Goal: Task Accomplishment & Management: Complete application form

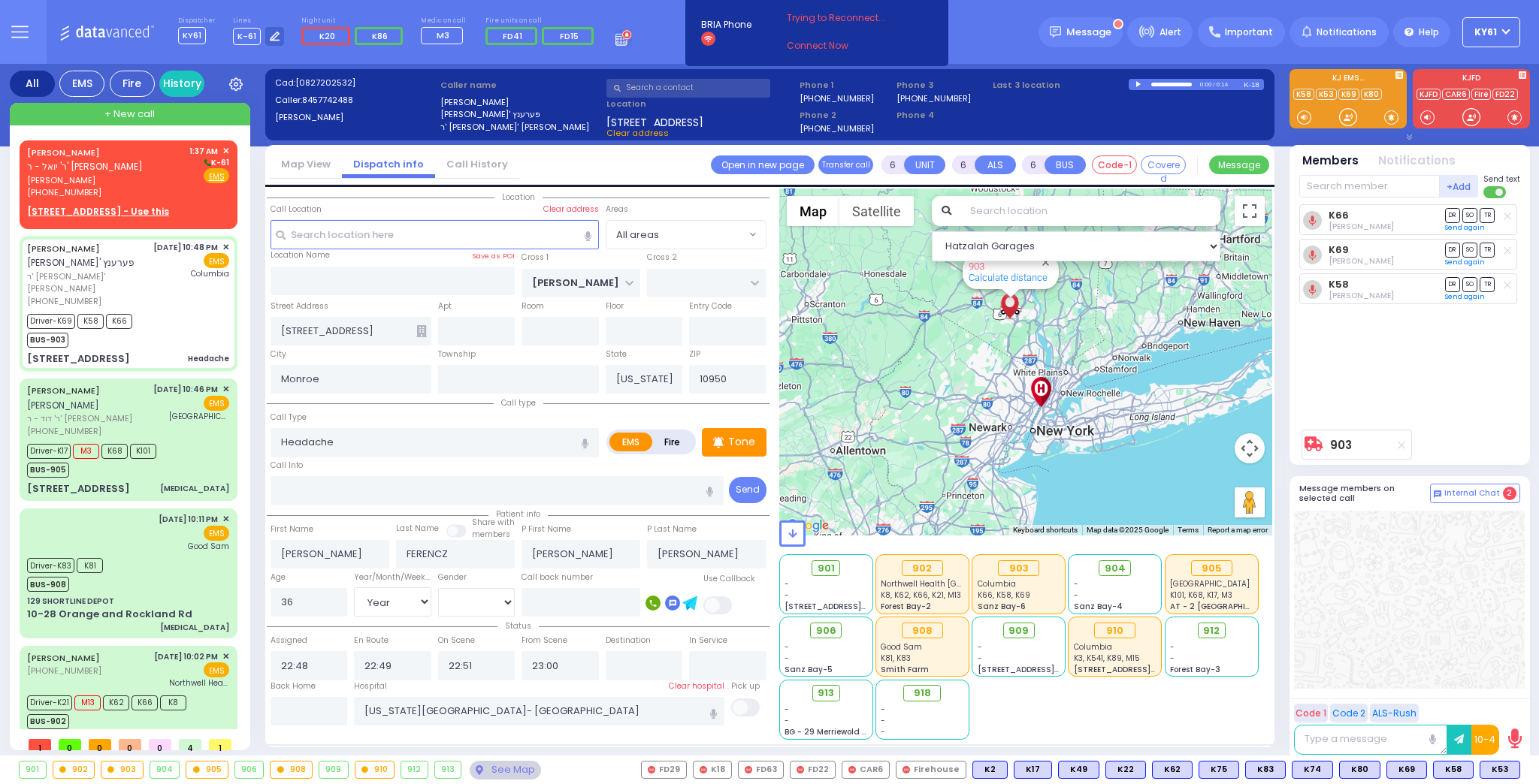
select select "Year"
select select "[DEMOGRAPHIC_DATA]"
click at [270, 33] on icon at bounding box center [274, 36] width 10 height 10
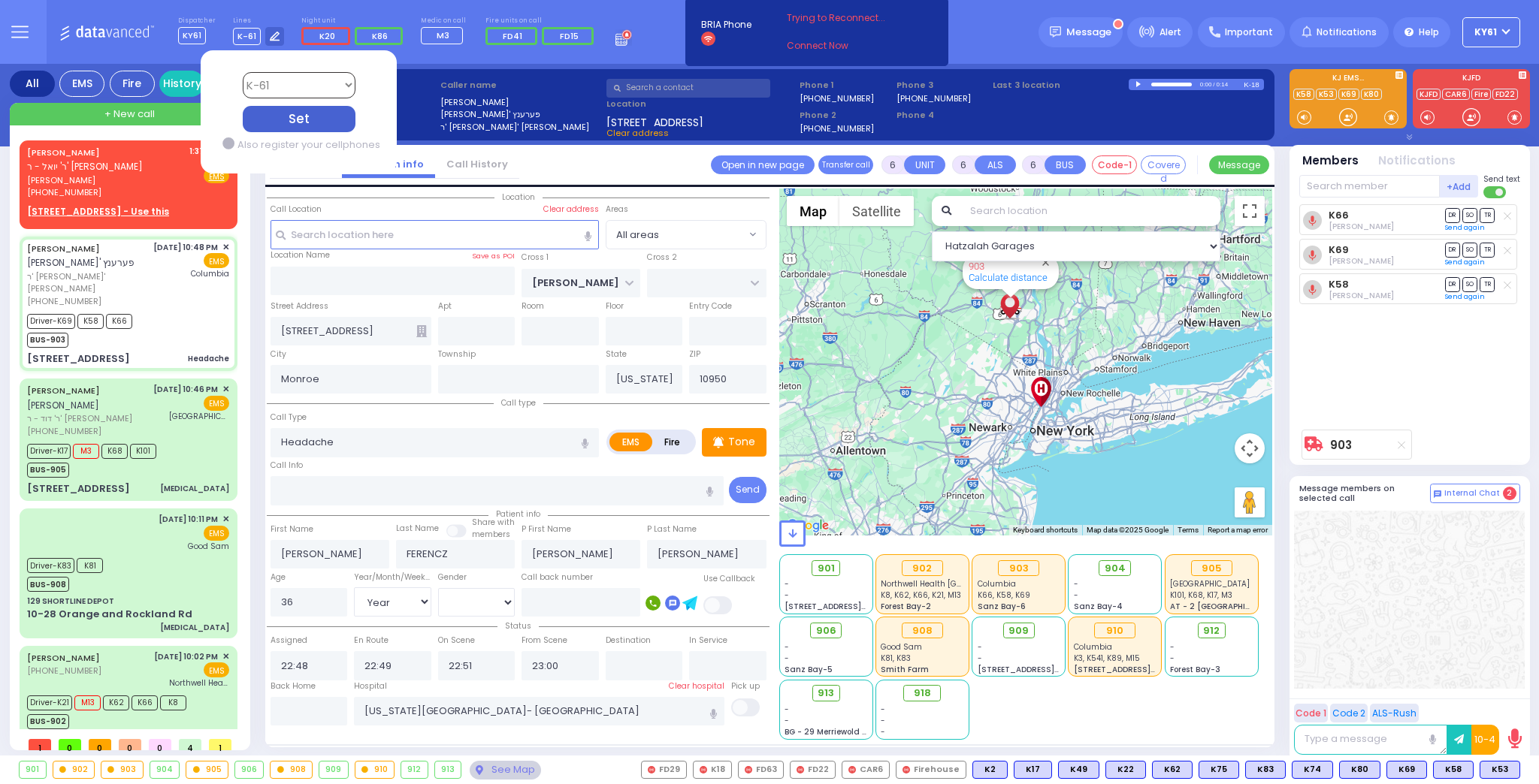
click at [305, 75] on select "Bay K-14 K-16 K-18 K-40 K-6 K-61 K-63 K-67 K-72 Medic 7 K-68 K-48 D-801 D-802 D…" at bounding box center [298, 85] width 112 height 27
click at [242, 72] on select "Bay K-14 K-16 K-18 K-40 K-6 K-61 K-63 K-67 K-72 Medic 7 K-68 K-48 D-801 D-802 D…" at bounding box center [298, 85] width 112 height 27
click at [291, 85] on select "Bay K-14 K-16 K-18 K-40 K-6 K-61 K-63 K-67 K-72 Medic 7 K-68 K-48 D-801 D-802 D…" at bounding box center [298, 85] width 112 height 27
select select "7"
click at [242, 72] on select "Bay K-14 K-16 K-18 K-40 K-6 K-61 K-63 K-67 K-72 Medic 7 K-68 K-48 D-801 D-802 D…" at bounding box center [298, 85] width 112 height 27
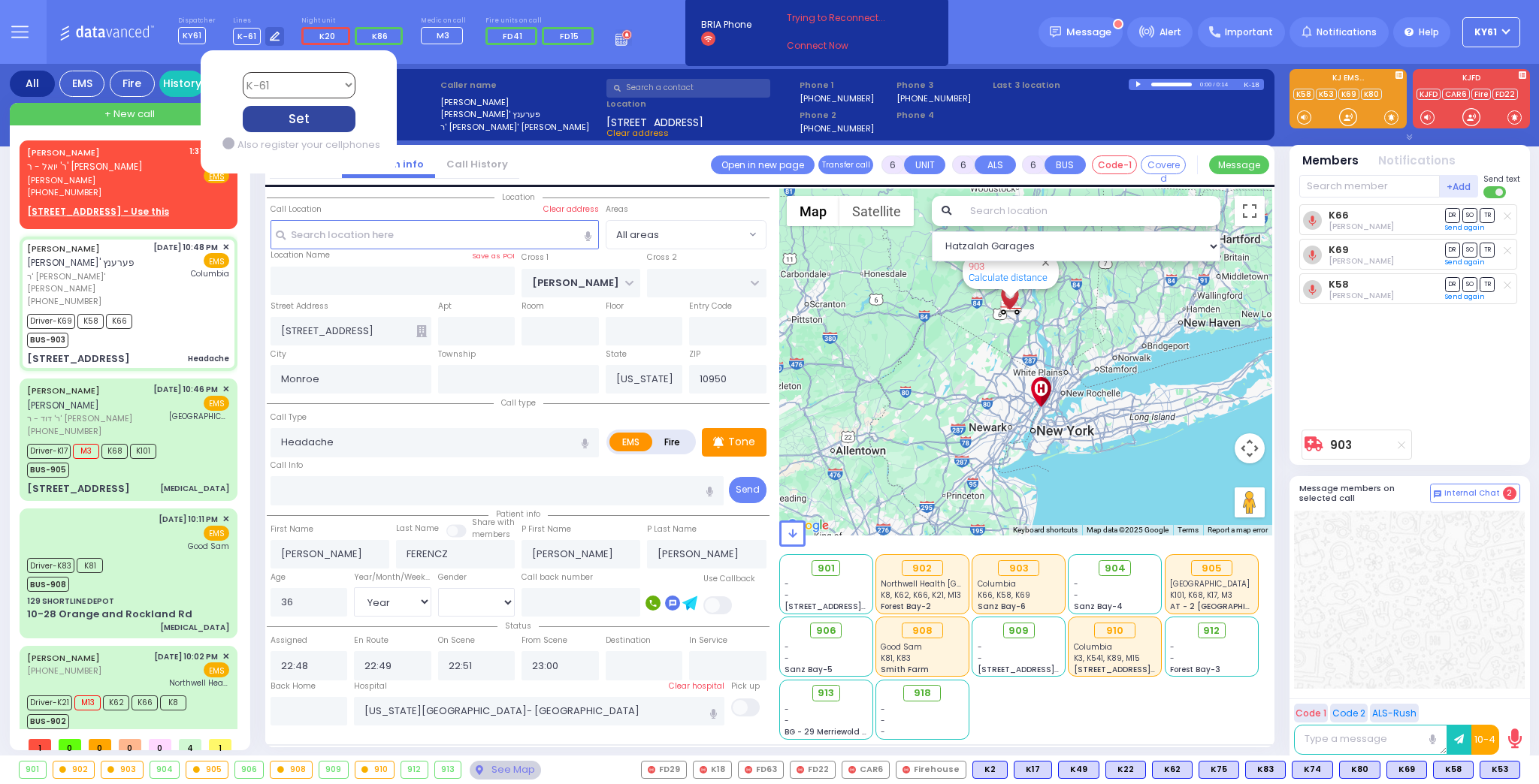
click at [328, 115] on div "Set" at bounding box center [298, 119] width 112 height 27
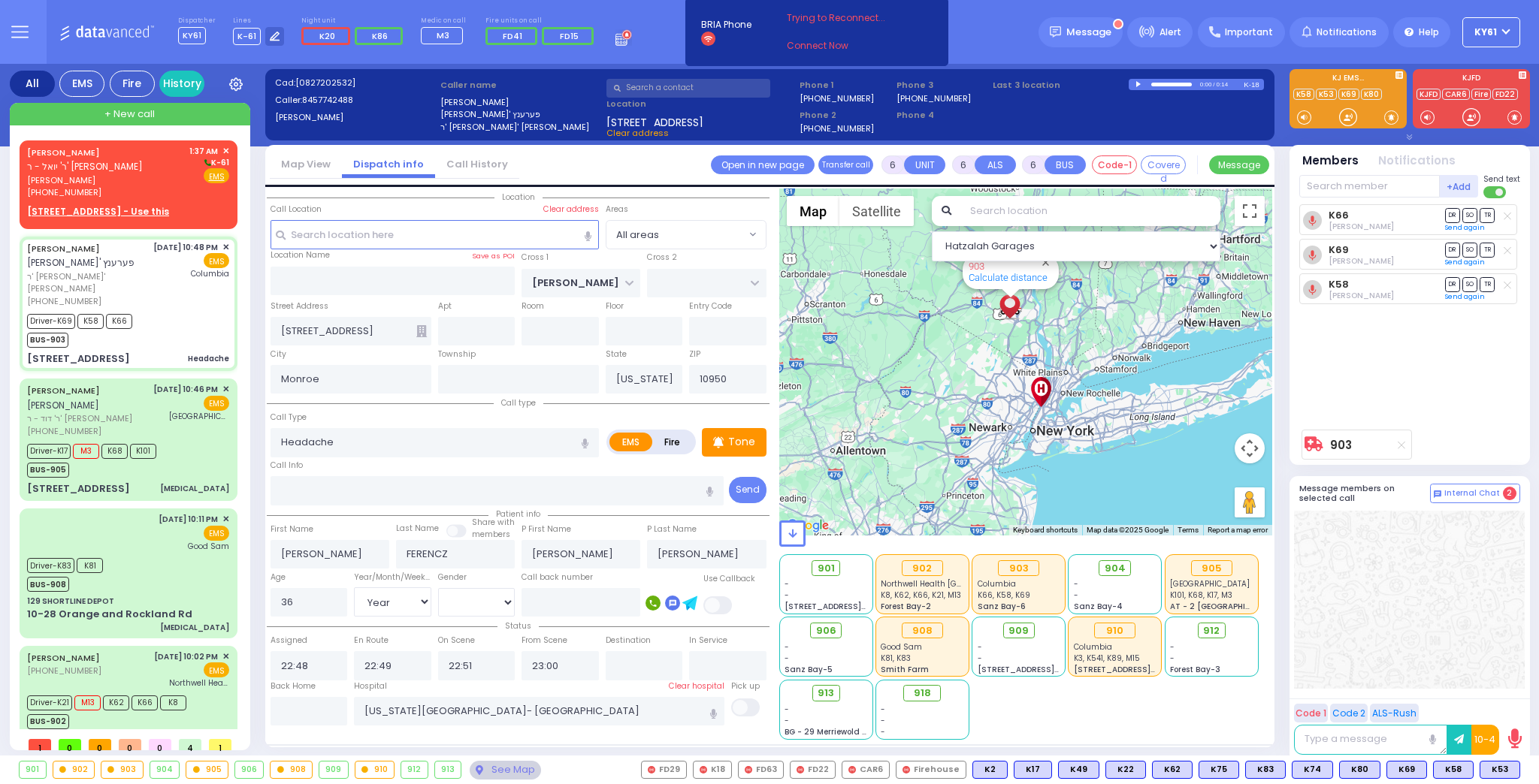
click at [797, 479] on div "903 Calculate distance" at bounding box center [1026, 362] width 494 height 347
click at [715, 441] on icon at bounding box center [718, 443] width 11 height 18
drag, startPoint x: 169, startPoint y: 174, endPoint x: 176, endPoint y: 179, distance: 8.6
click at [172, 176] on span "[PERSON_NAME]" at bounding box center [106, 180] width 157 height 13
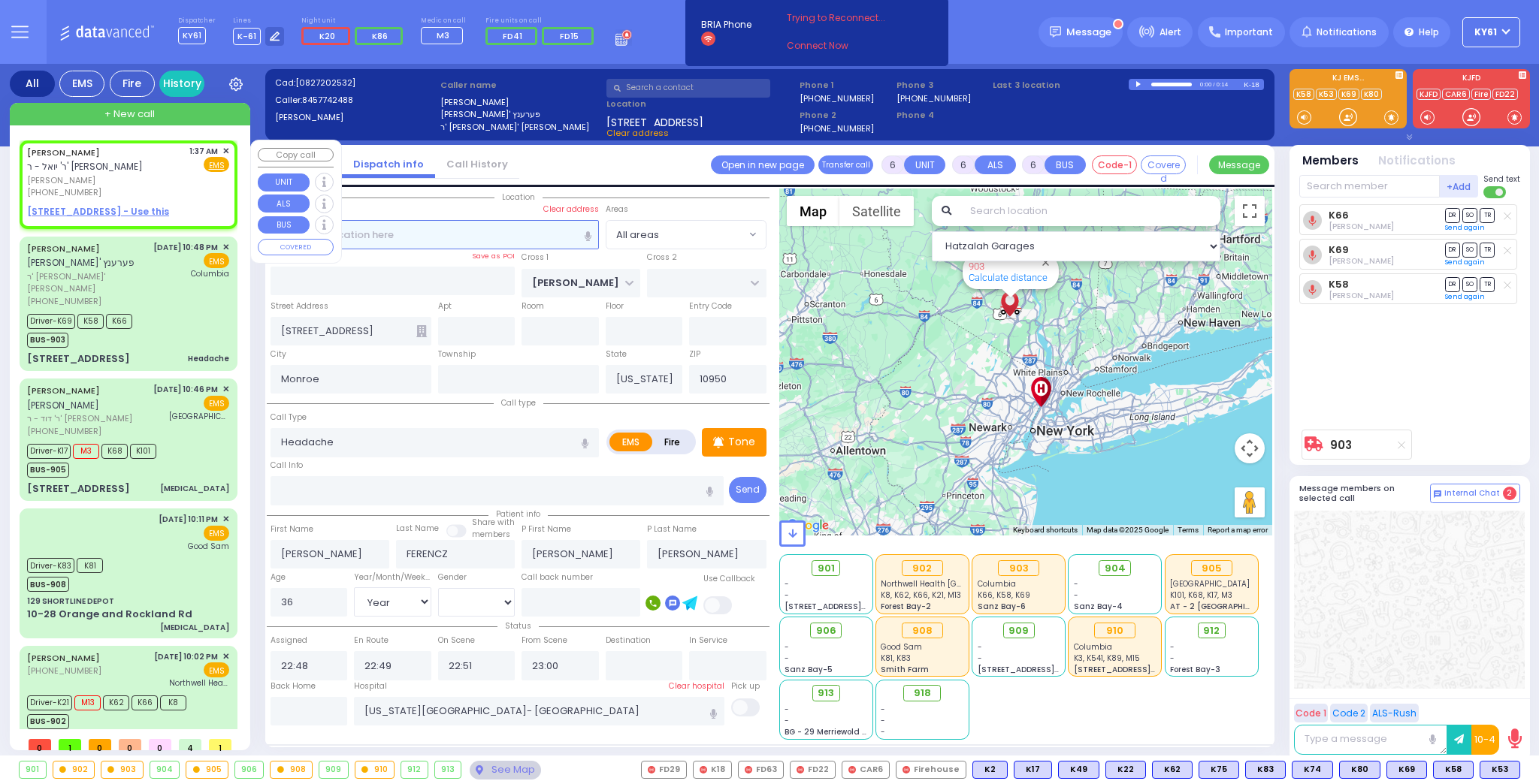
type input "2"
type input "1"
select select
radio input "true"
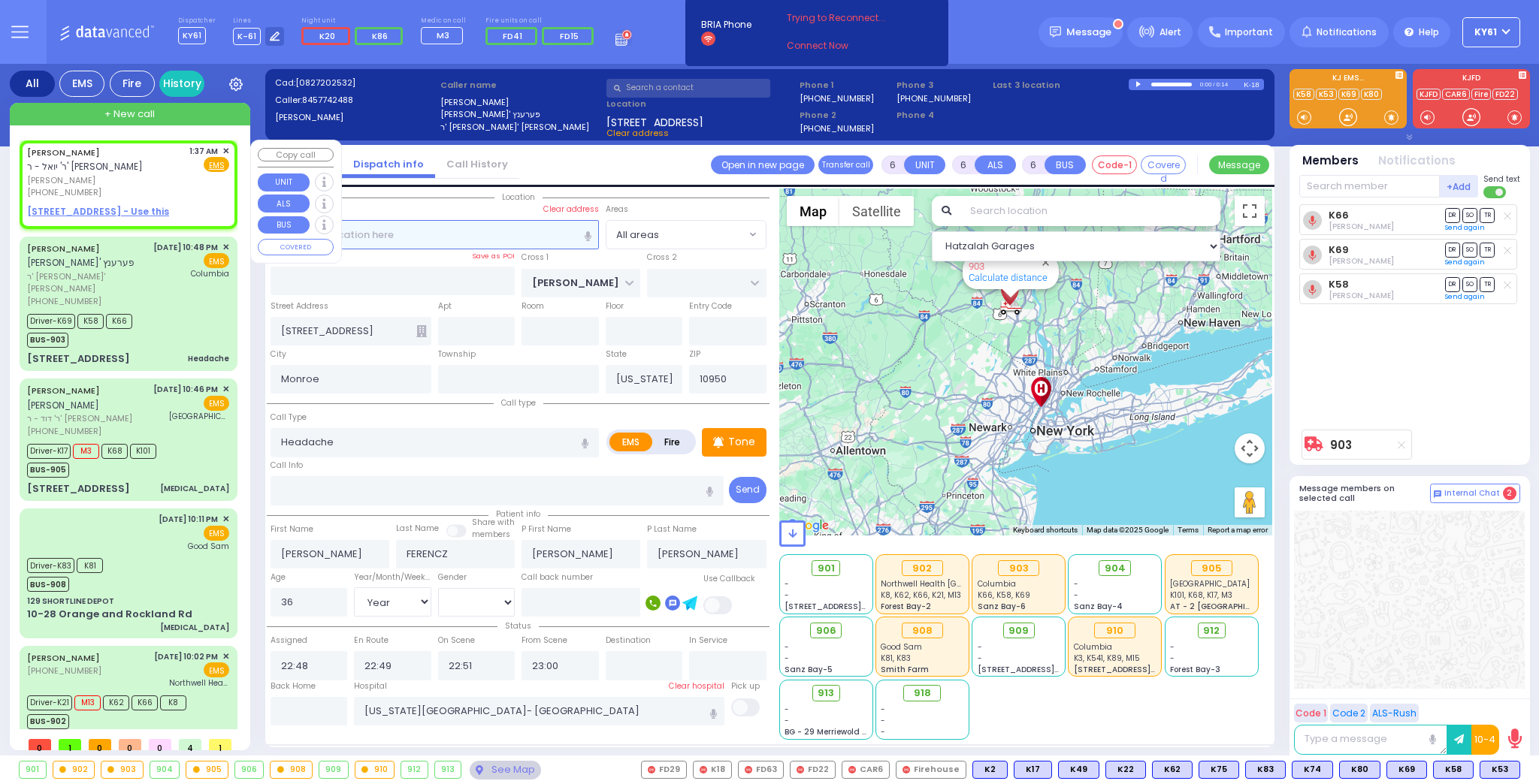
type input "SHLOME"
type input "[PERSON_NAME]"
select select
type input "01:37"
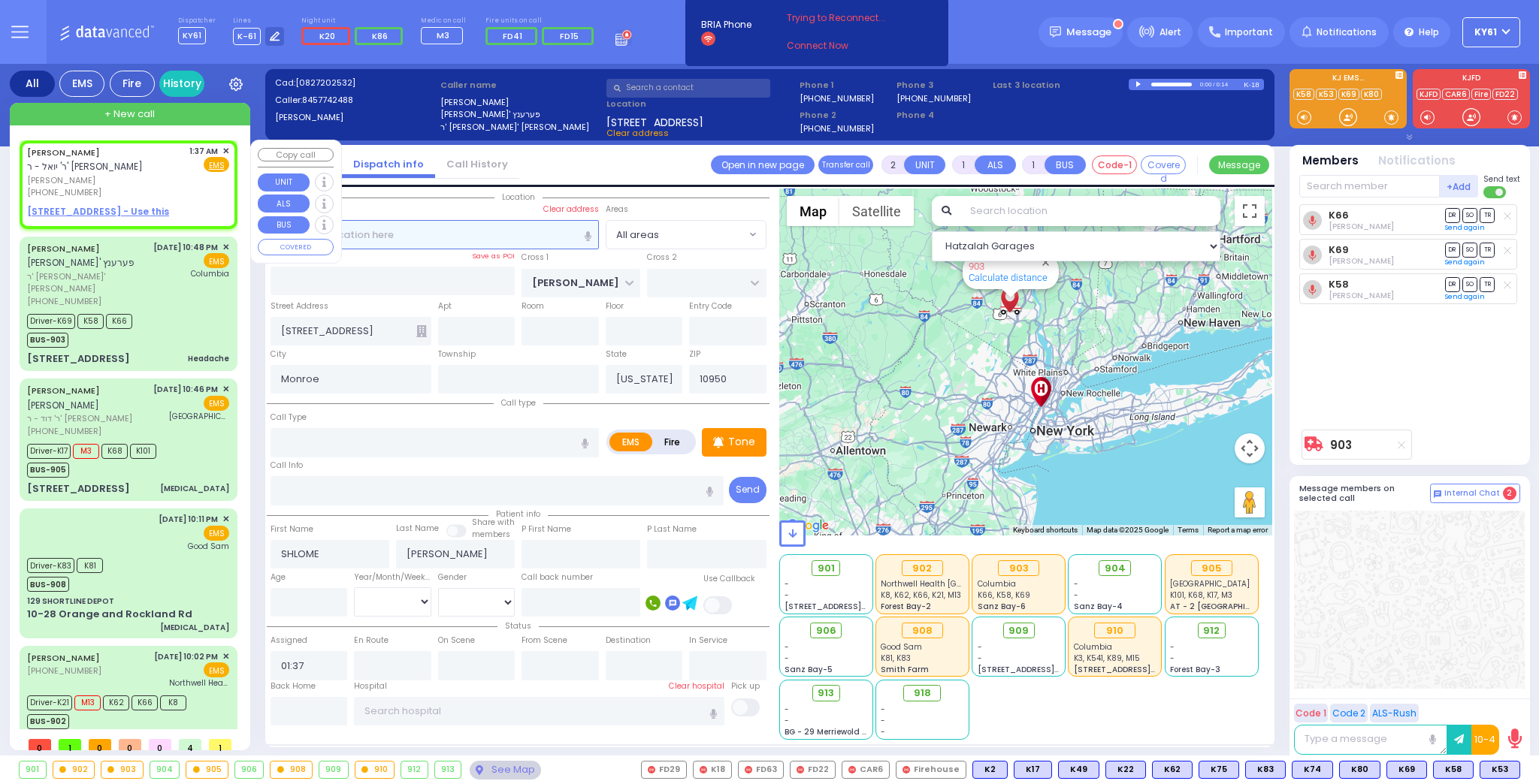
select select "Hatzalah Garages"
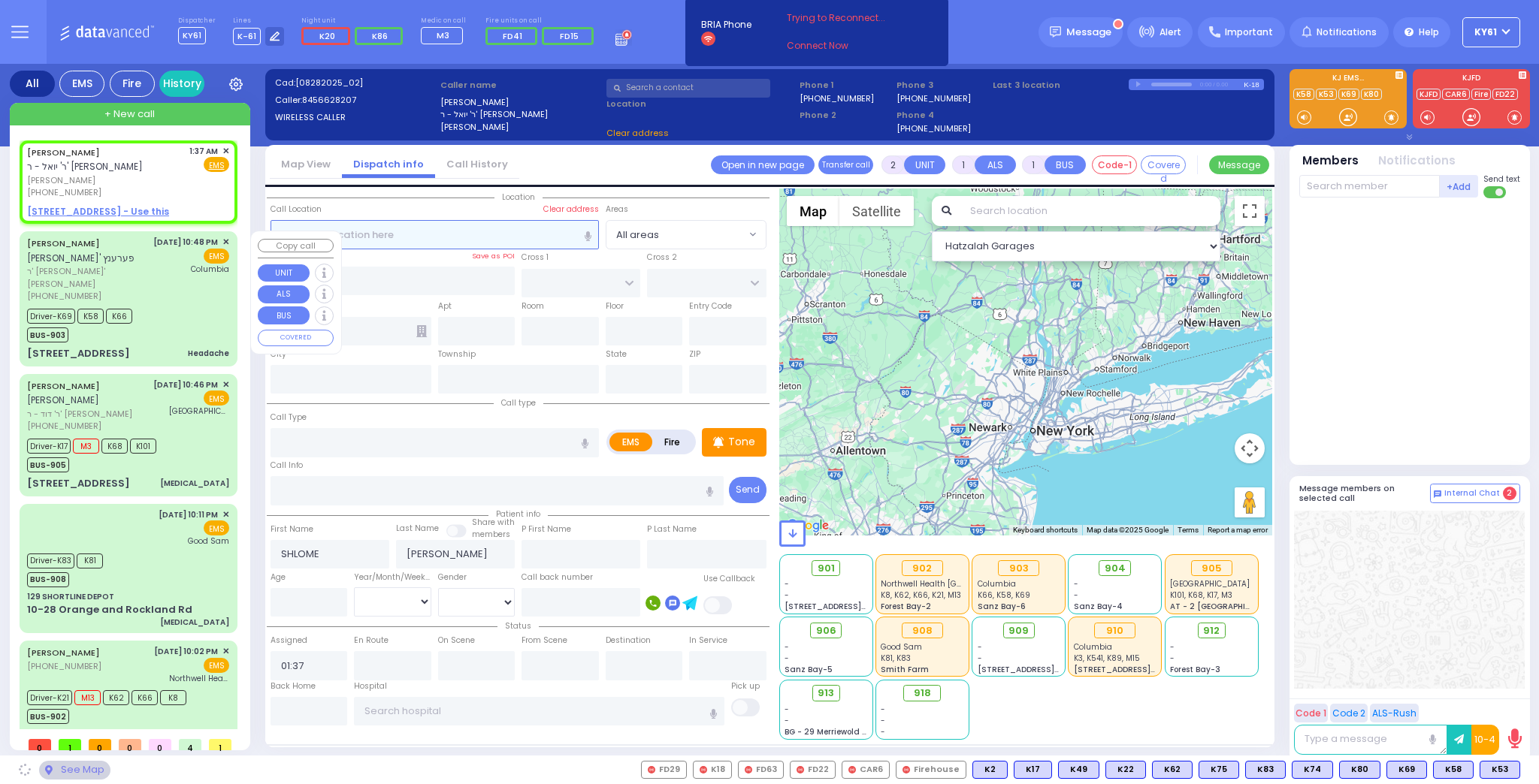
select select
radio input "true"
select select
select select "Hatzalah Garages"
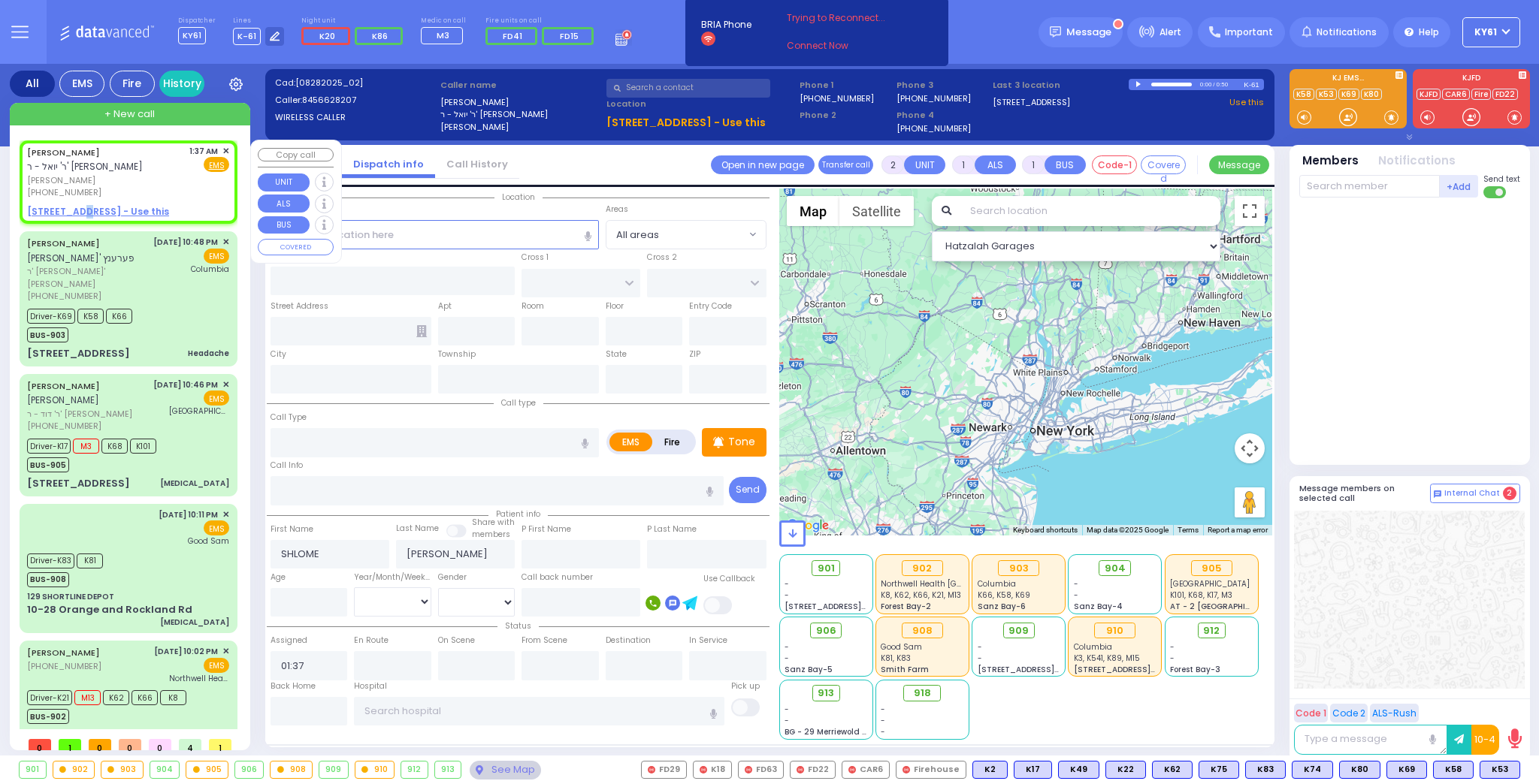
click at [75, 207] on u "[STREET_ADDRESS] - Use this" at bounding box center [98, 211] width 142 height 13
select select
radio input "true"
select select
select select "Hatzalah Garages"
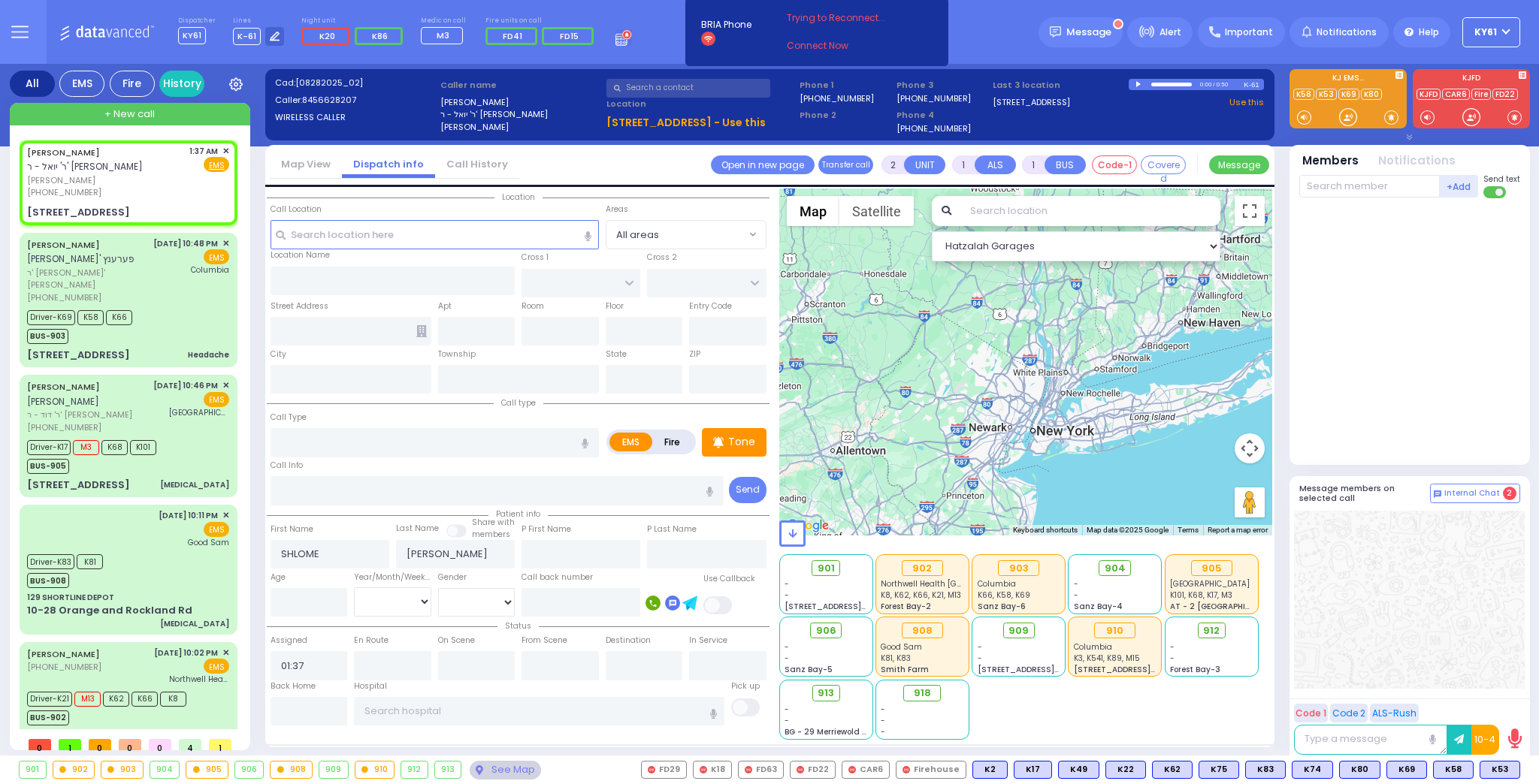
select select
radio input "true"
select select
select select "Hatzalah Garages"
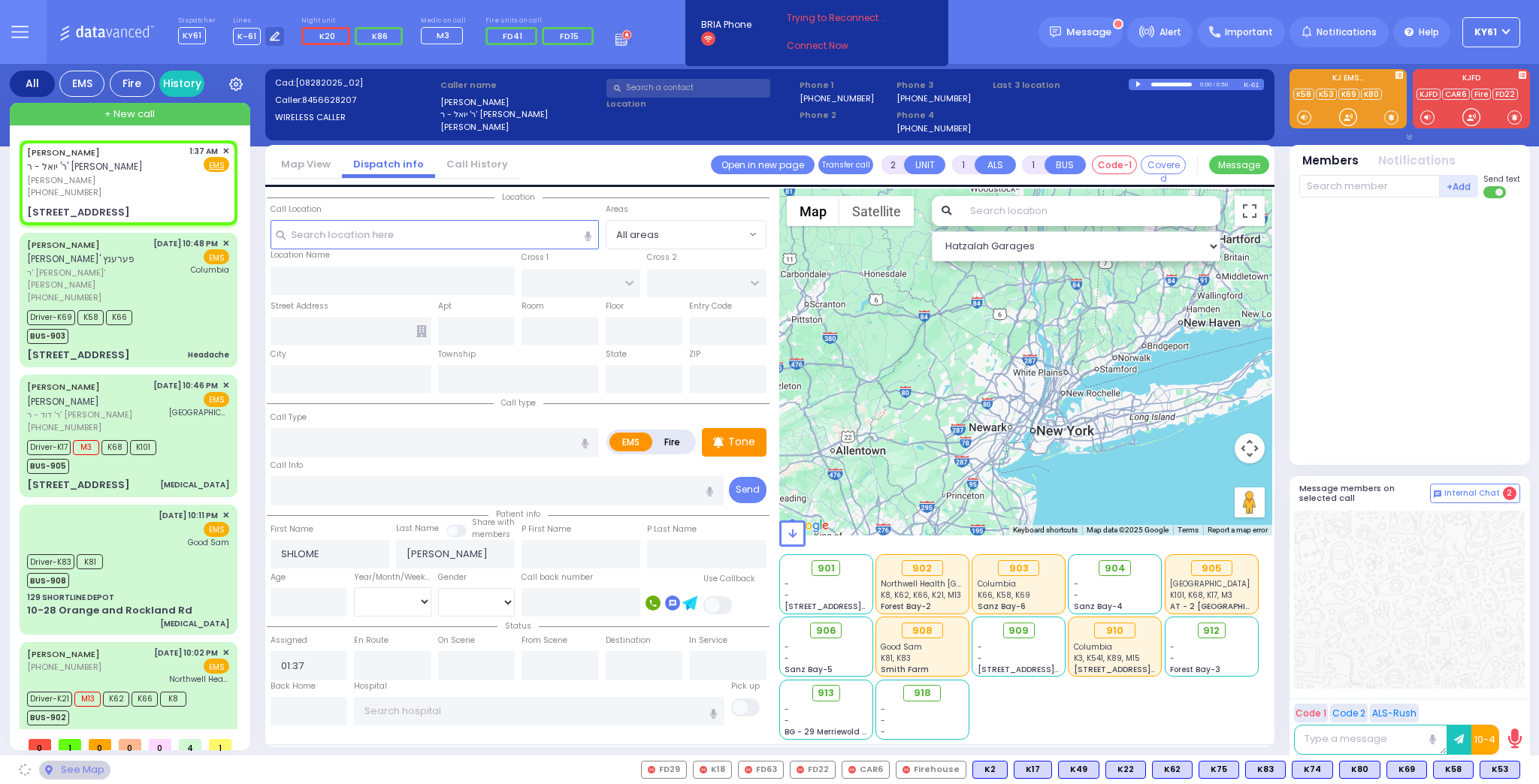
type input "SCHUNNEMUNK RD"
type input "7 LIZENSK BLVD"
type input "402"
type input "Monroe"
type input "[US_STATE]"
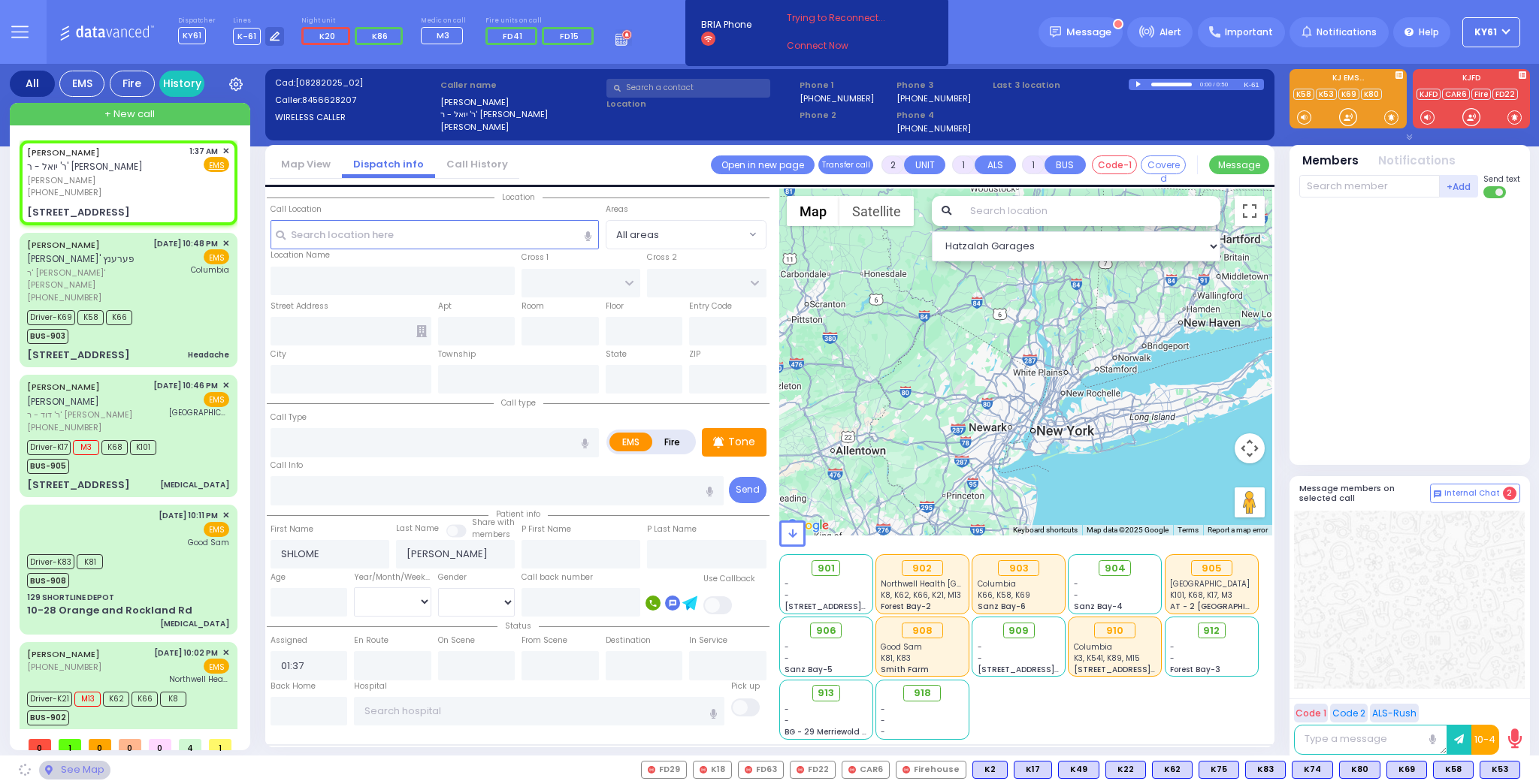
type input "10950"
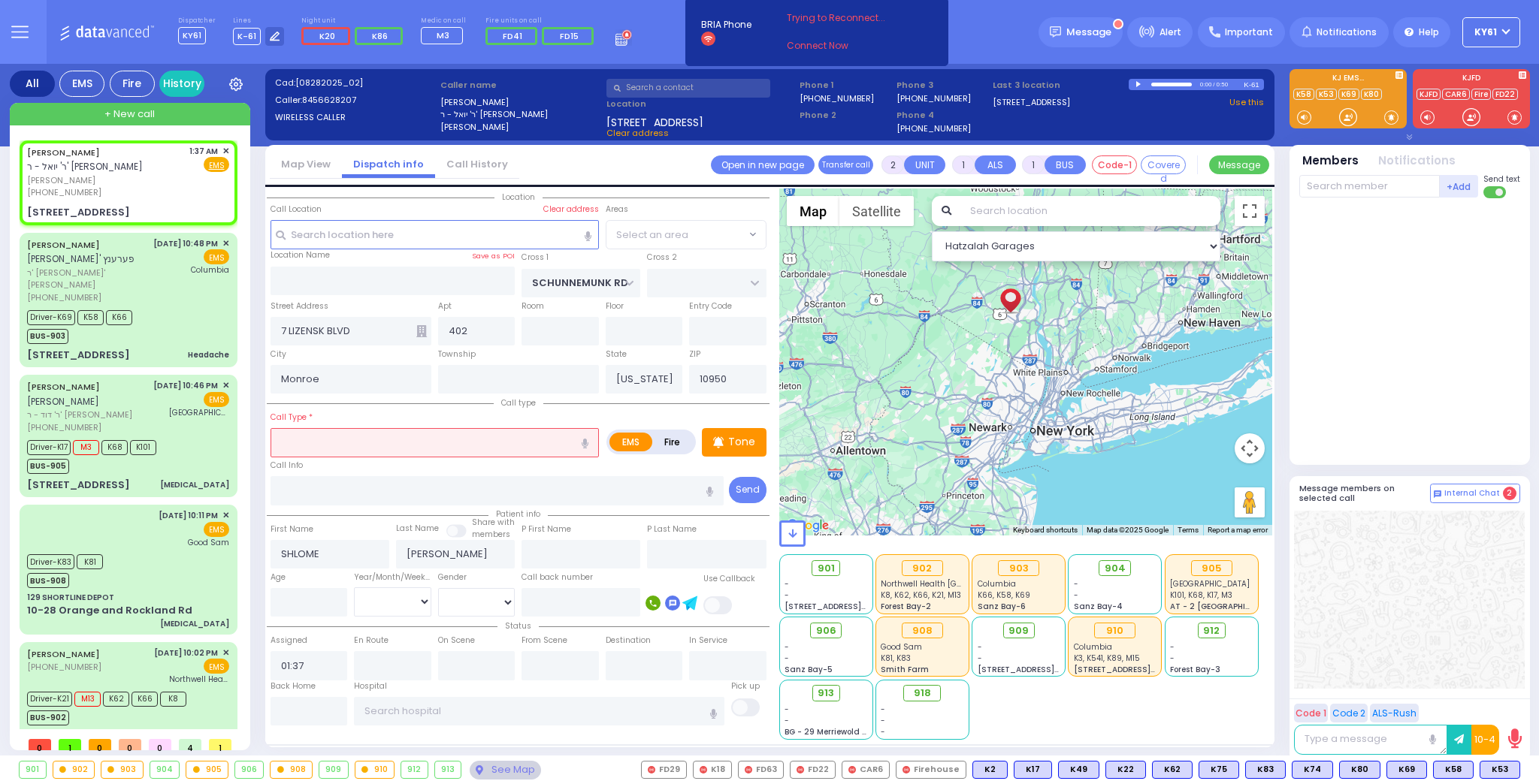
select select "[GEOGRAPHIC_DATA]"
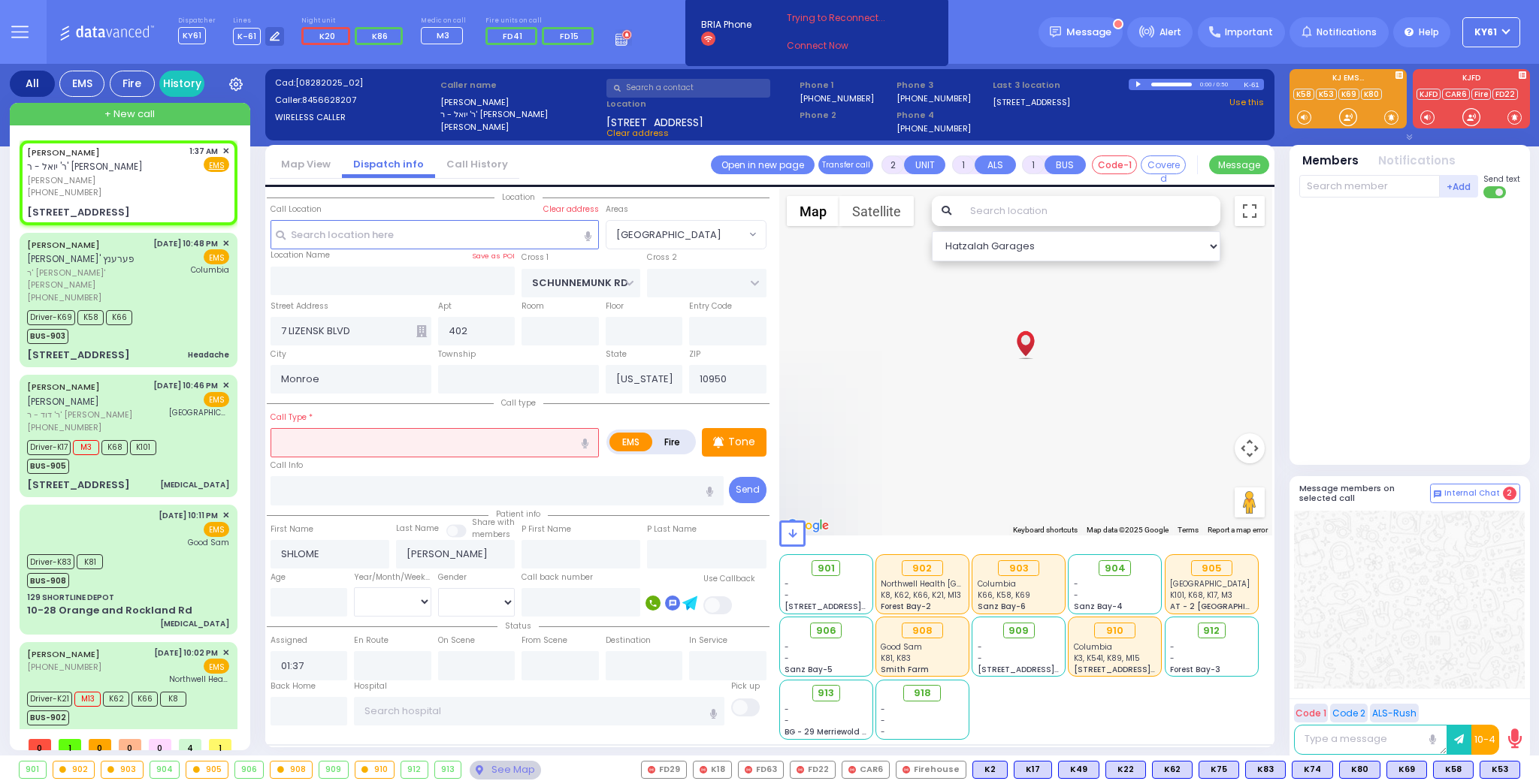
click at [346, 442] on input "text" at bounding box center [435, 443] width 328 height 29
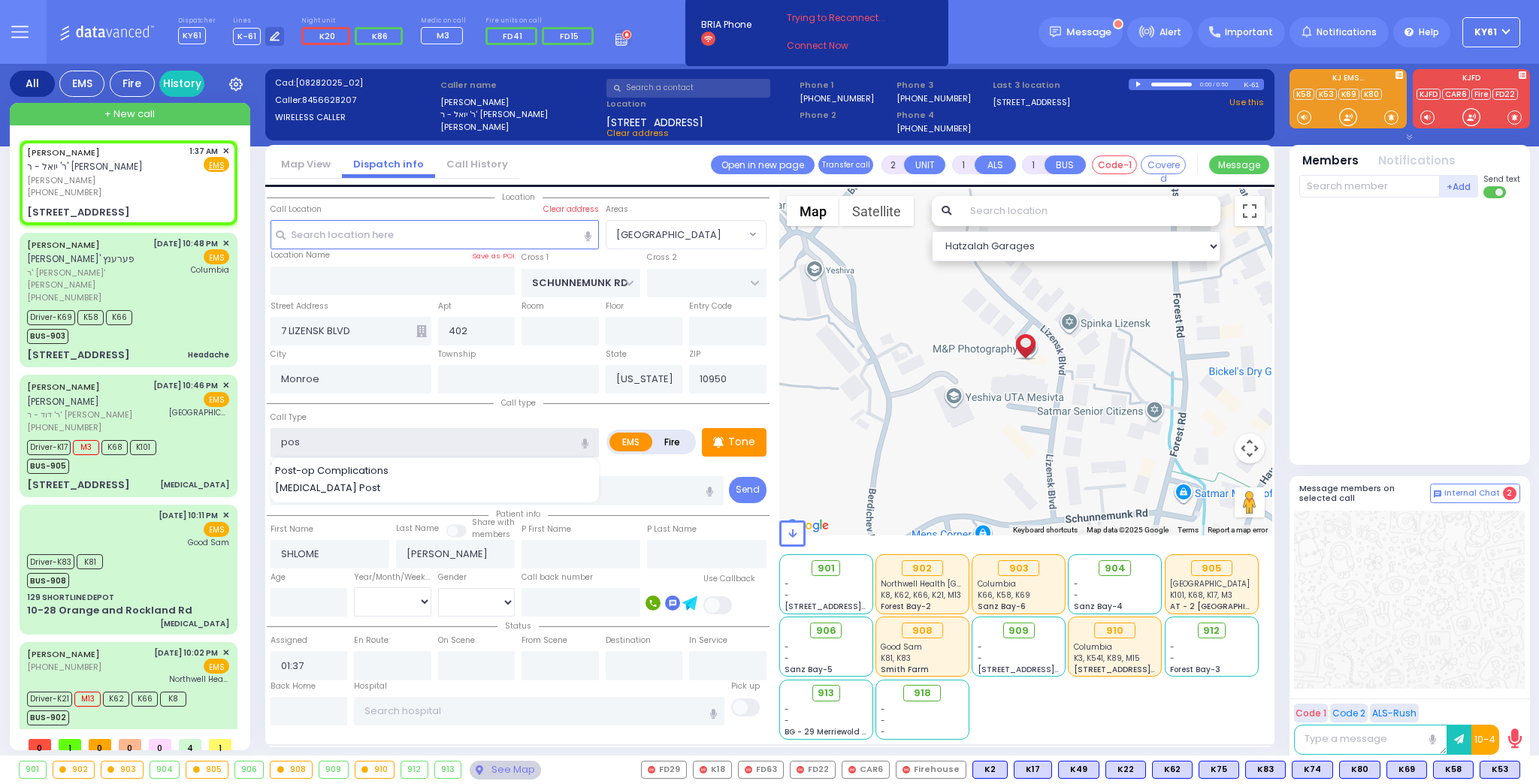
type input "po"
select select
radio input "true"
select select
select select "Hatzalah Garages"
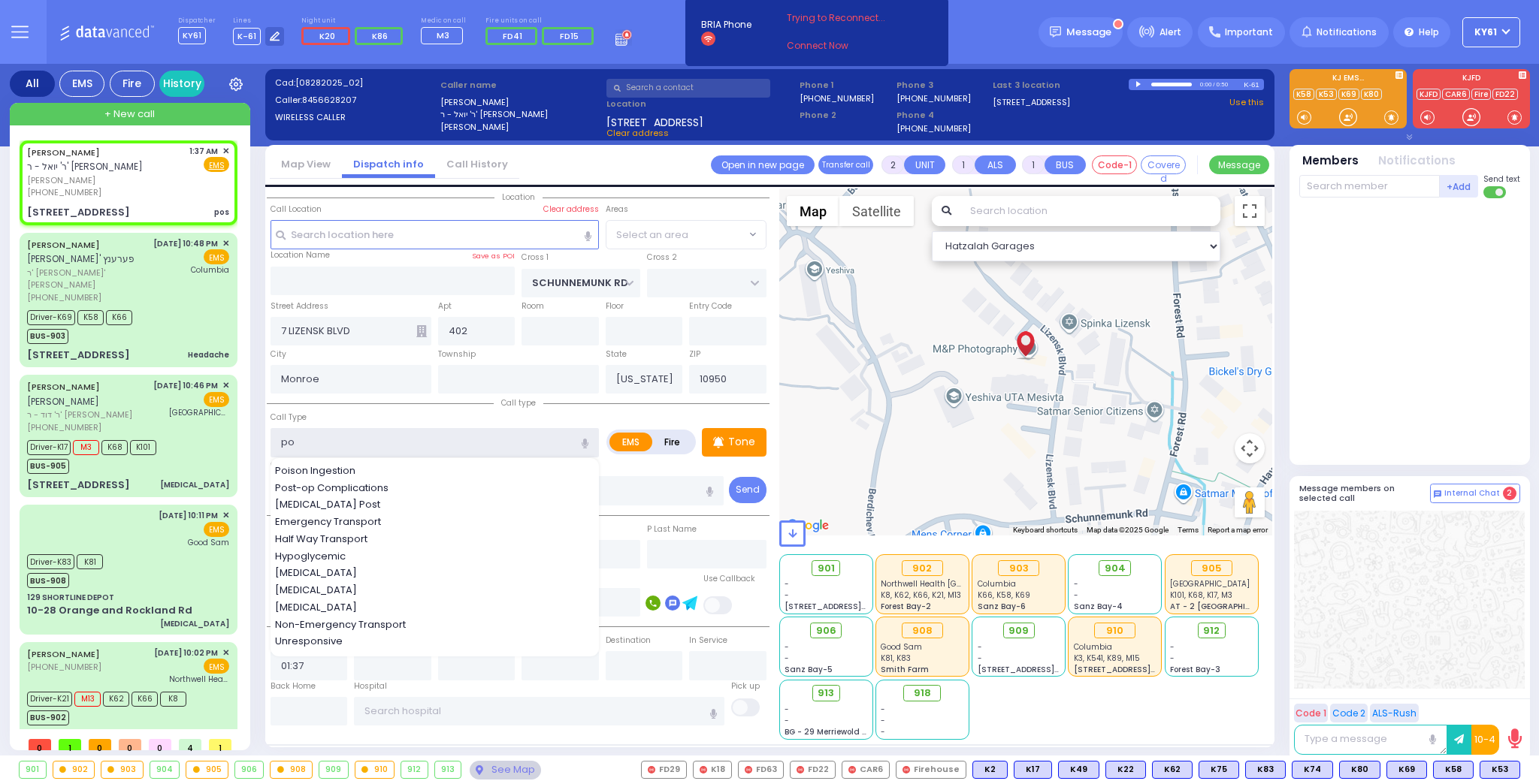
select select "[GEOGRAPHIC_DATA]"
select select
radio input "true"
select select
select select "Hatzalah Garages"
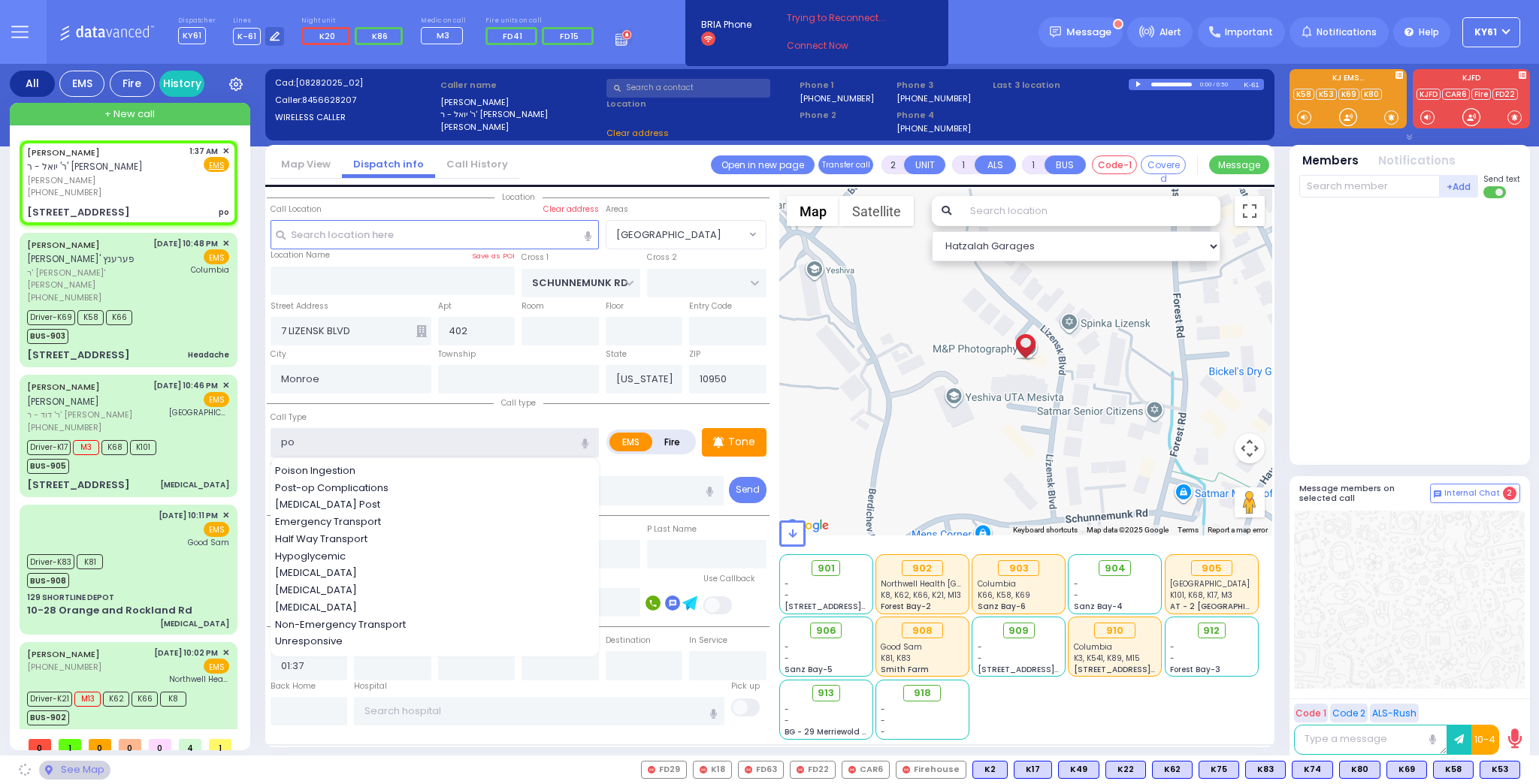
select select "[GEOGRAPHIC_DATA]"
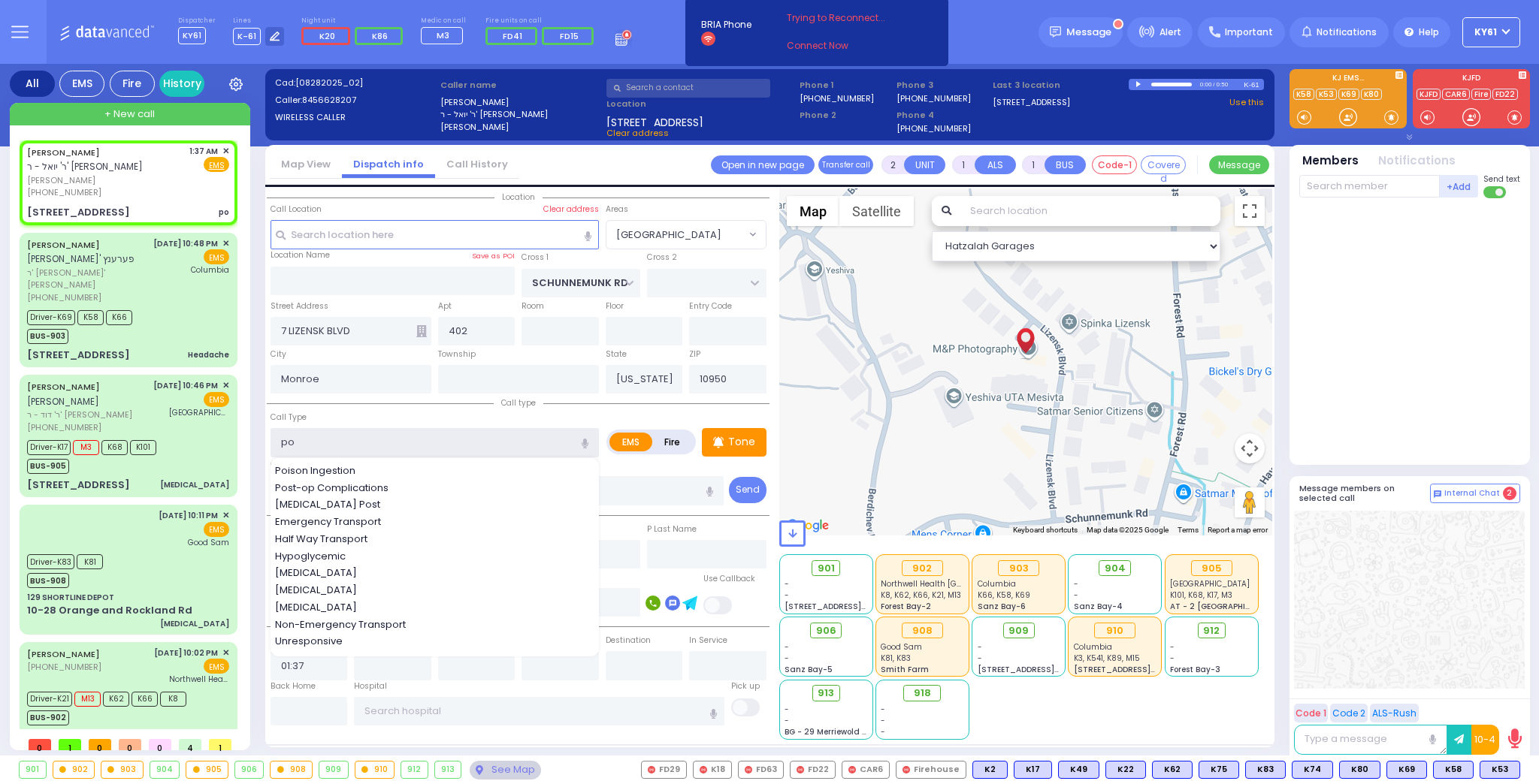
type input "p"
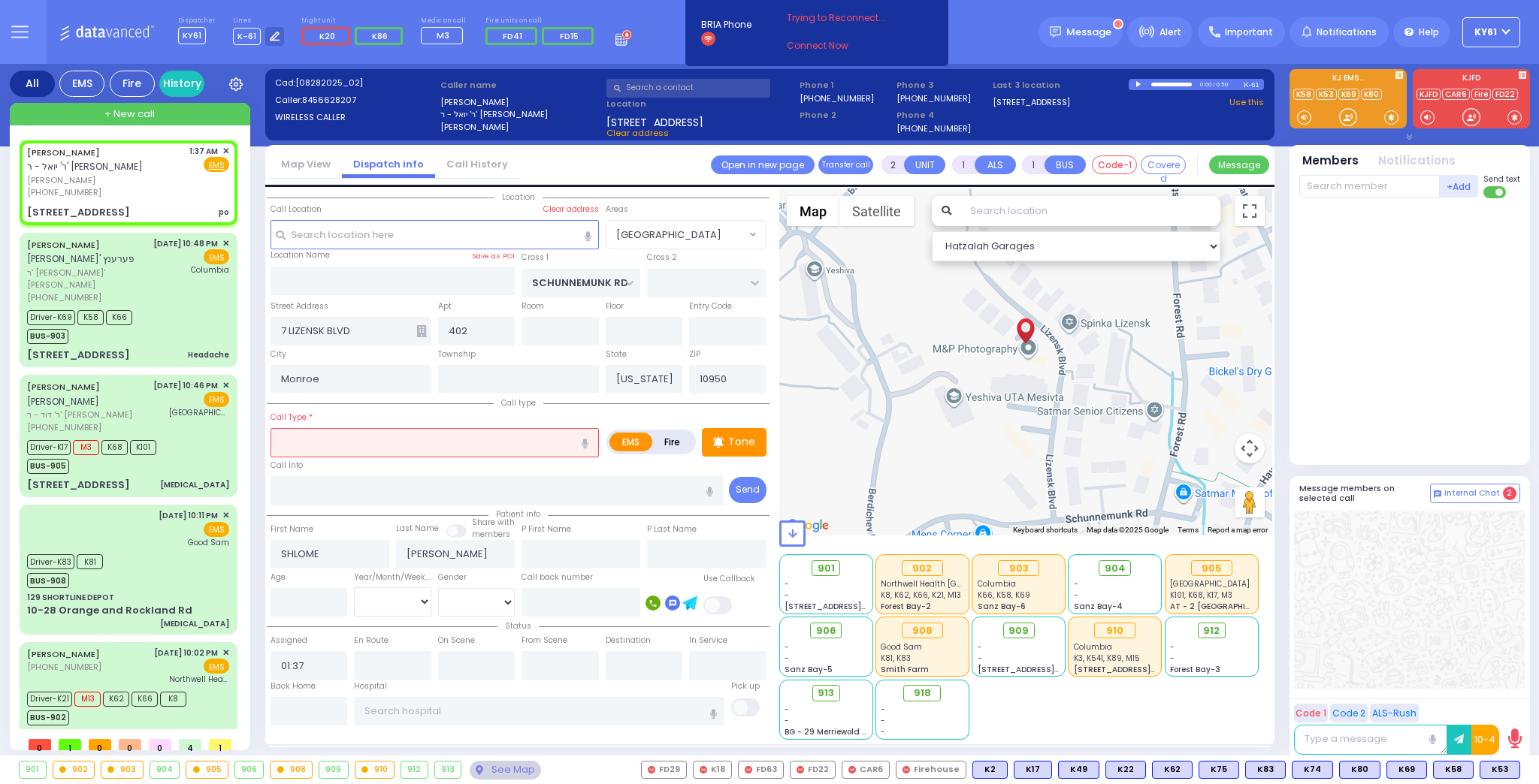
type input "s"
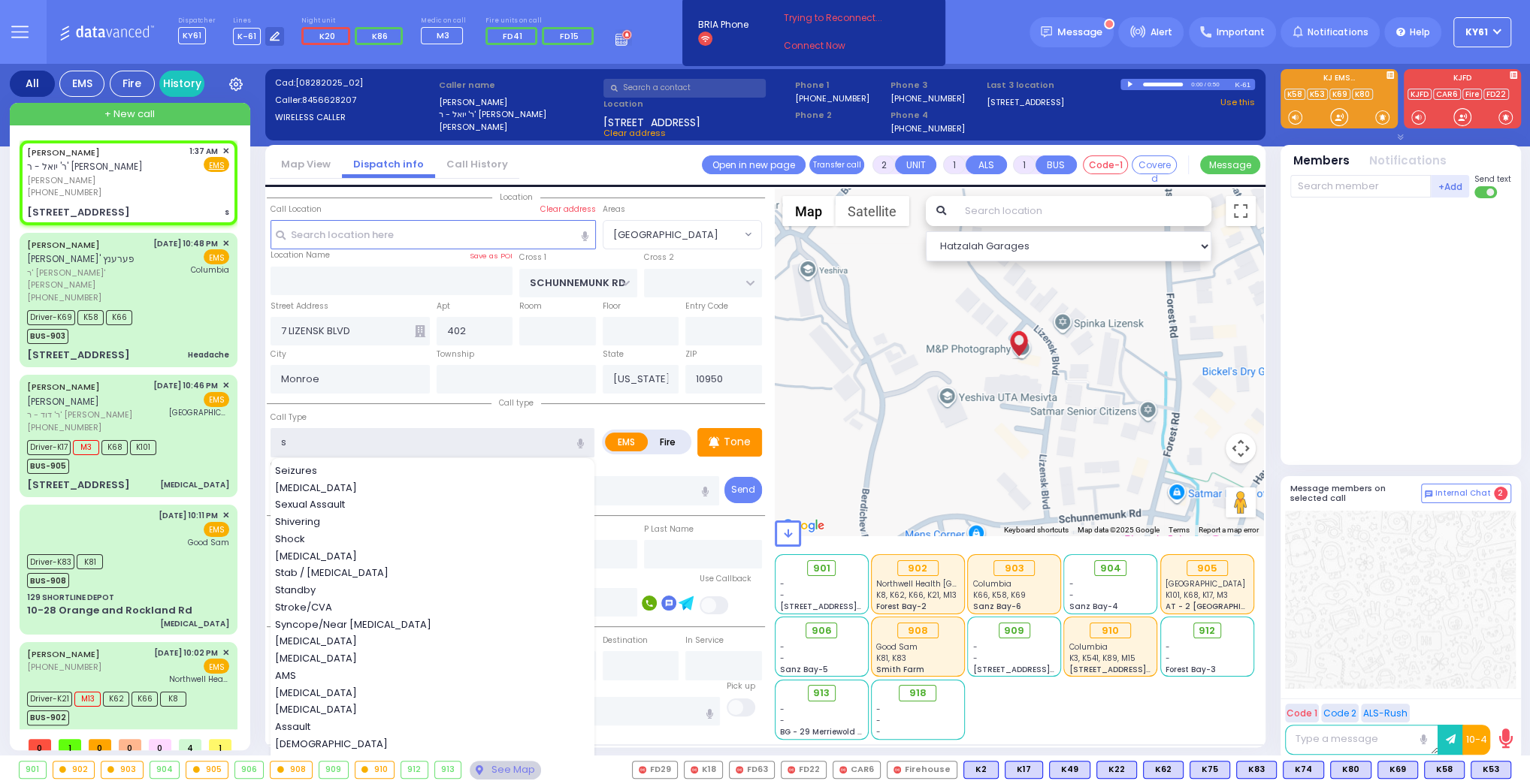
select select
radio input "true"
select select
select select "Hatzalah Garages"
select select "[GEOGRAPHIC_DATA]"
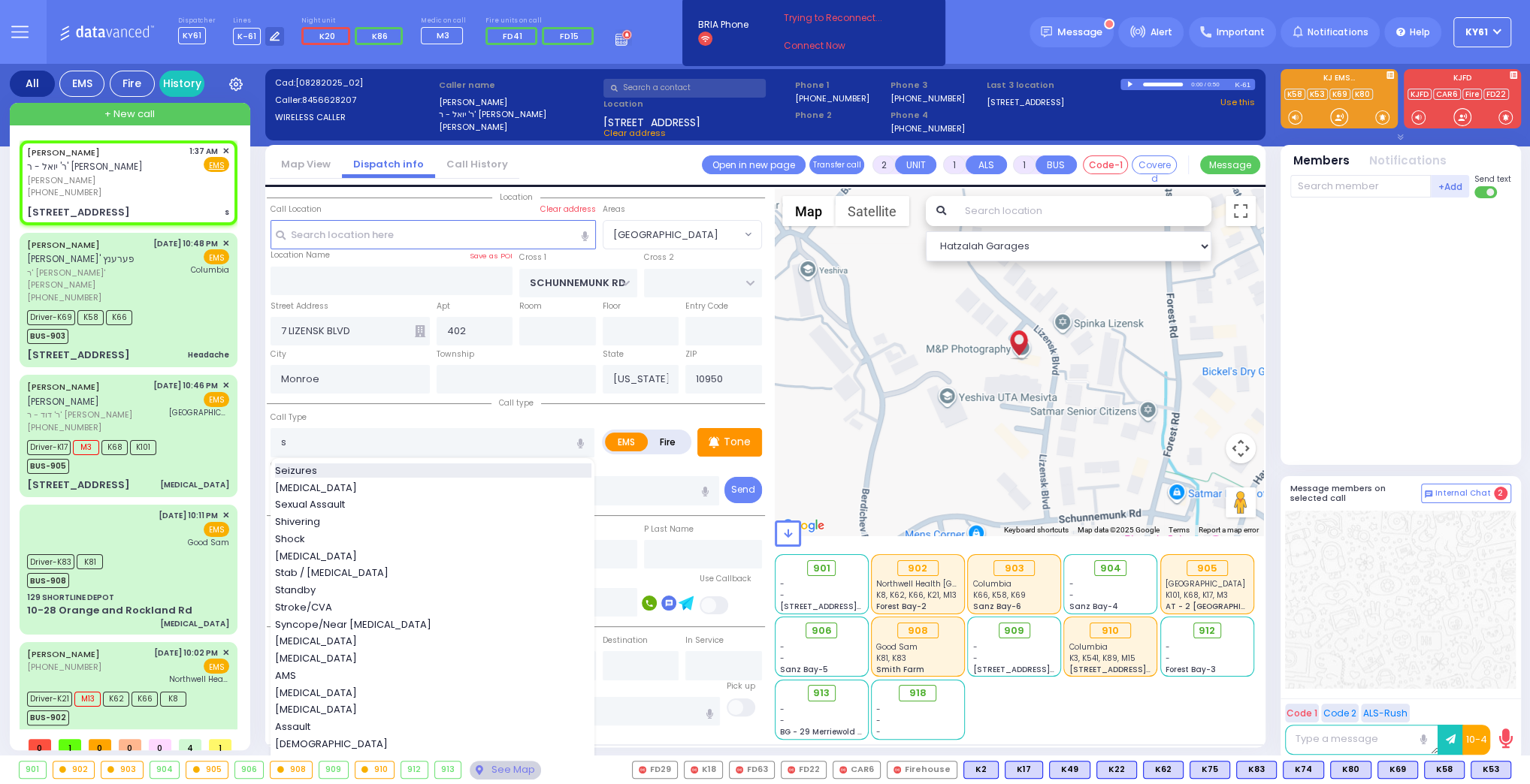
click at [303, 463] on span "Seizures" at bounding box center [299, 471] width 47 height 15
type input "Seizures"
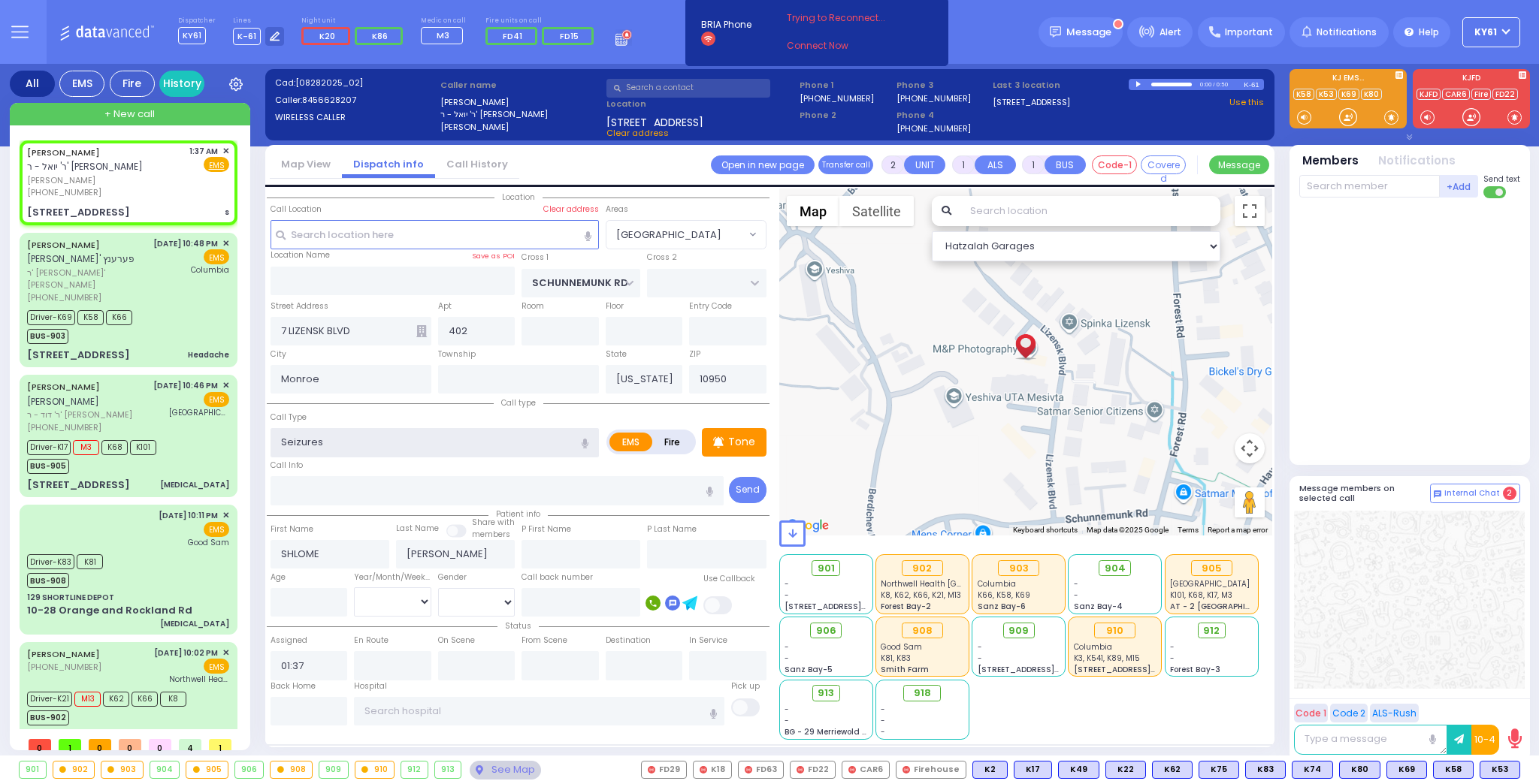
type input "3"
type input "2"
select select
radio input "true"
select select
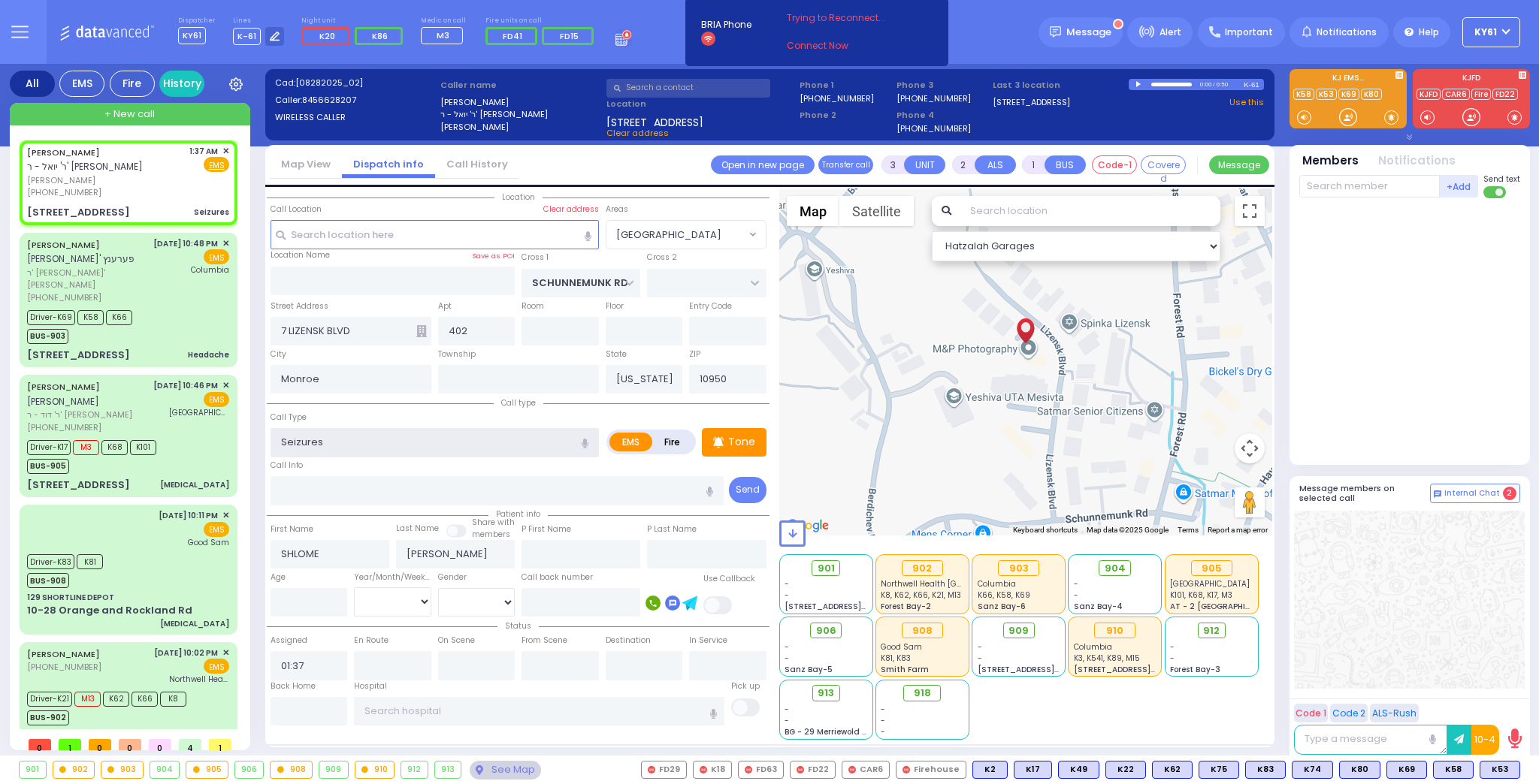
select select "Hatzalah Garages"
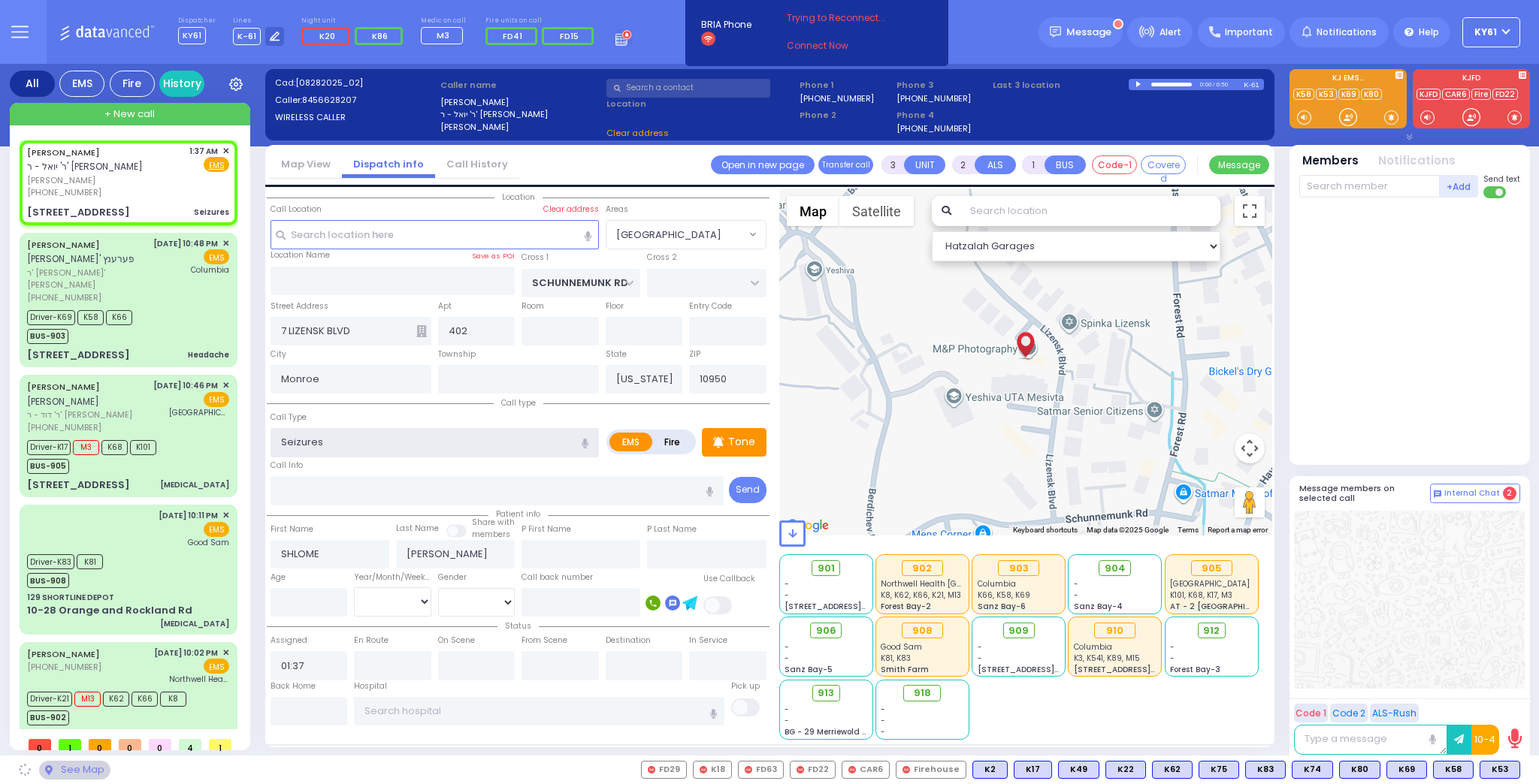
select select "[GEOGRAPHIC_DATA]"
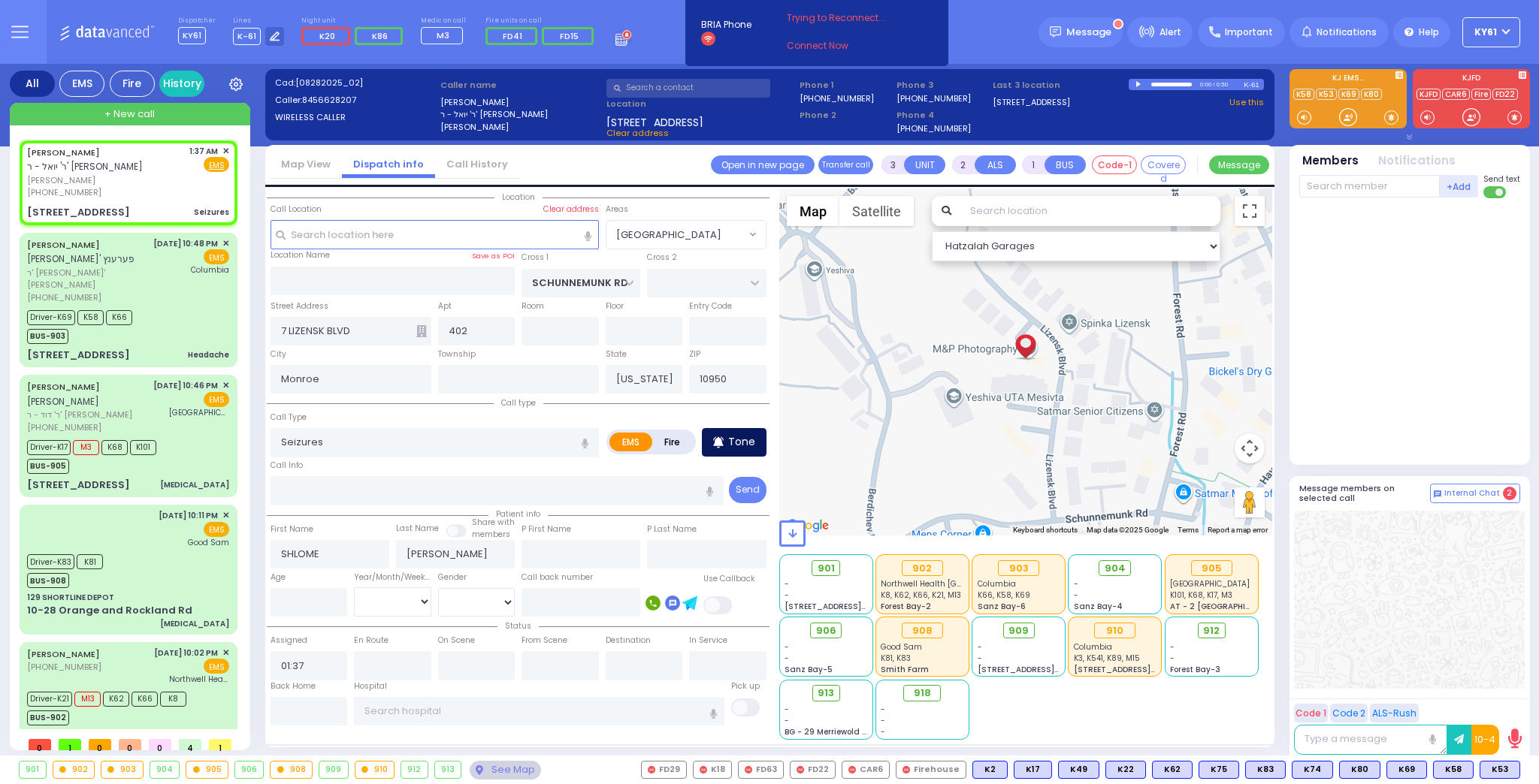
click at [755, 438] on div "Tone" at bounding box center [734, 443] width 65 height 29
select select
radio input "true"
select select
select select "Hatzalah Garages"
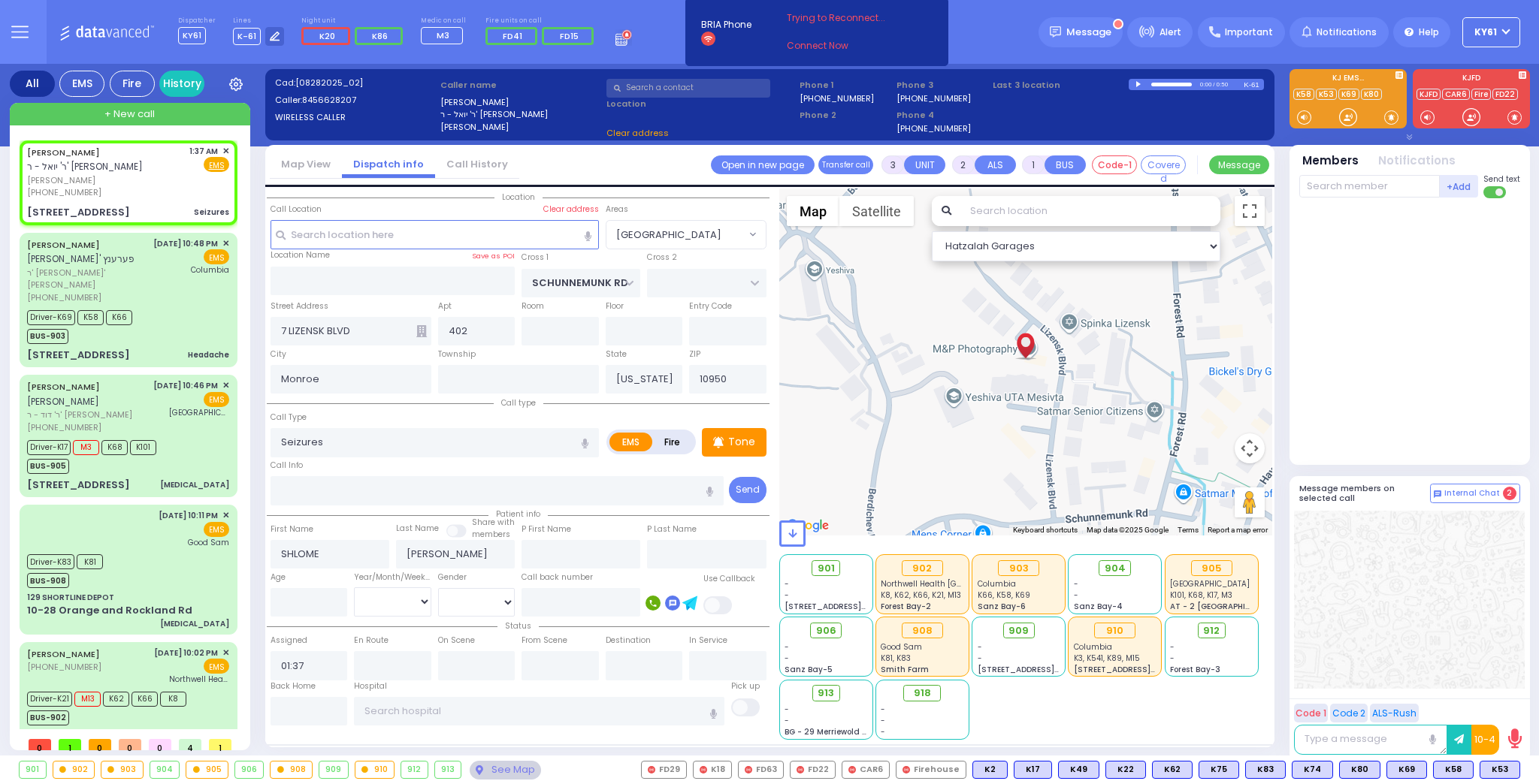
select select "[GEOGRAPHIC_DATA]"
click at [1507, 773] on span "K86" at bounding box center [1499, 770] width 39 height 17
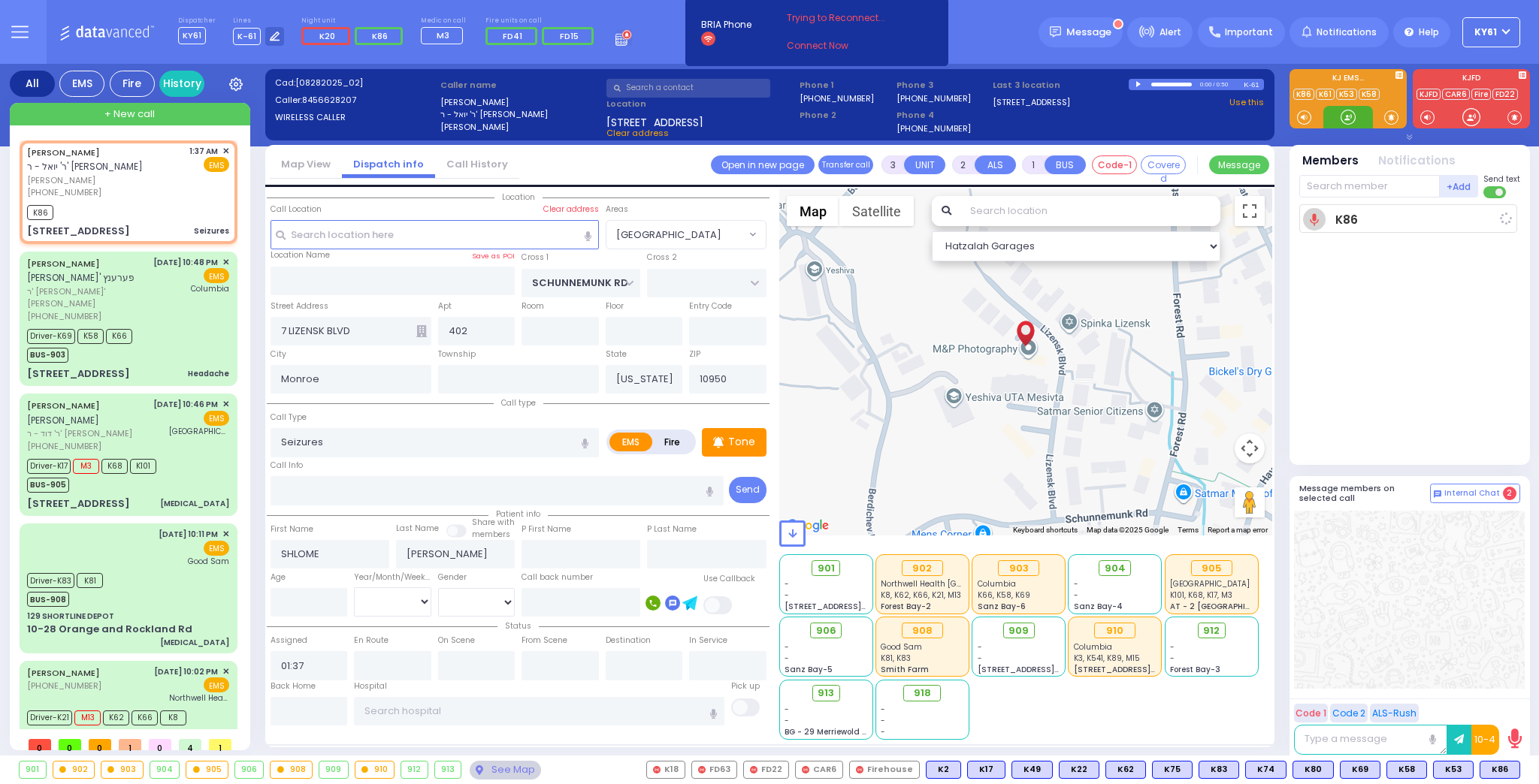
select select
radio input "true"
select select
type input "01:39"
select select "Hatzalah Garages"
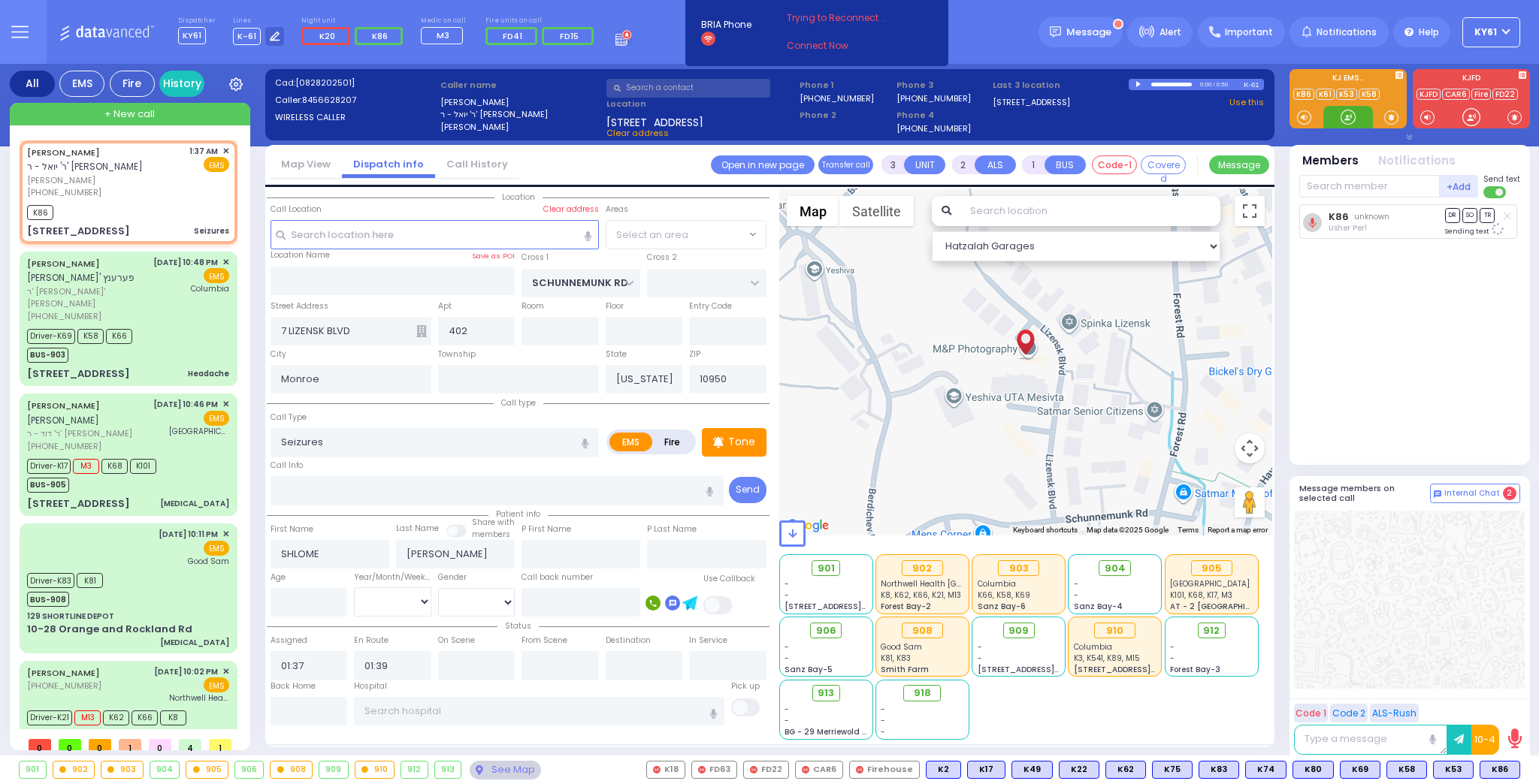
select select "[GEOGRAPHIC_DATA]"
click at [1492, 766] on span "K35" at bounding box center [1499, 770] width 39 height 17
select select
radio input "true"
select select
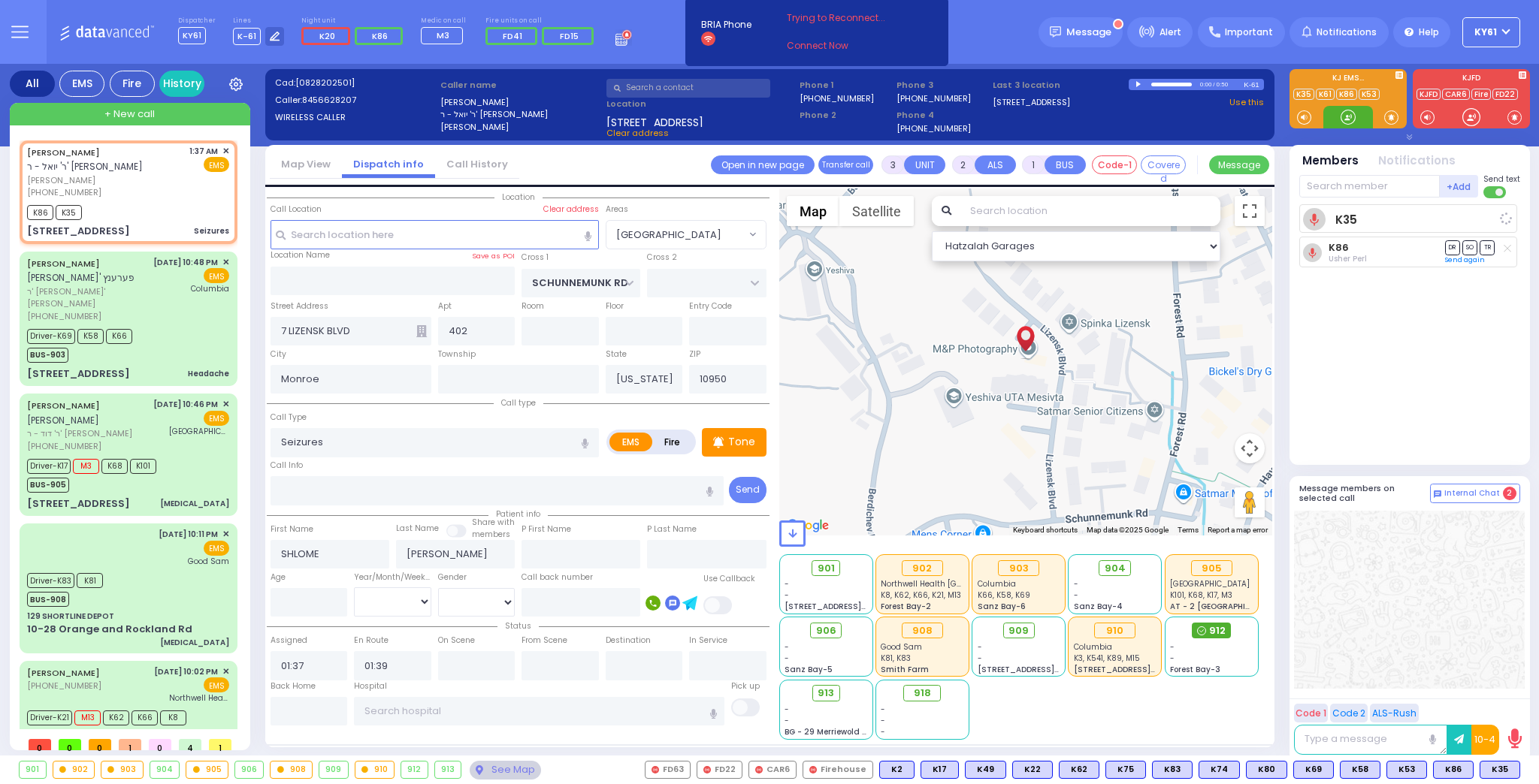
select select "Hatzalah Garages"
select select "[GEOGRAPHIC_DATA]"
click at [736, 444] on p "Tone" at bounding box center [742, 442] width 27 height 16
click at [1392, 115] on span at bounding box center [1391, 117] width 14 height 15
click at [1390, 117] on span at bounding box center [1391, 117] width 14 height 15
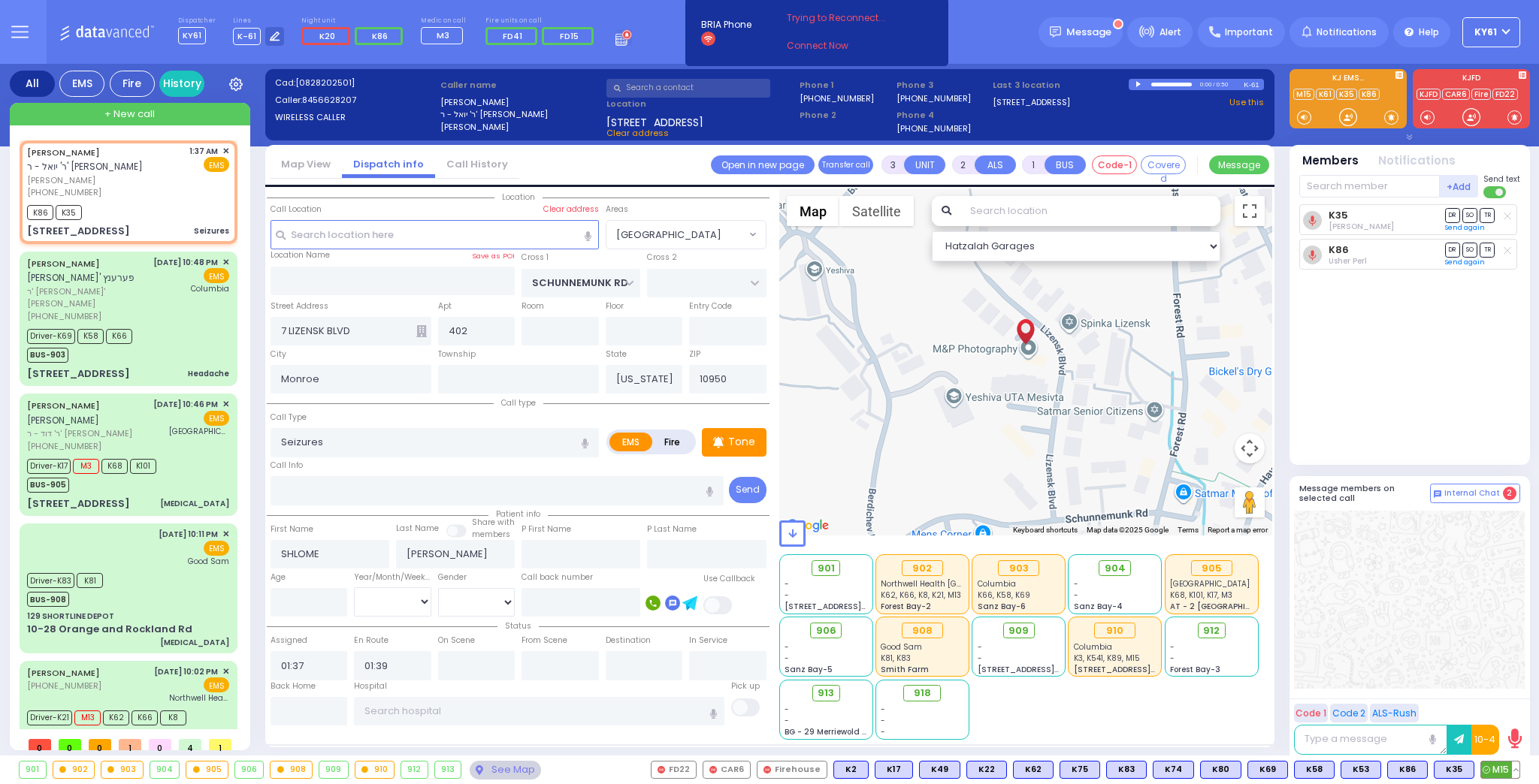
click at [1493, 770] on span "M15" at bounding box center [1500, 770] width 38 height 17
select select
radio input "true"
select select
select select "Hatzalah Garages"
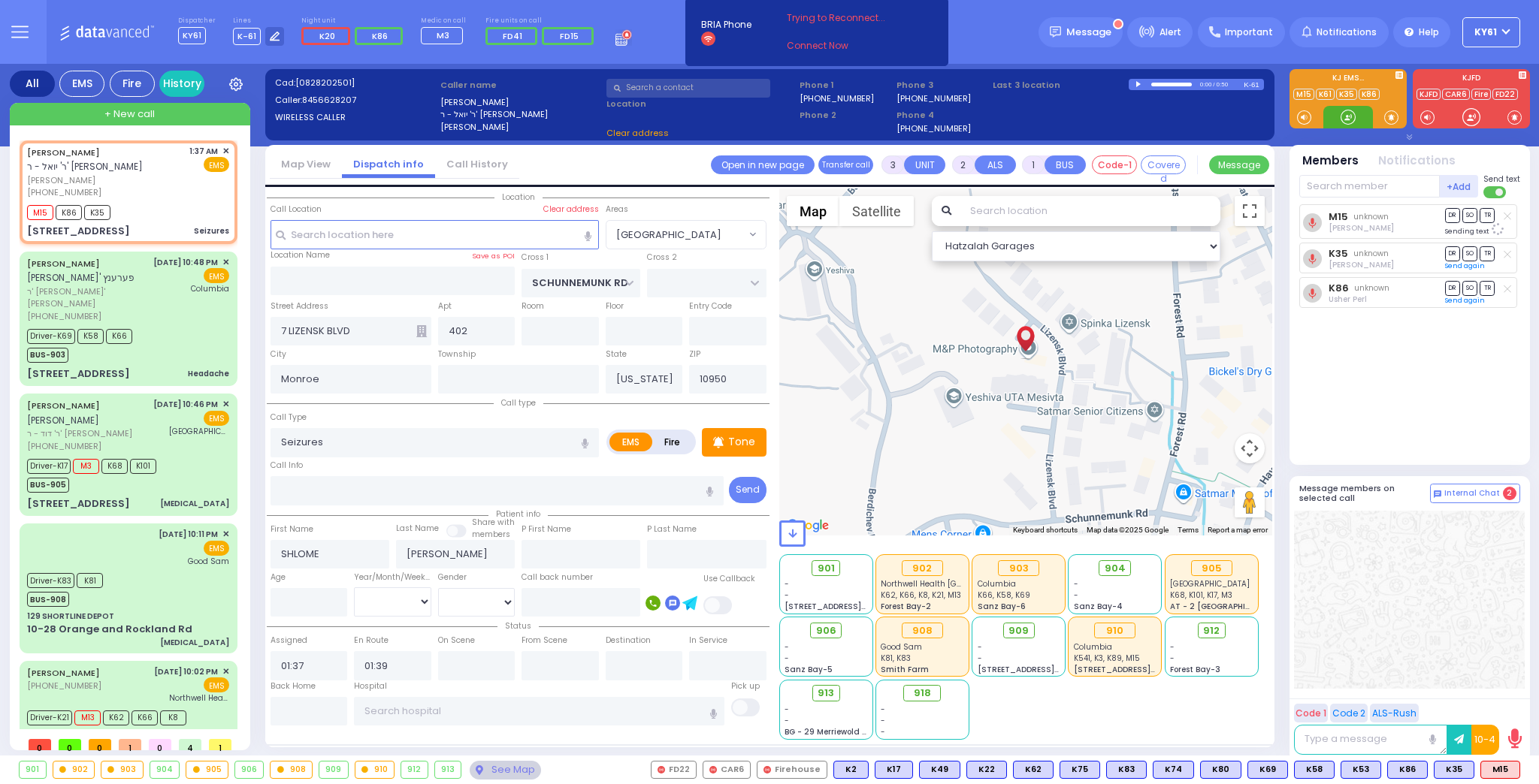
select select "[GEOGRAPHIC_DATA]"
click at [1494, 772] on span "K20" at bounding box center [1499, 770] width 40 height 17
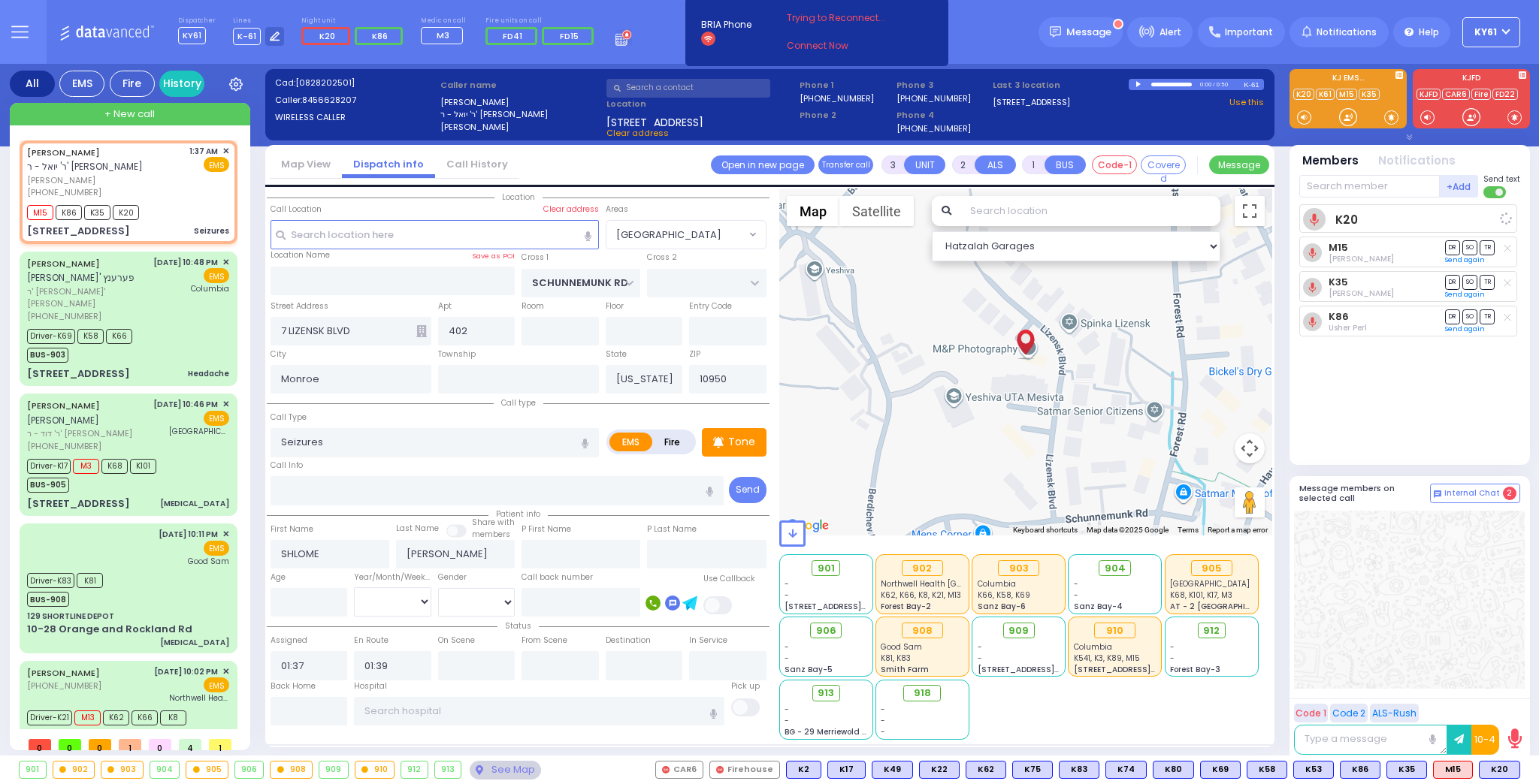
select select
radio input "true"
select select
select select "Hatzalah Garages"
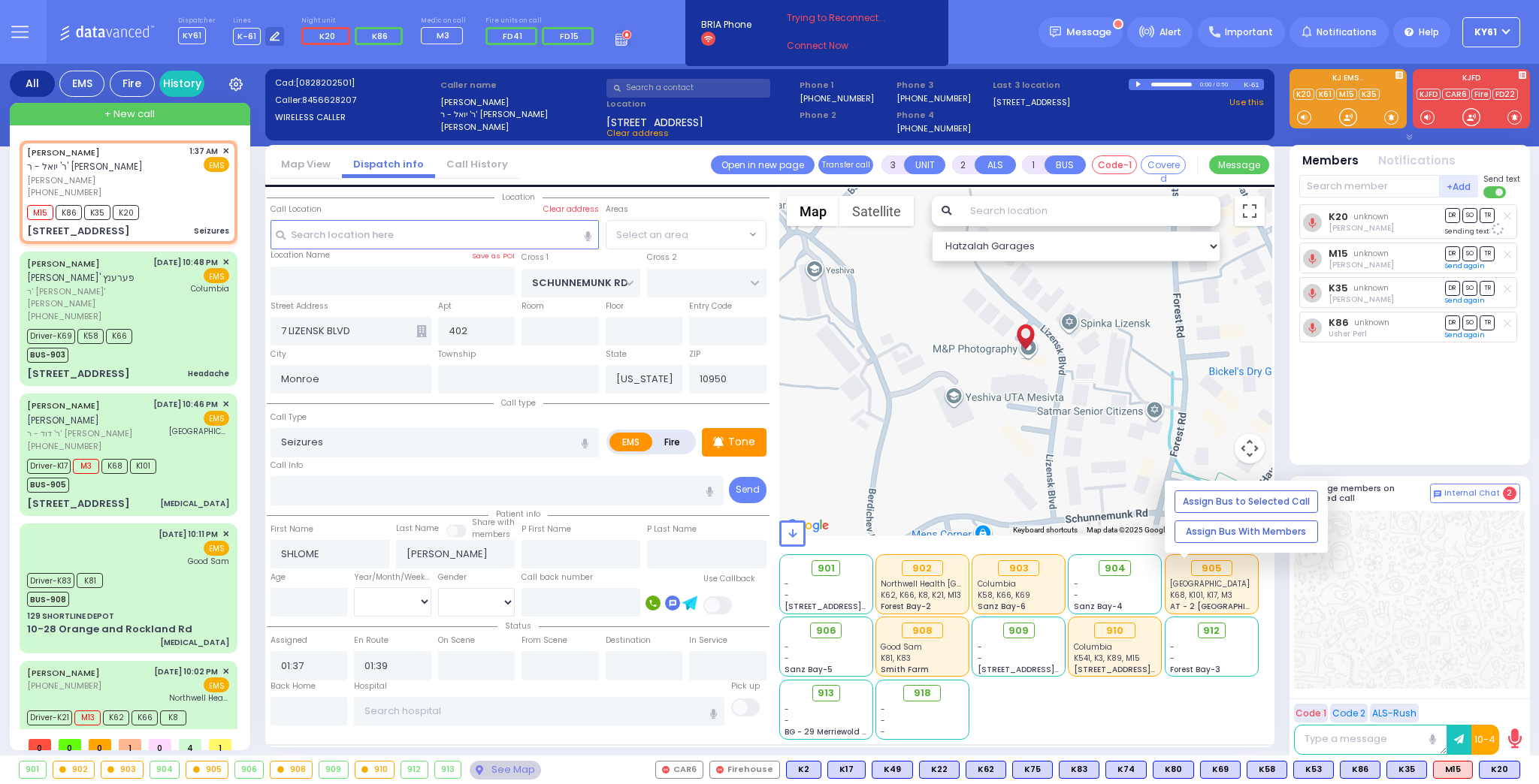
select select "[GEOGRAPHIC_DATA]"
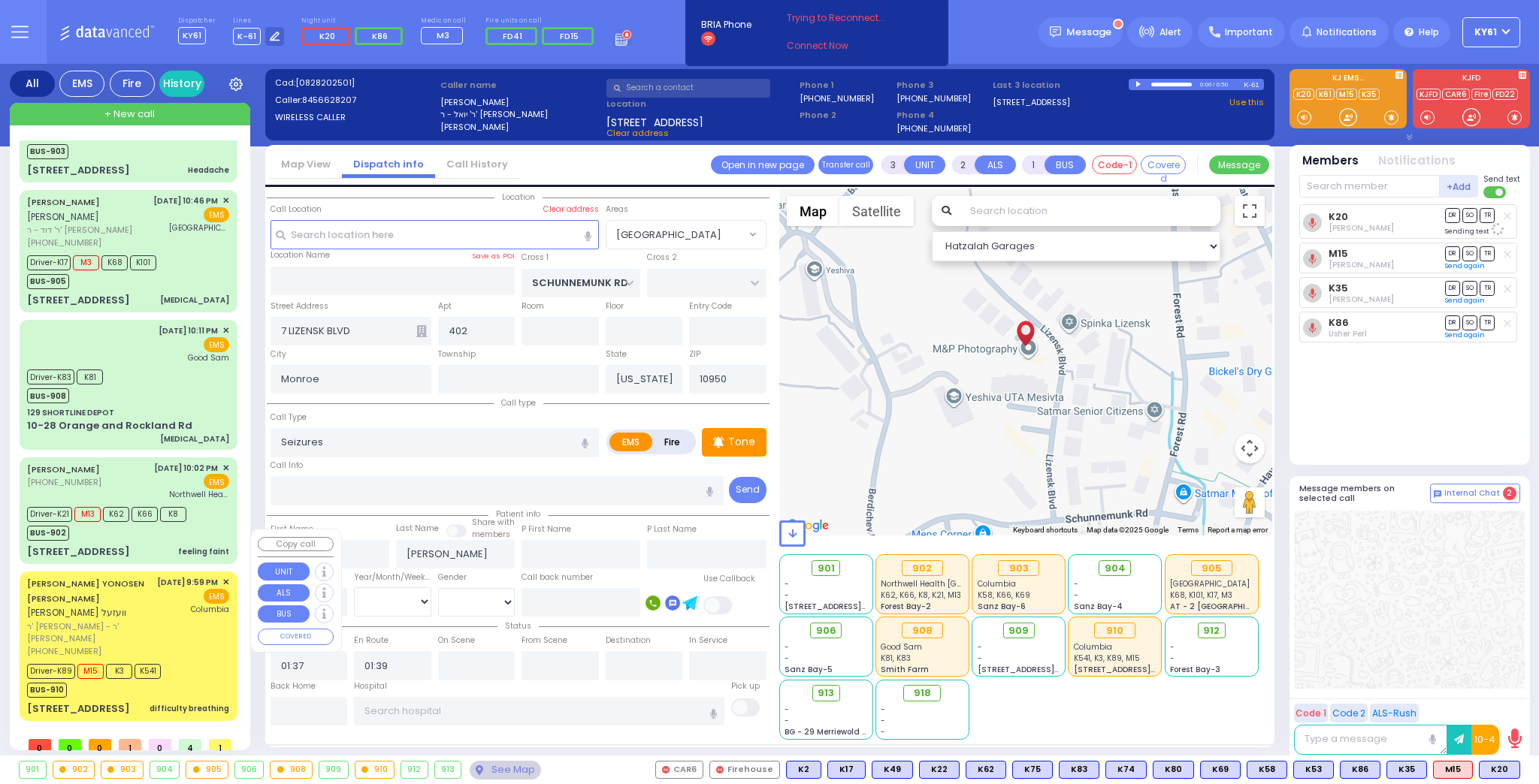
scroll to position [213, 0]
click at [212, 657] on div "[DATE] 9:59 PM ✕ EMS [GEOGRAPHIC_DATA]" at bounding box center [194, 616] width 73 height 81
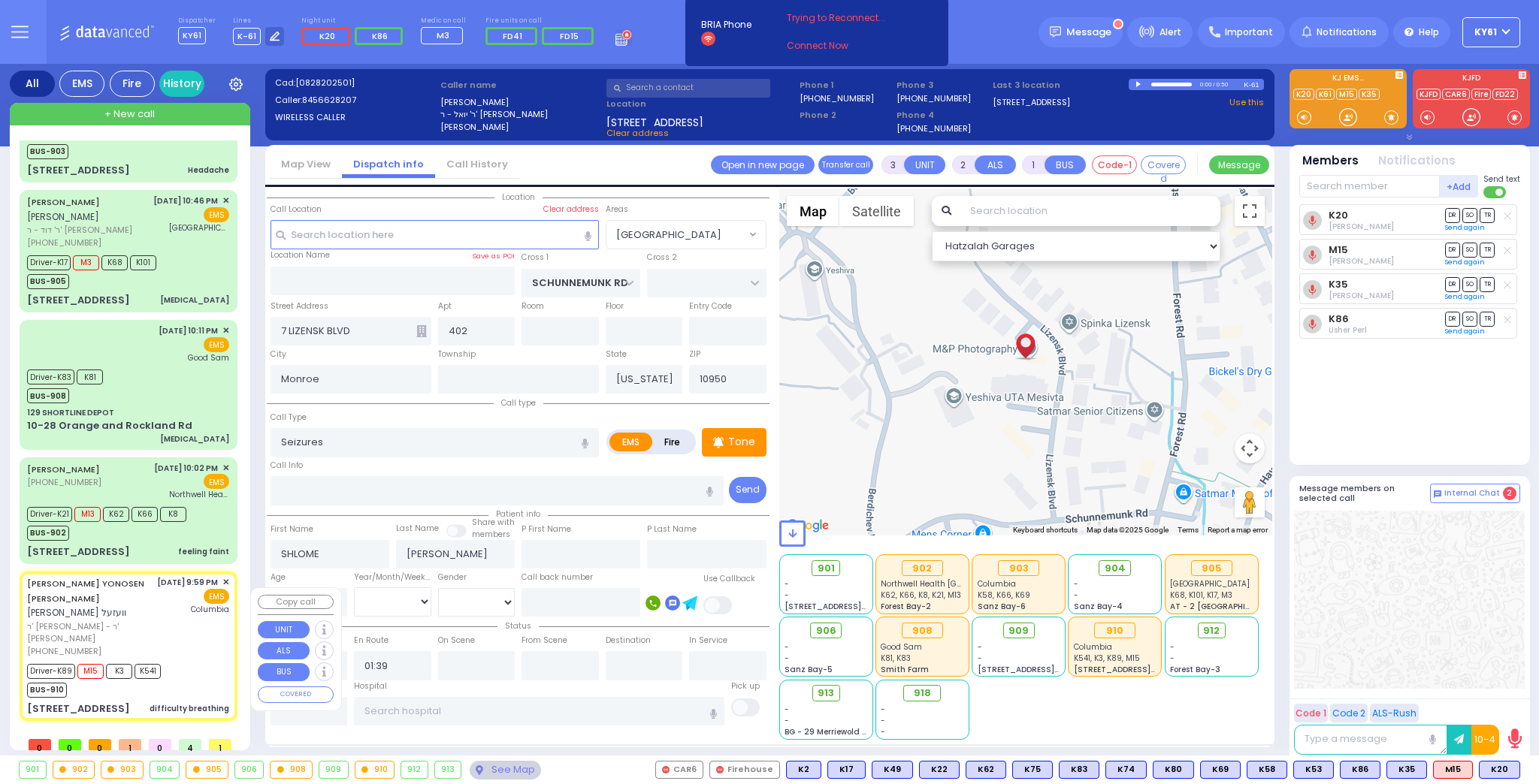
type input "6"
select select
type input "difficulty breathing"
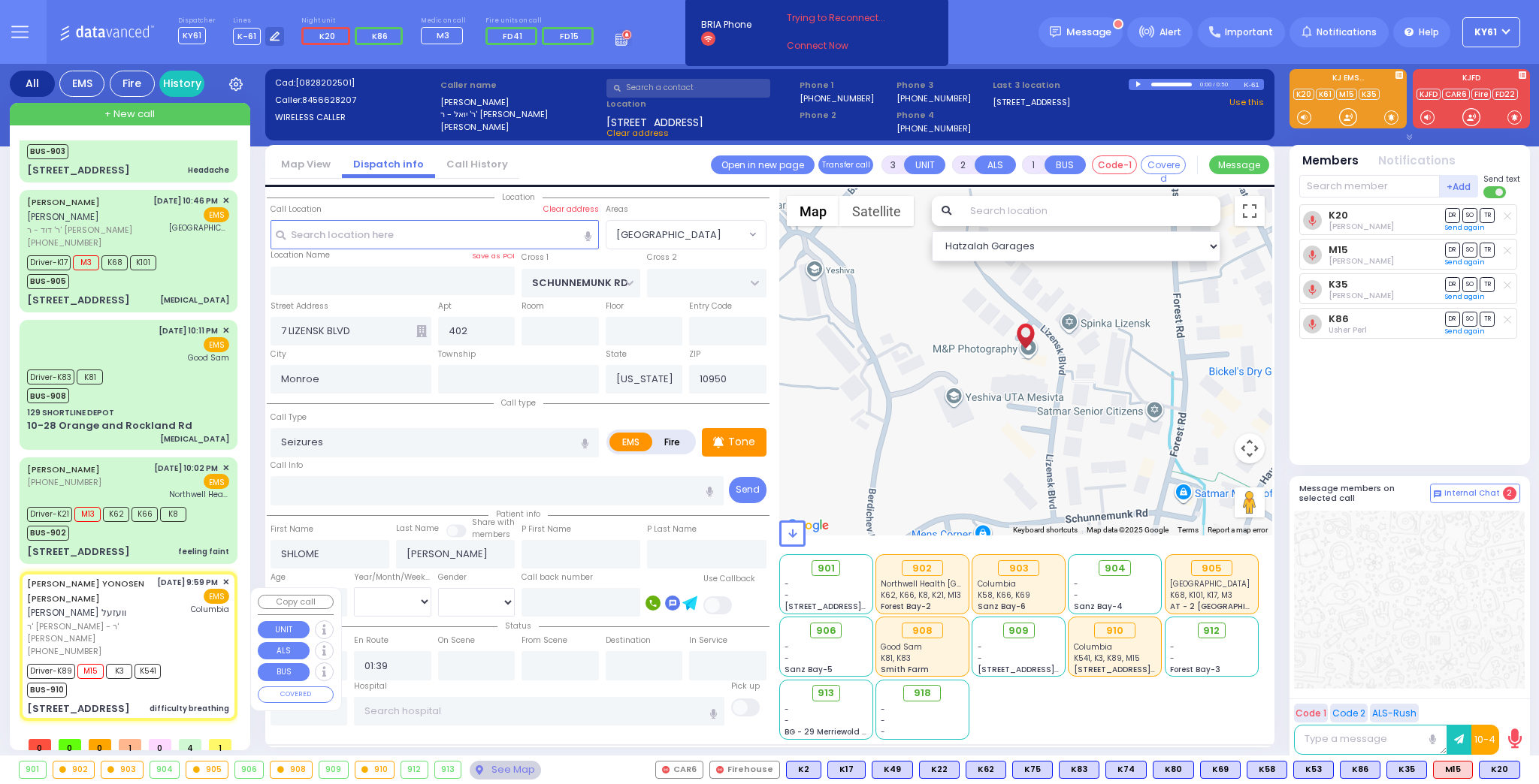
radio input "true"
type input "[PERSON_NAME]"
type input "WESEL"
type input "[PERSON_NAME]"
type input "Wesel"
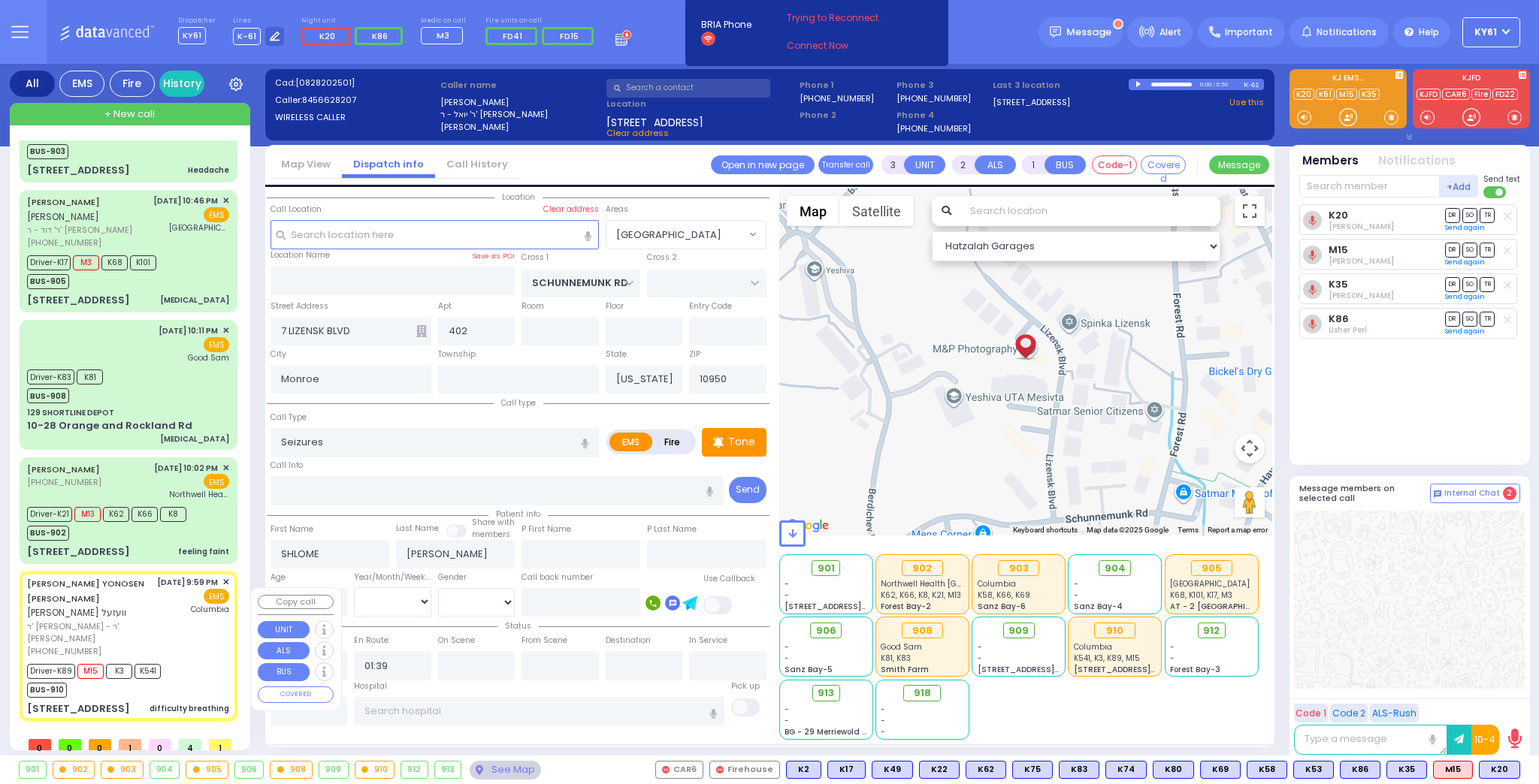
type input "4"
select select "Month"
select select "[DEMOGRAPHIC_DATA]"
type input "21:59"
type input "22:02"
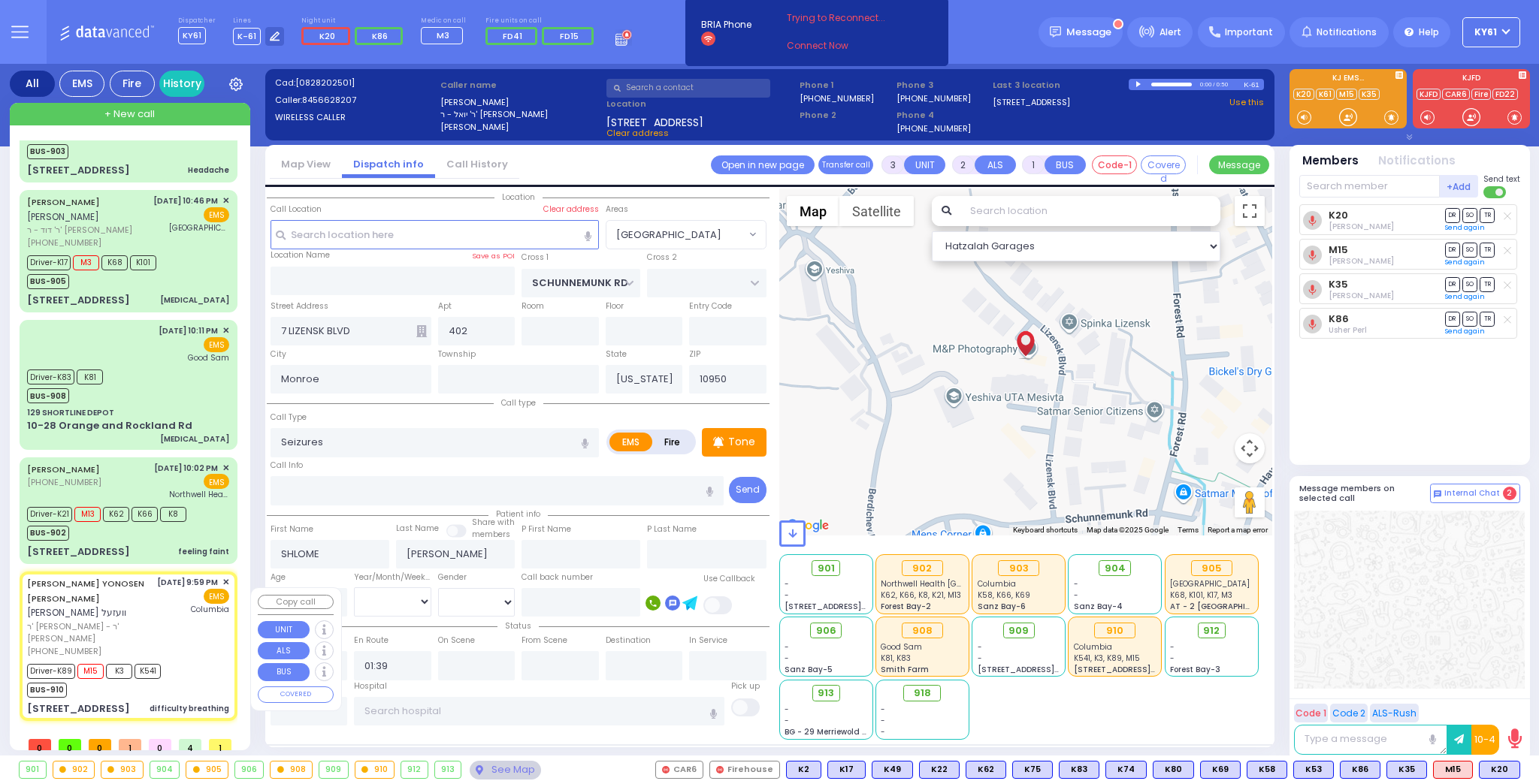
type input "22:04"
type input "22:29"
type input "23:05"
type input "[US_STATE][GEOGRAPHIC_DATA]- [GEOGRAPHIC_DATA]"
select select "Hatzalah Garages"
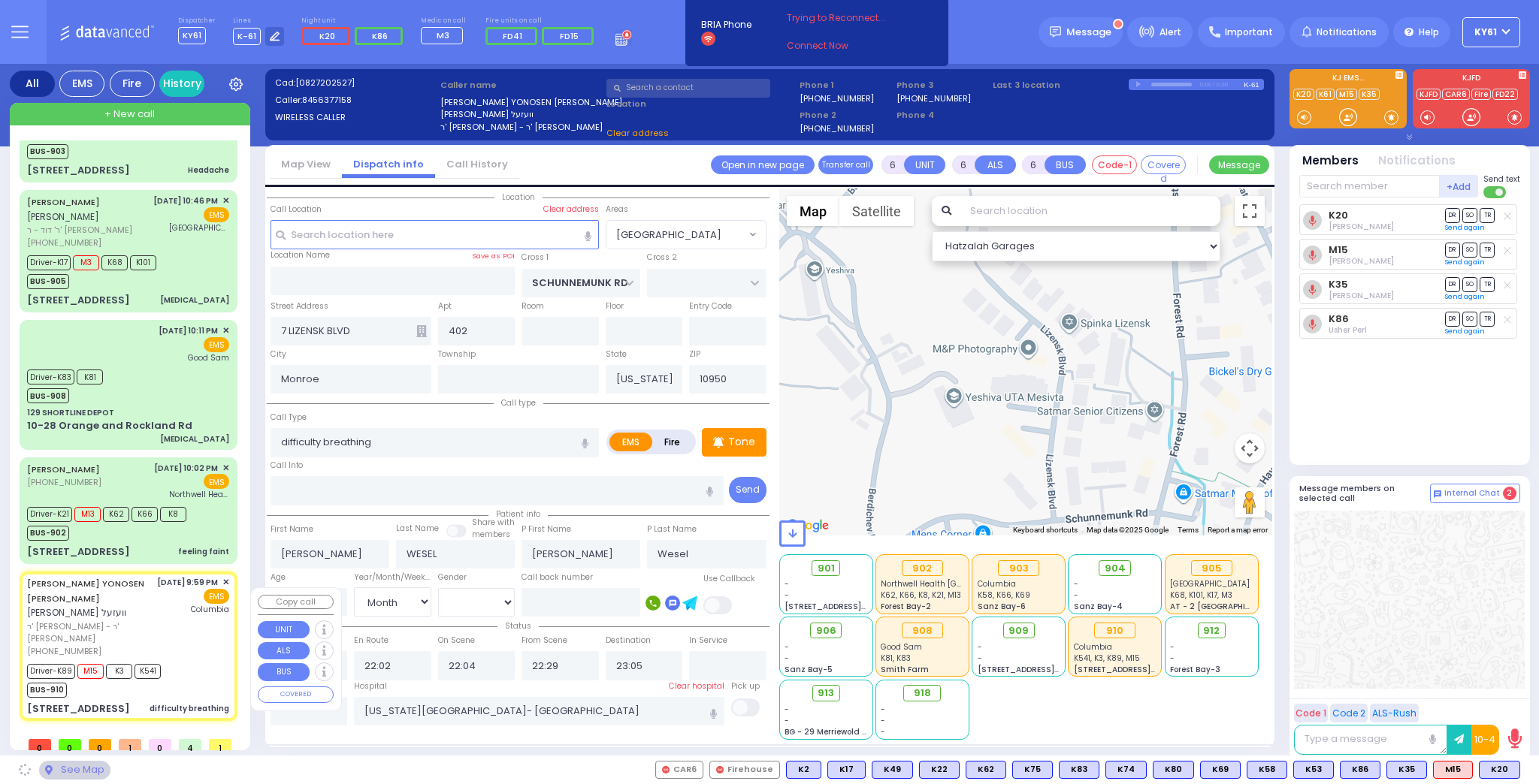
type input "YOEL KLEIN BLVD"
type input "MERON DR"
type input "[STREET_ADDRESS]"
type input "403"
select select "SECTION 6"
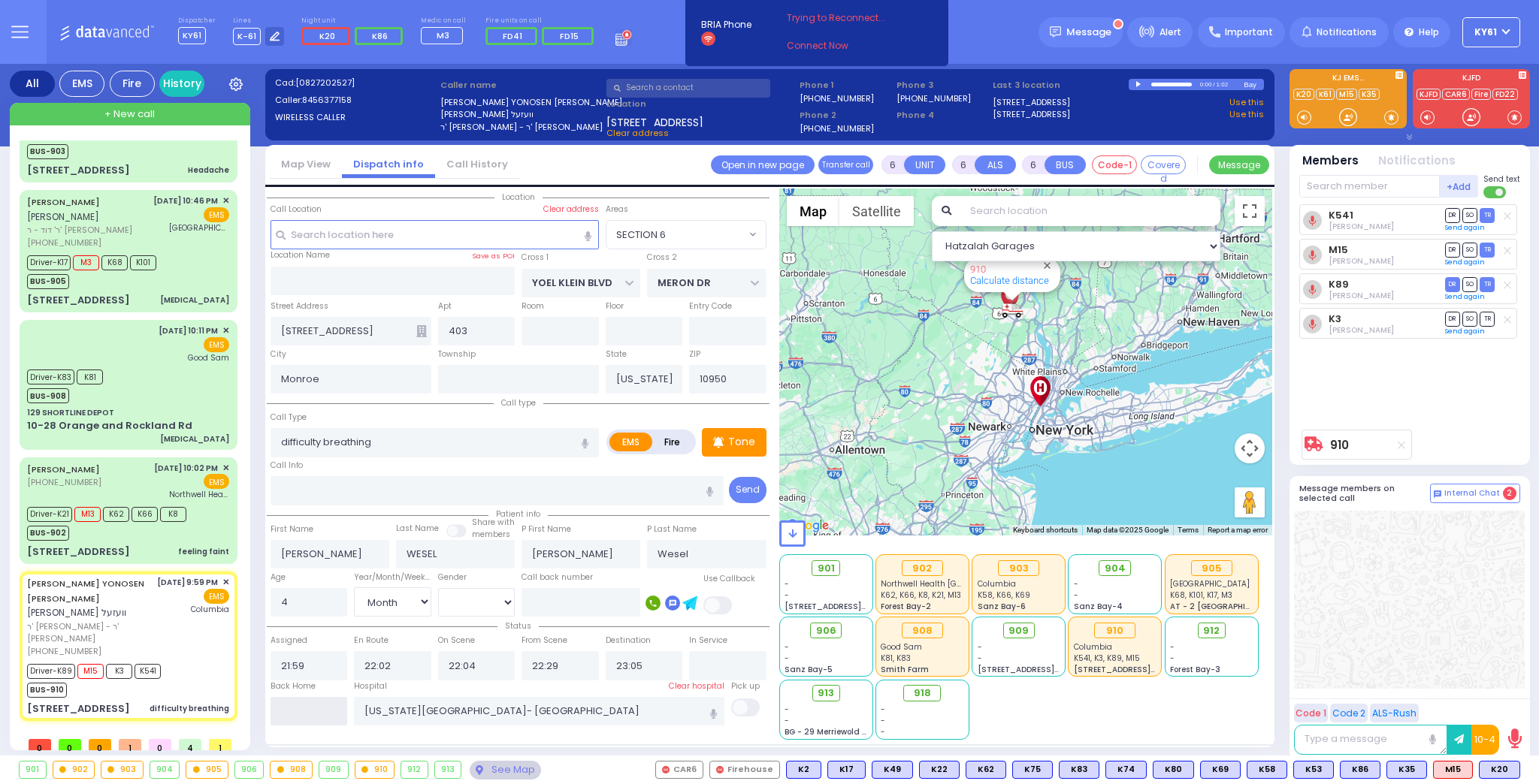
click at [307, 704] on input "text" at bounding box center [309, 712] width 78 height 29
click at [308, 704] on input "text" at bounding box center [309, 712] width 78 height 29
type input "01:42"
select select
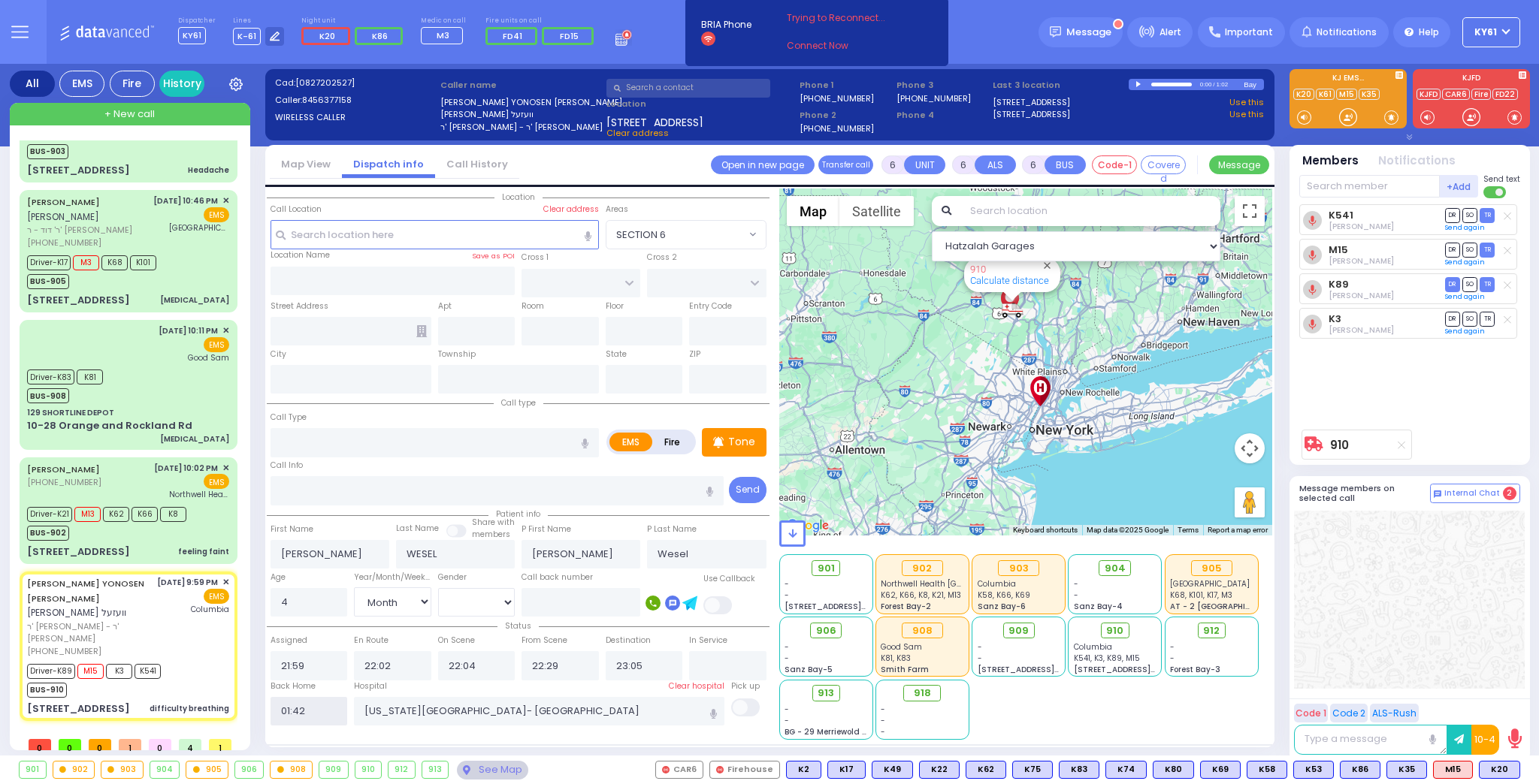
radio input "true"
select select
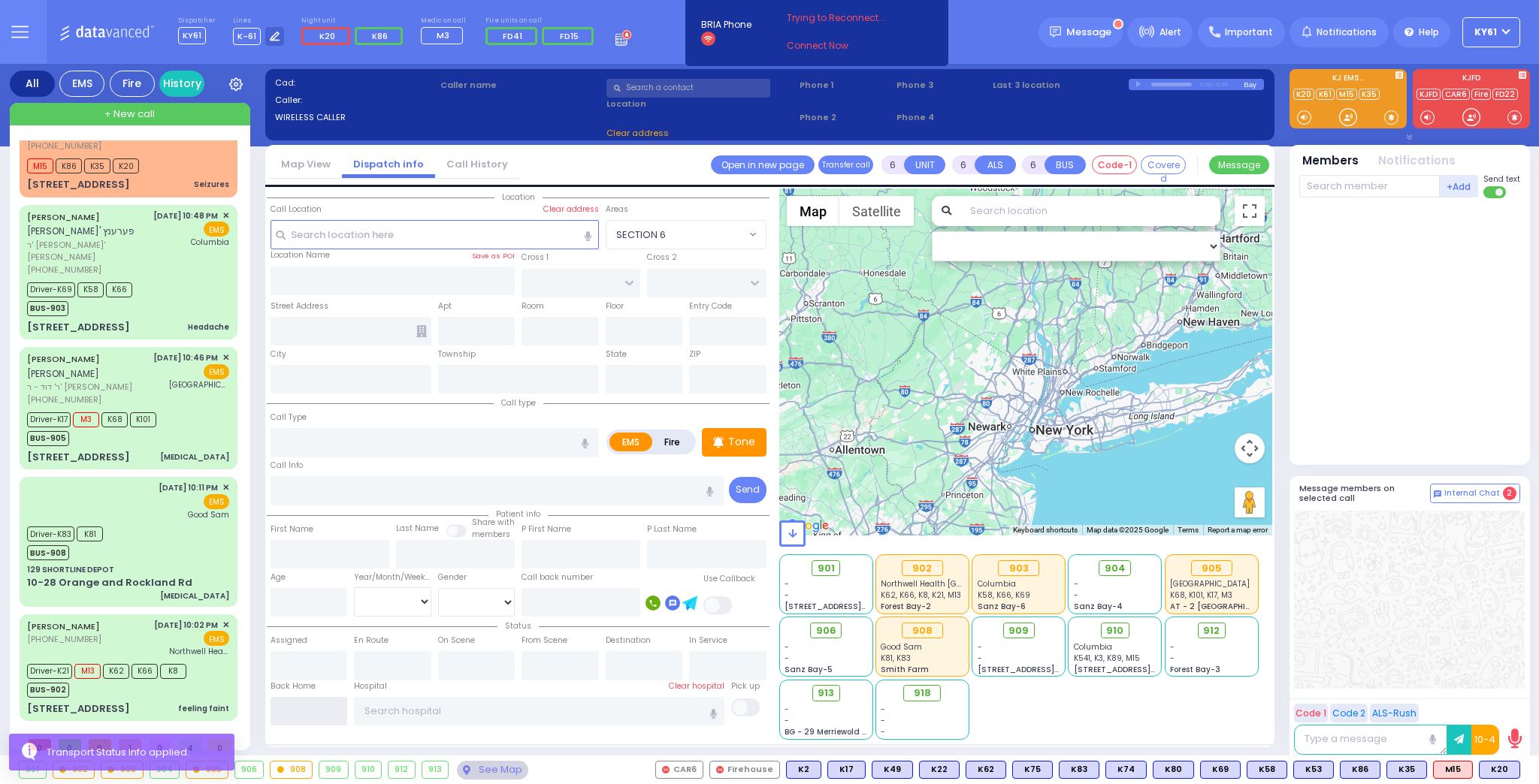
scroll to position [71, 0]
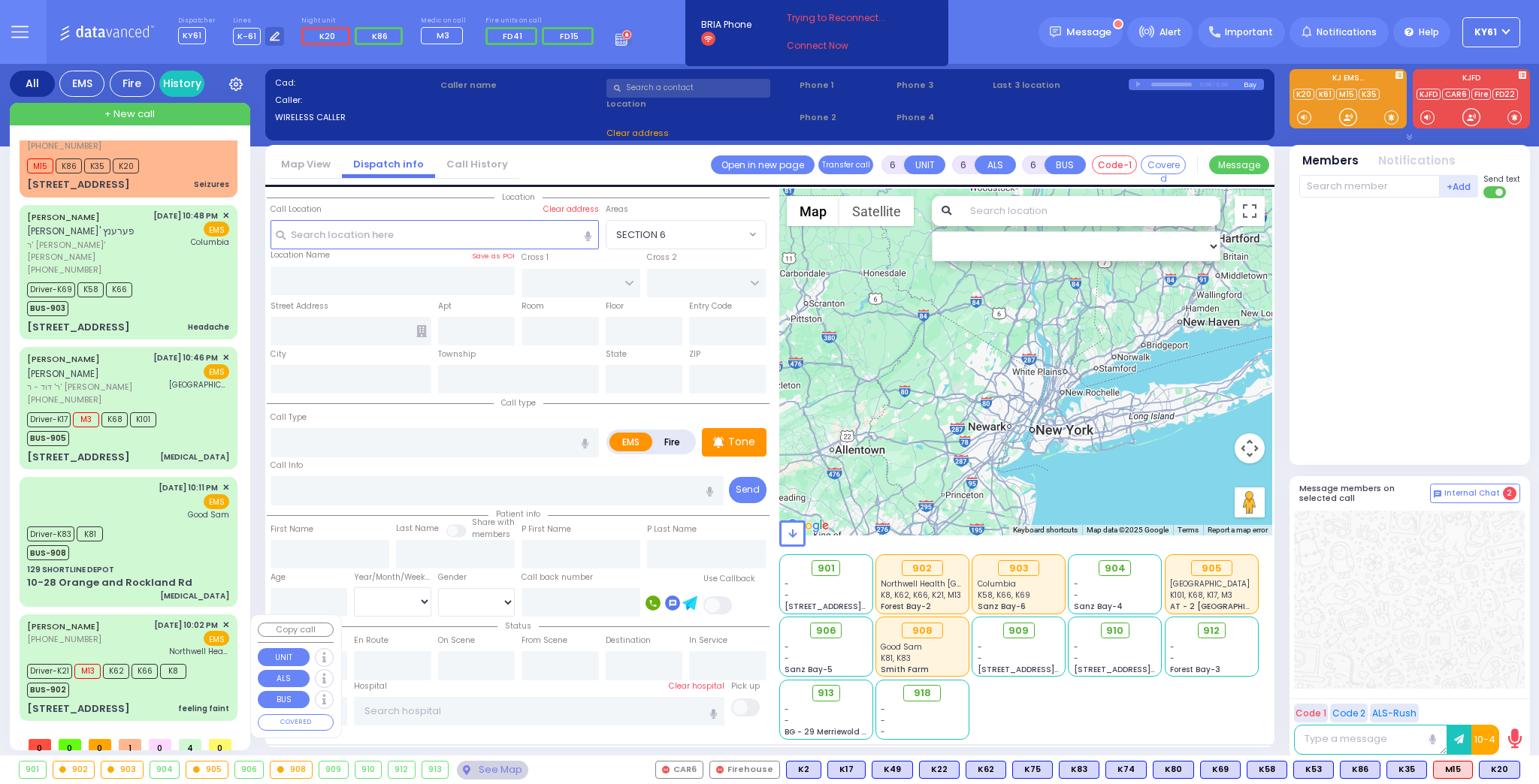
click at [217, 673] on div "Driver-K21 M13 K62 K66 K8 BUS-902" at bounding box center [128, 678] width 202 height 37
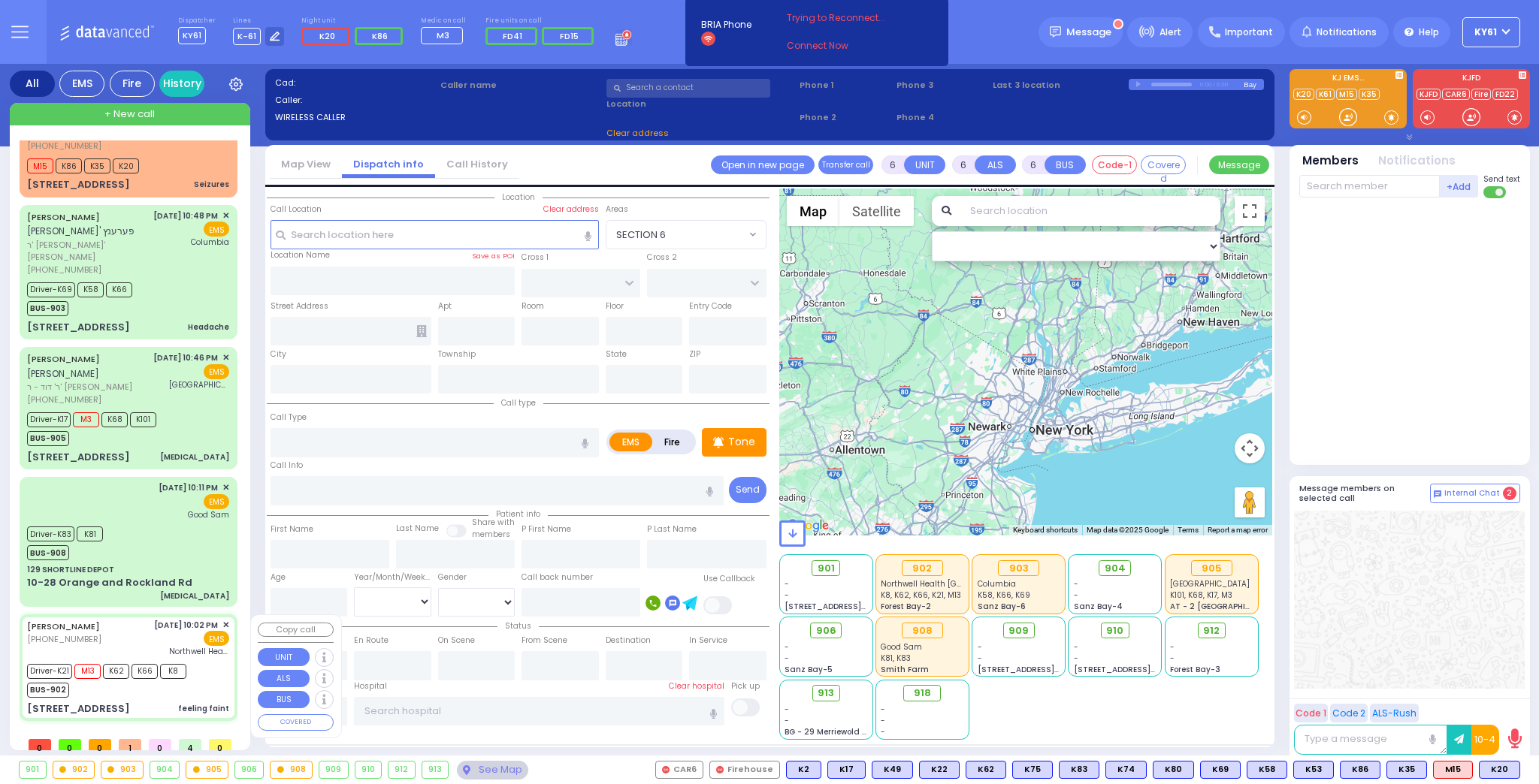
select select
type input "feeling faint"
radio input "true"
type input "Devorah"
type input "[PERSON_NAME]"
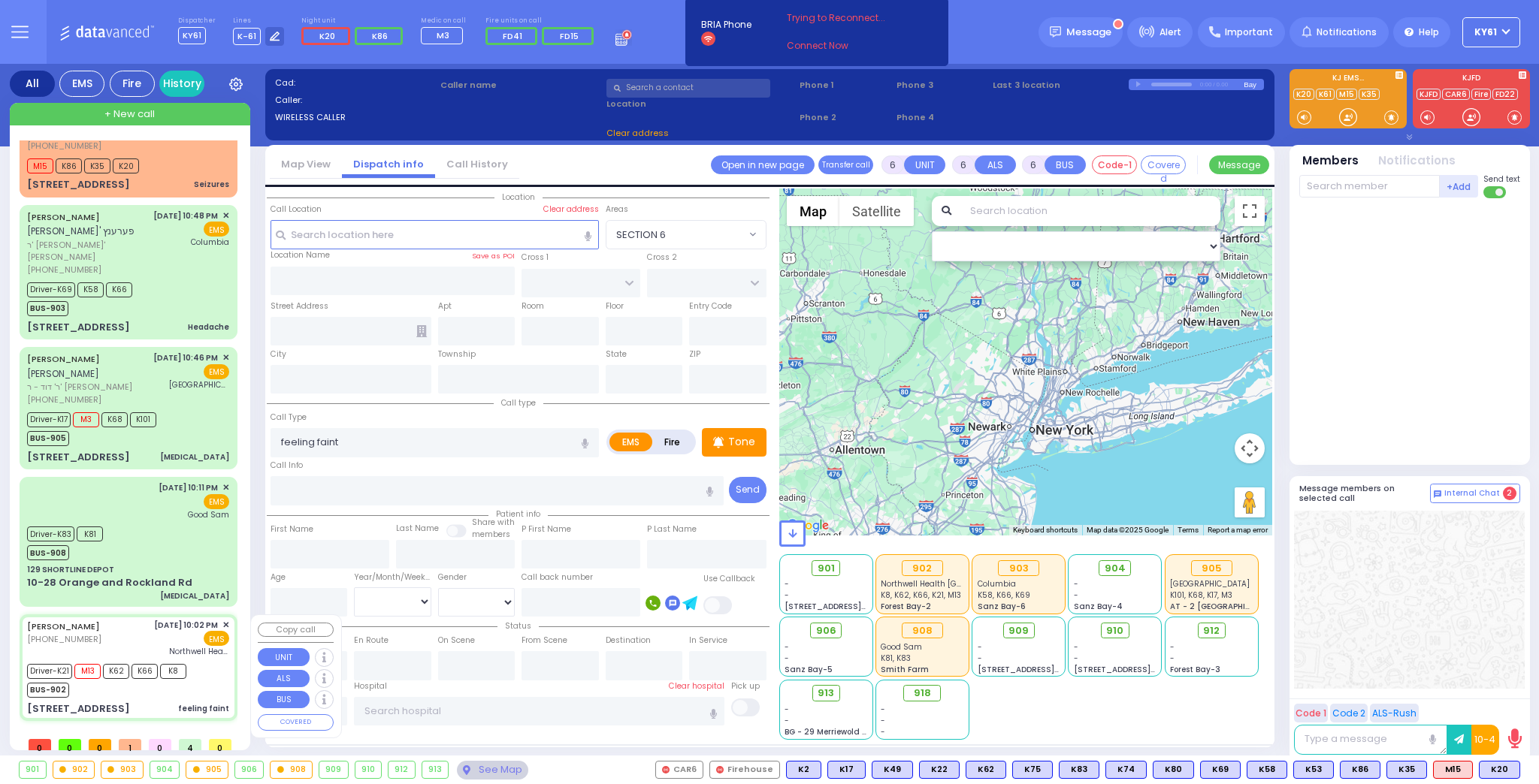
type input "56"
select select "Year"
select select "[DEMOGRAPHIC_DATA]"
type input "22:02"
type input "22:03"
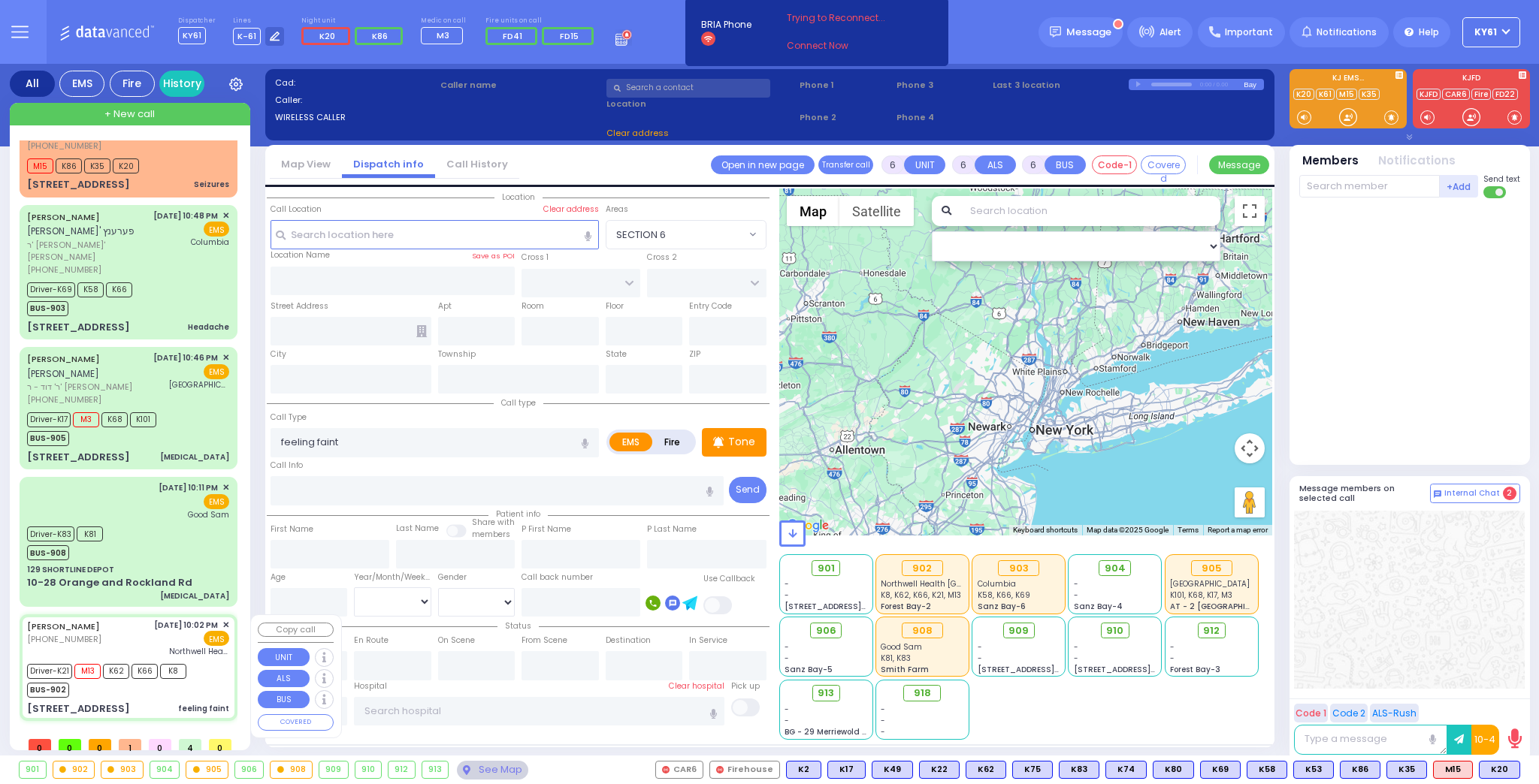
type input "22:06"
type input "22:40"
type input "23:46"
type input "23:55"
type input "Northwell Health [GEOGRAPHIC_DATA]"
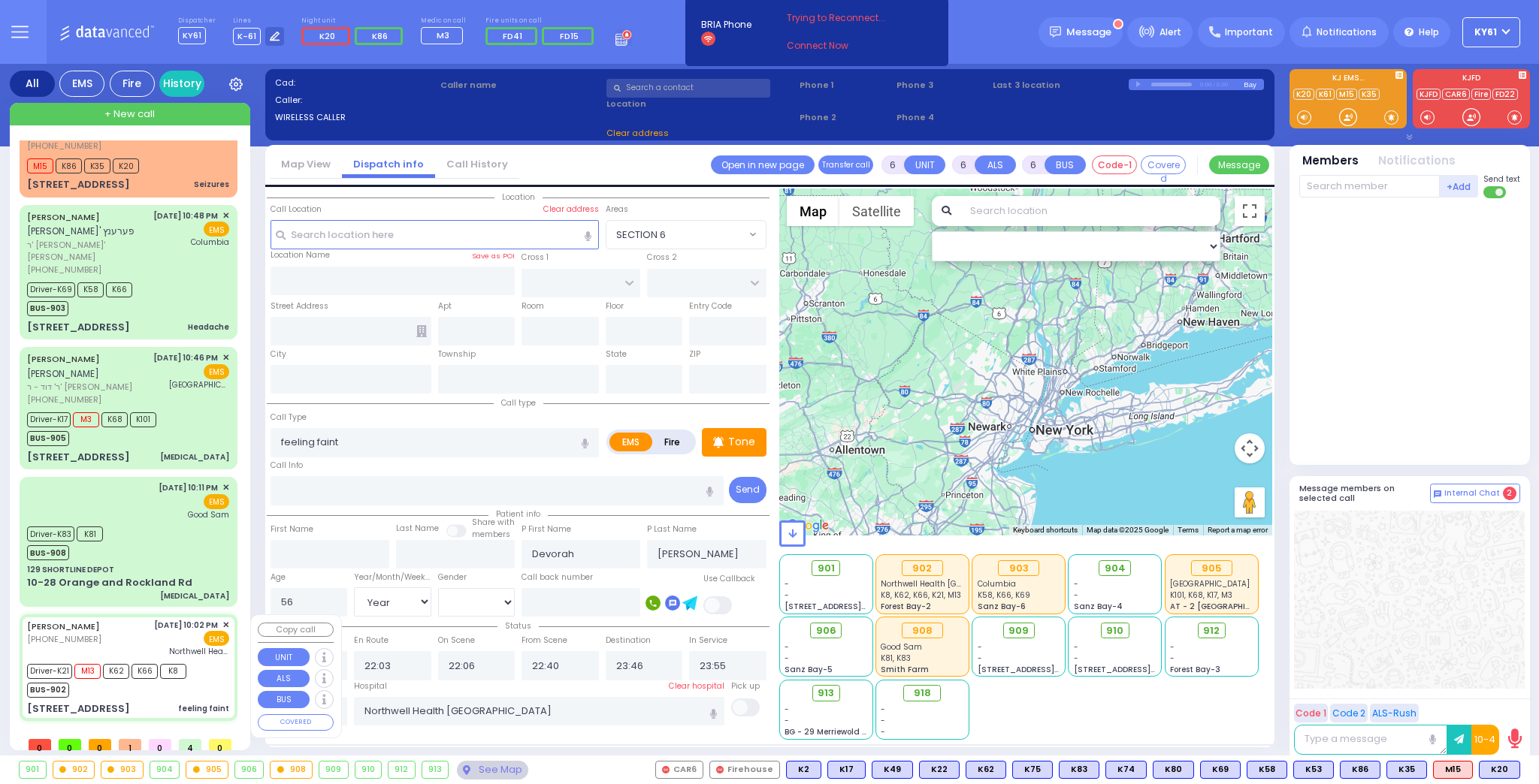
select select "Hatzalah Garages"
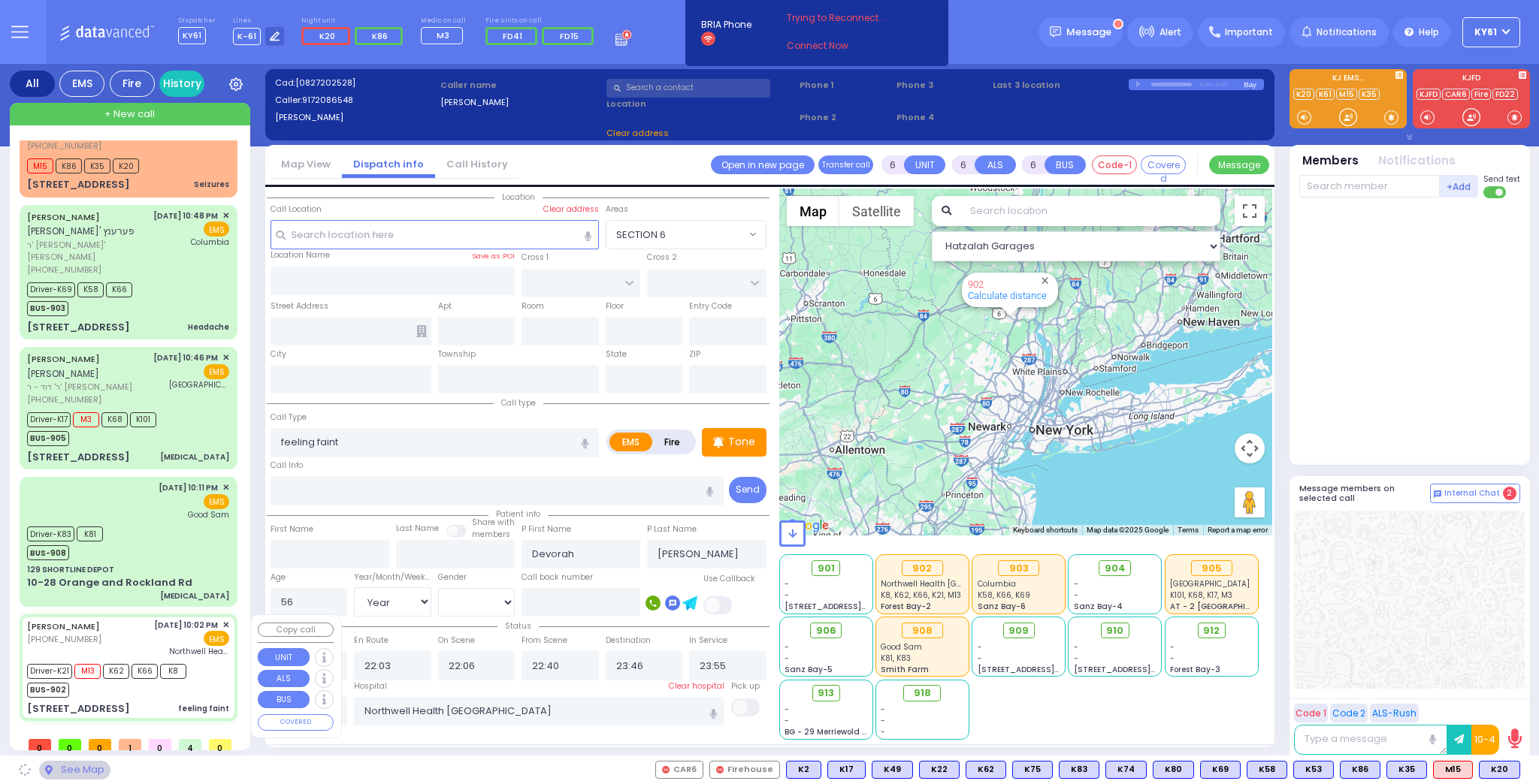
type input "HAYES COURT"
type input "FILLMORE COURT"
type input "[STREET_ADDRESS]"
type input "Monroe"
type input "[US_STATE]"
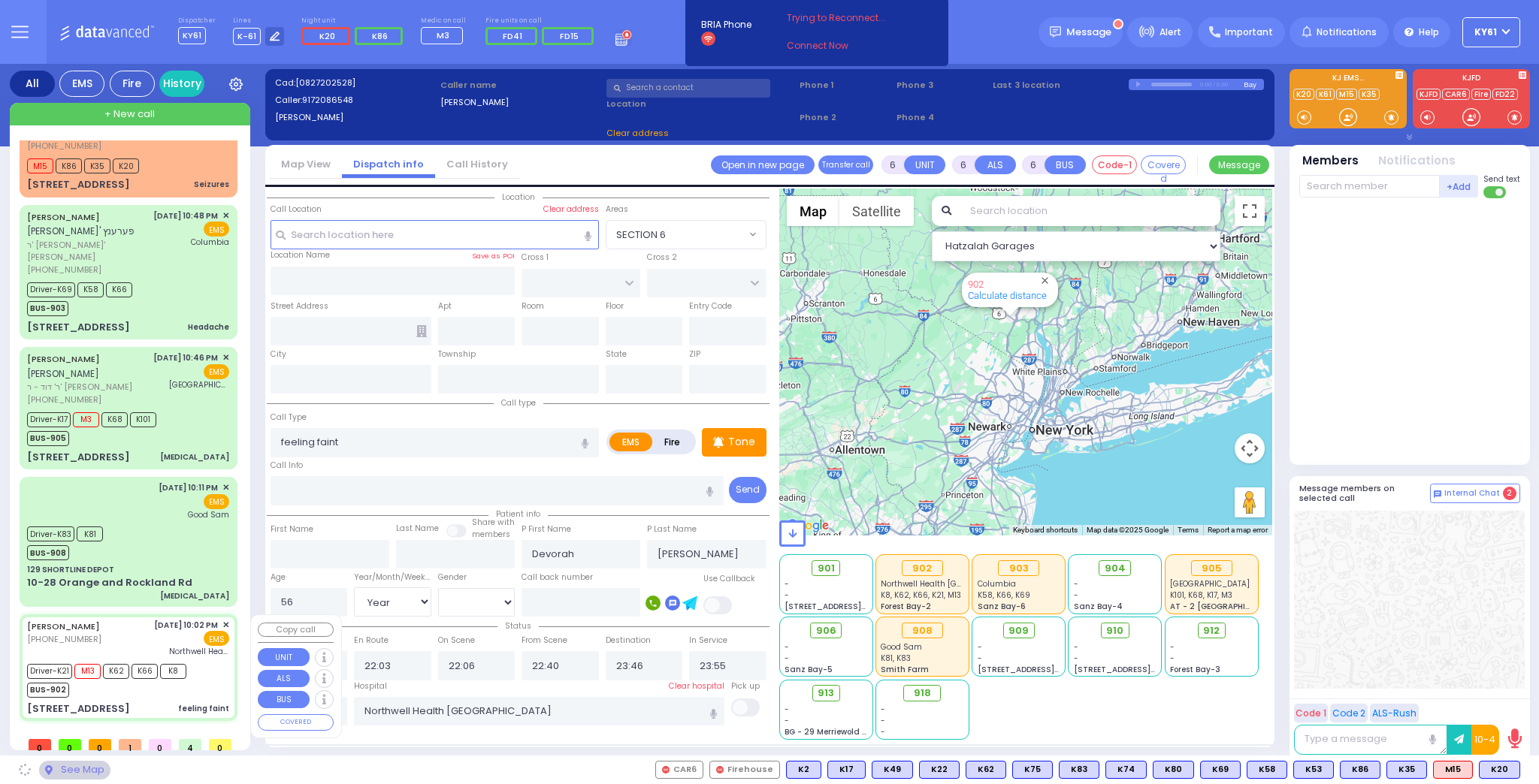
type input "10950"
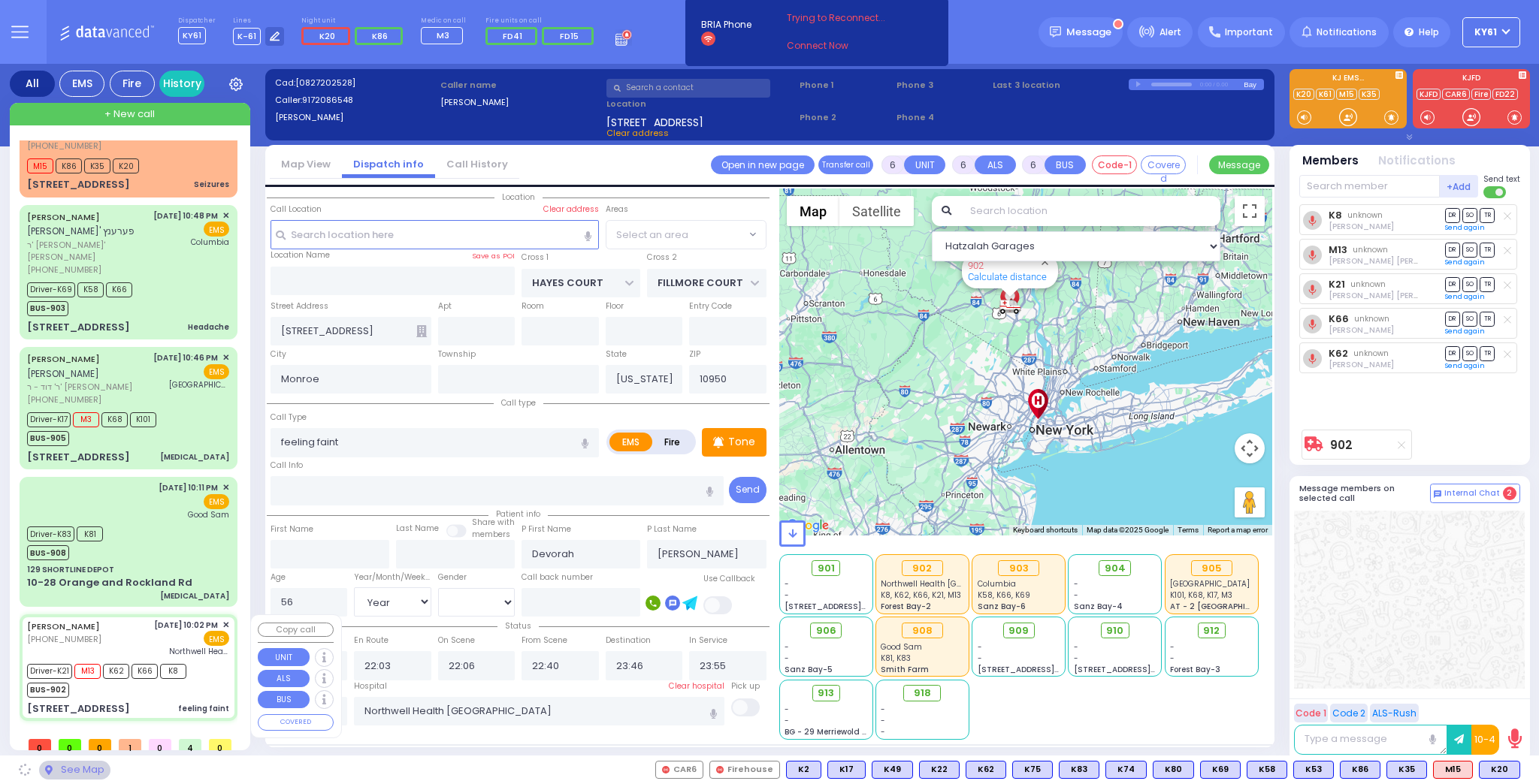
select select "SECTION 3"
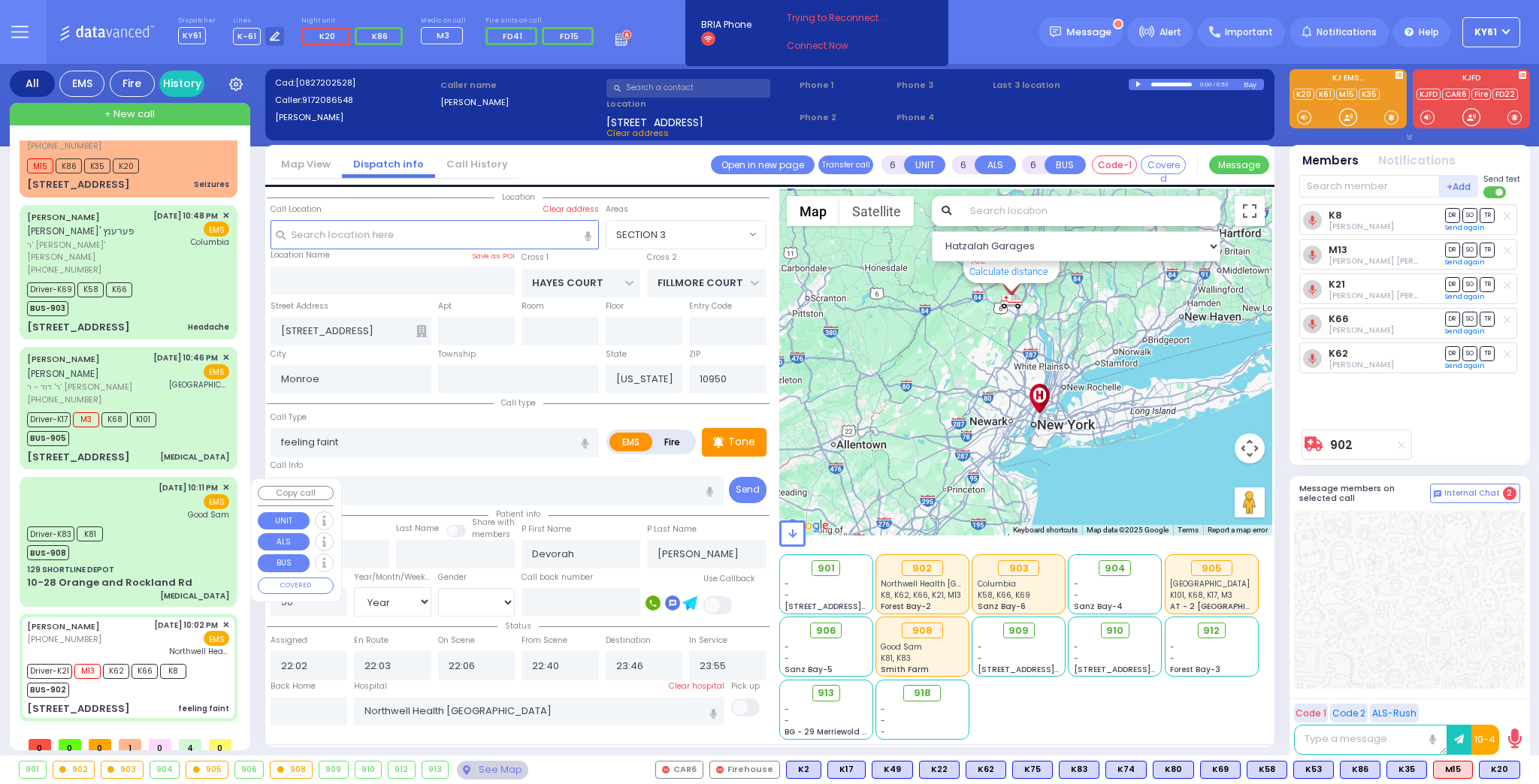
click at [209, 558] on div "Driver-K83 K81 BUS-908" at bounding box center [128, 541] width 202 height 37
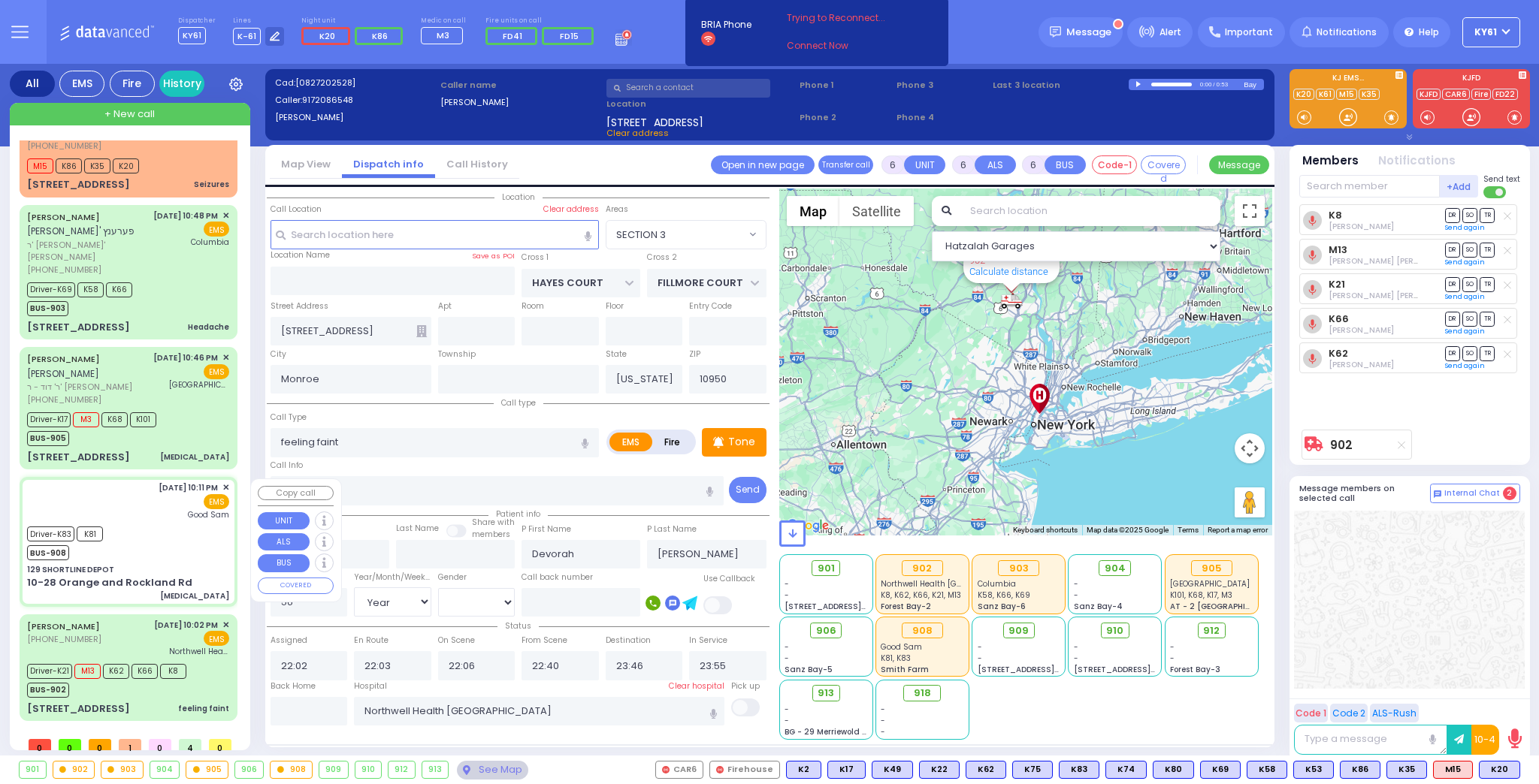
select select
type input "[MEDICAL_DATA]"
radio input "true"
type input "[PERSON_NAME]"
type input "Lowy"
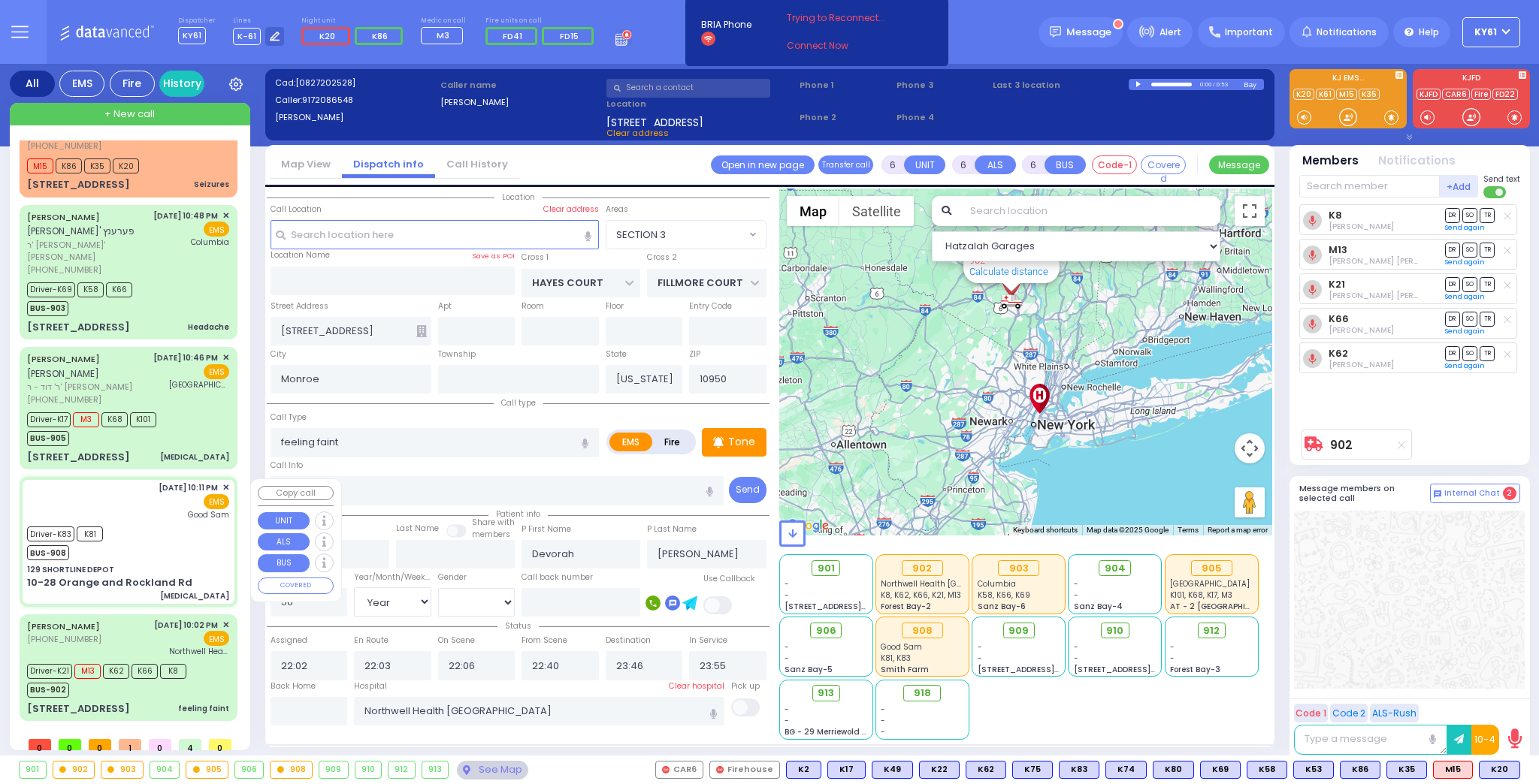
type input "23"
select select "Year"
select select "[DEMOGRAPHIC_DATA]"
type input "22:11"
type input "22:12"
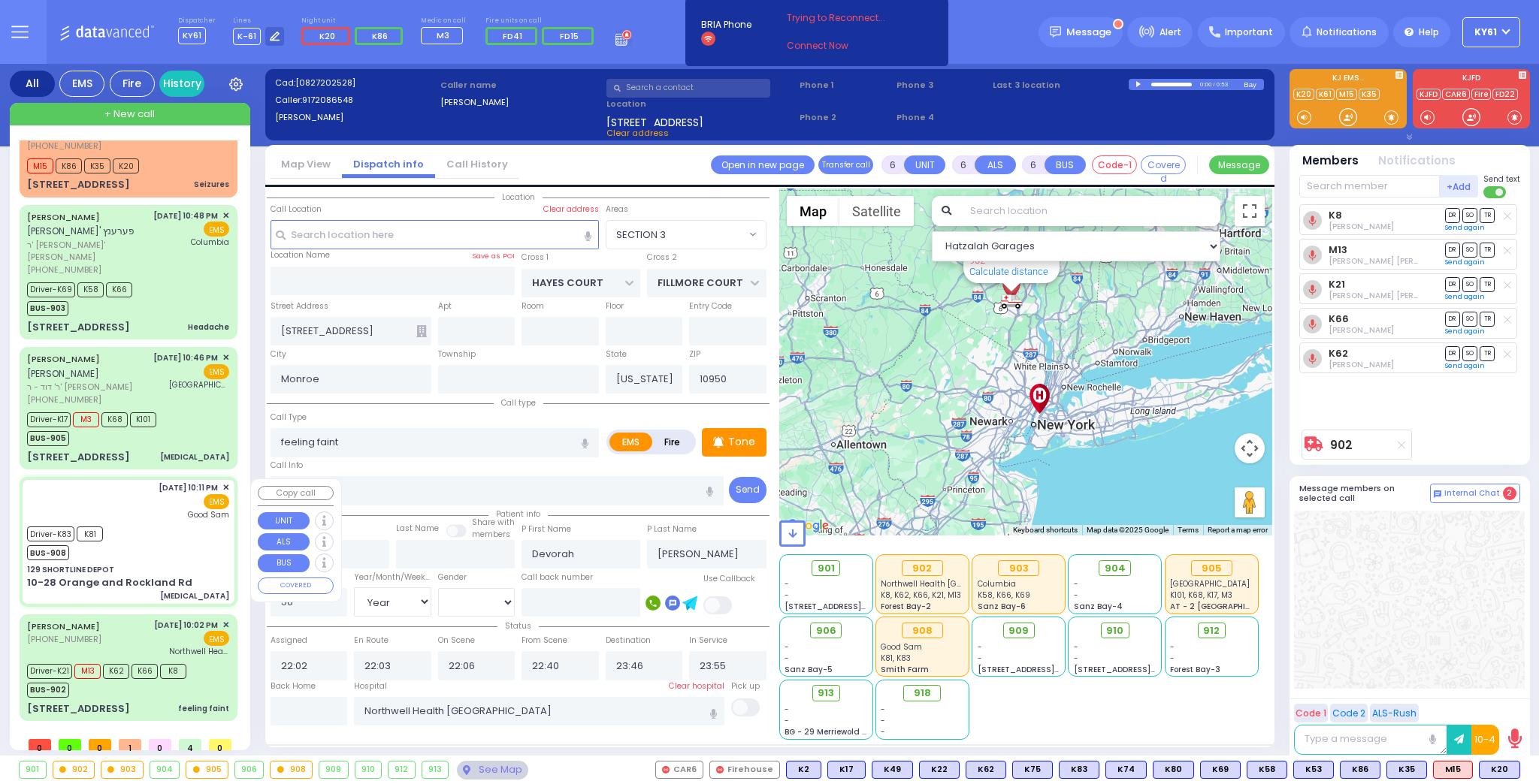
type input "22:18"
type input "22:36"
type input "22:58"
type input "23:10"
type input "[GEOGRAPHIC_DATA]"
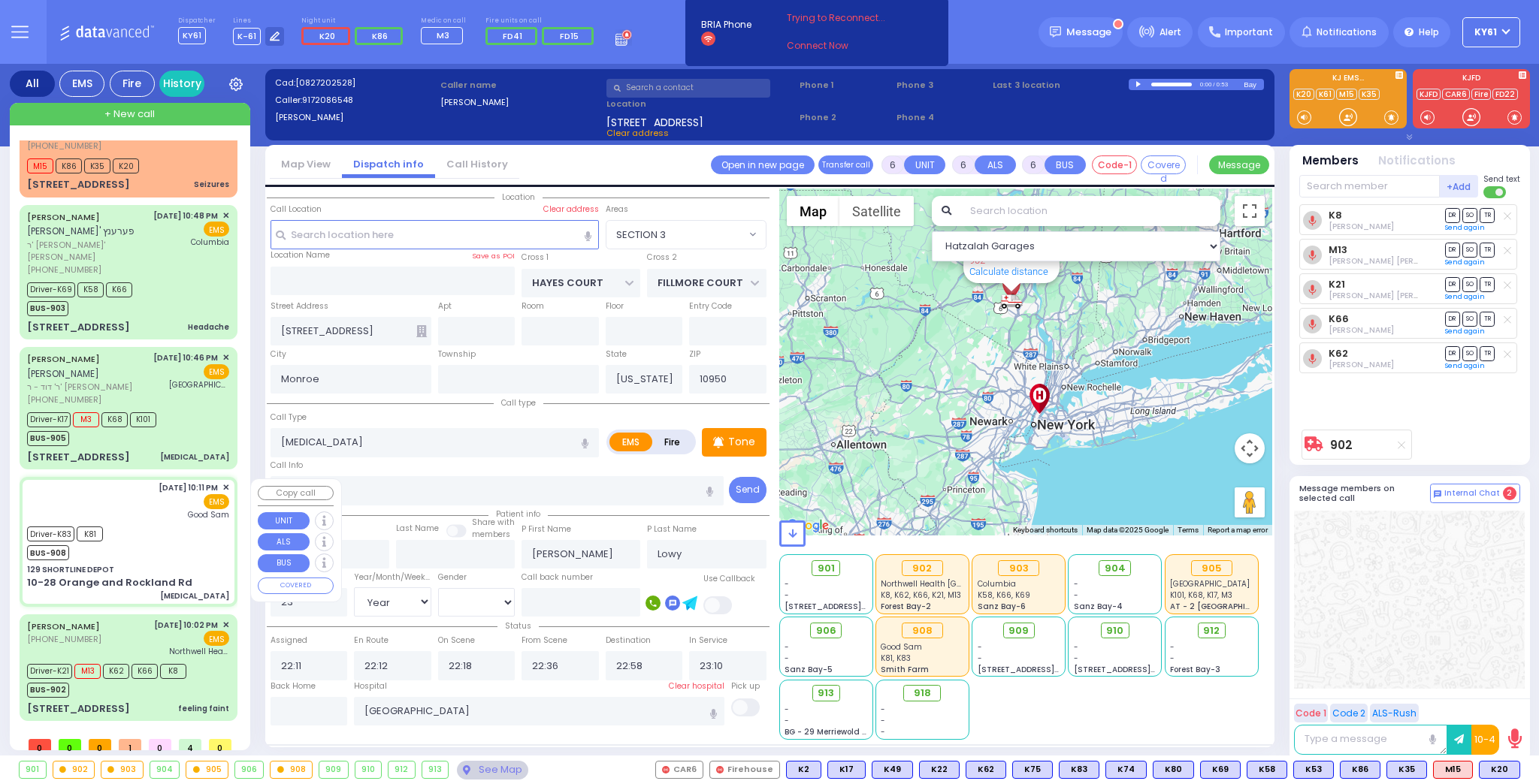
select select "Hatzalah Garages"
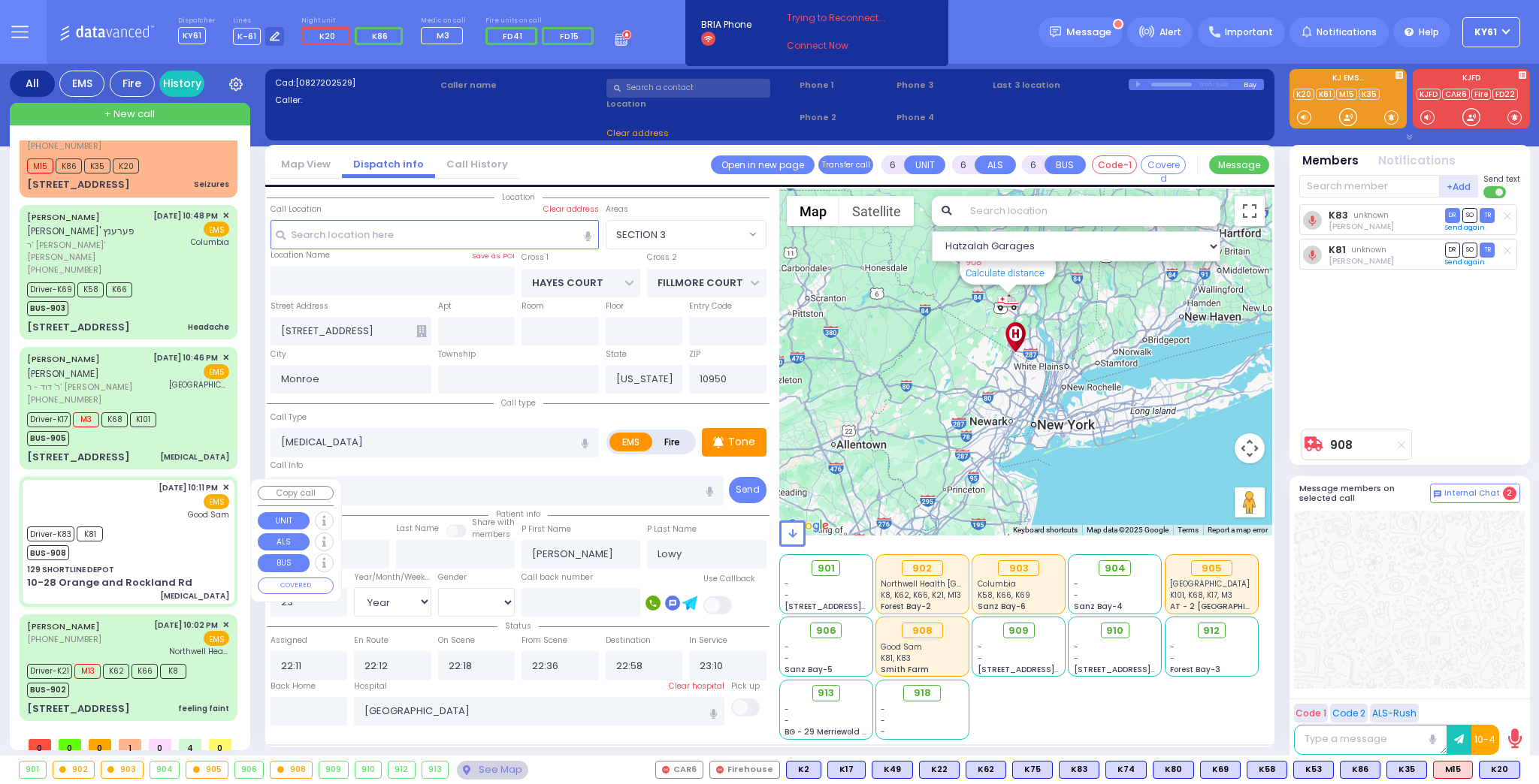
type input "129 SHORTLINE DEPOT"
type input "10-28 Orange and Rockland Rd"
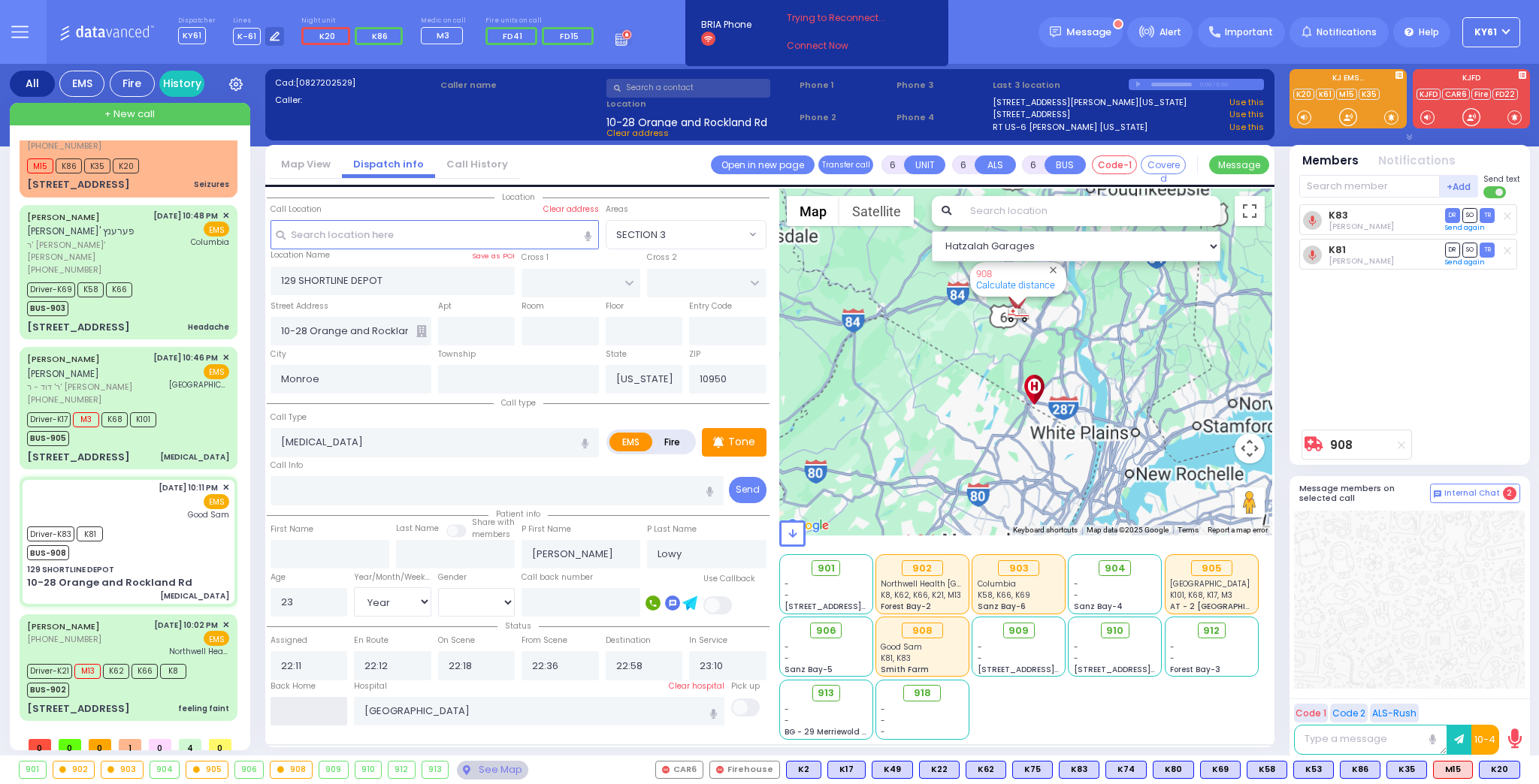
click at [312, 710] on input "text" at bounding box center [309, 712] width 78 height 29
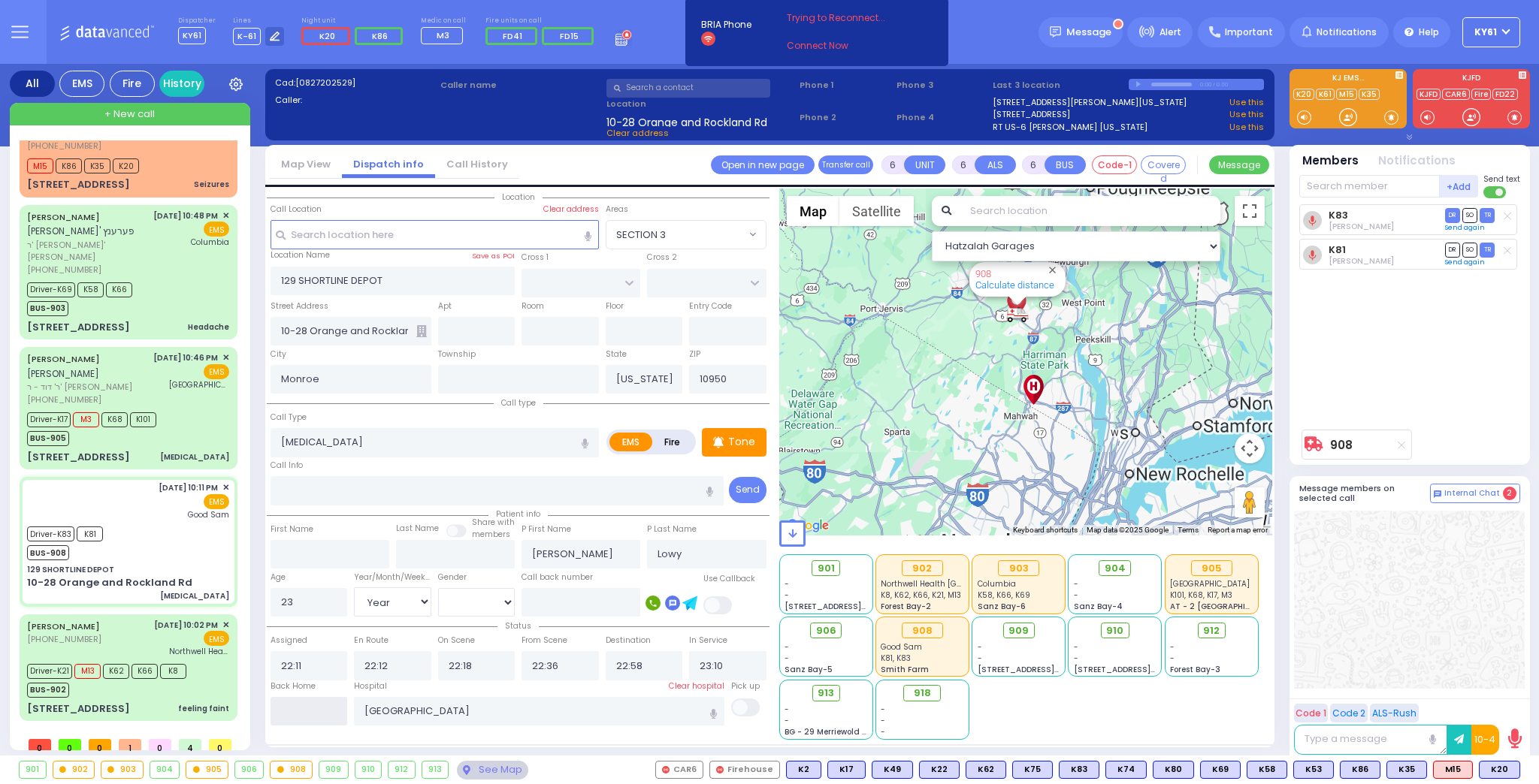
click at [312, 710] on input "text" at bounding box center [309, 712] width 78 height 29
type input "01:42"
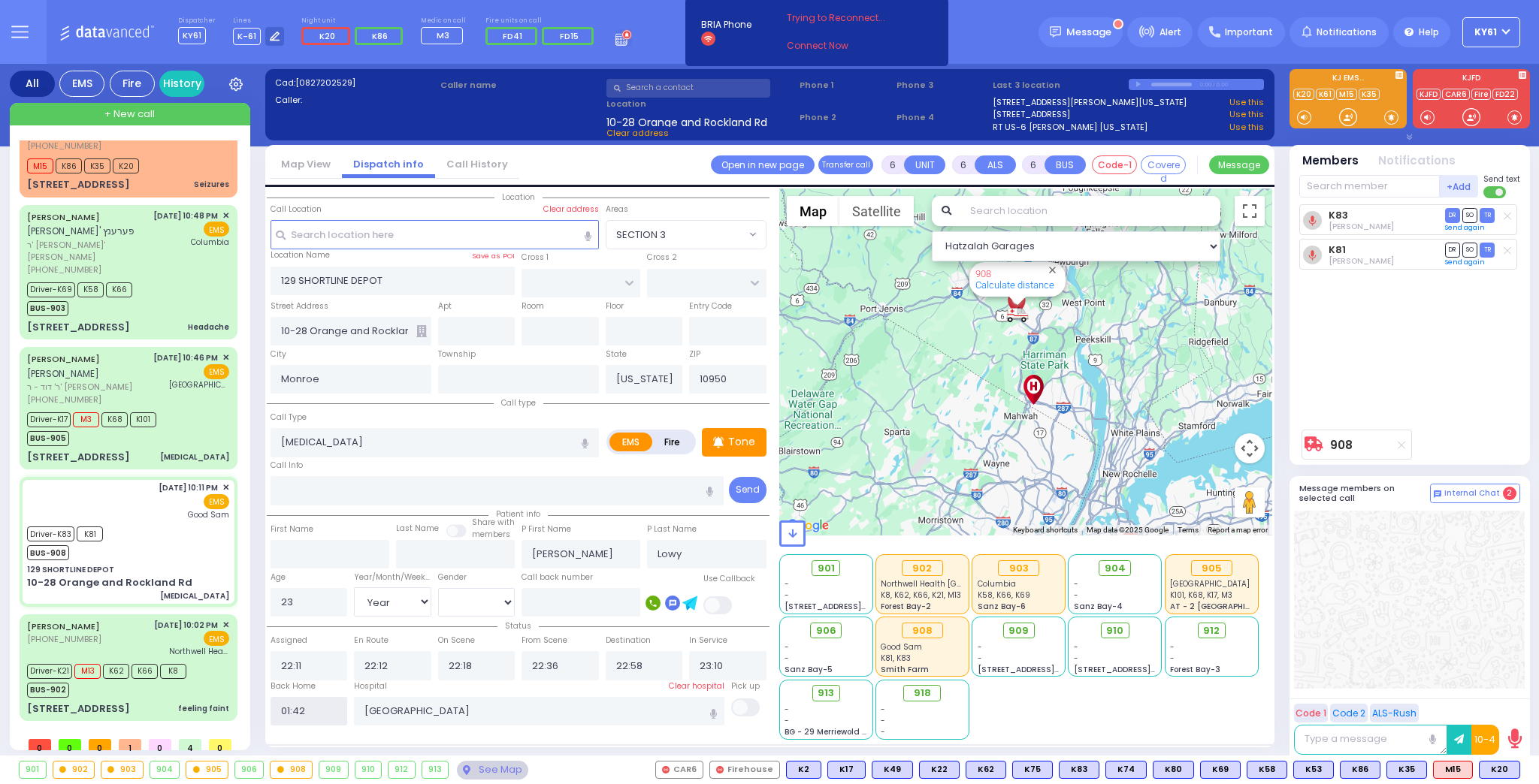
click at [312, 710] on input "01:42" at bounding box center [309, 712] width 78 height 29
select select
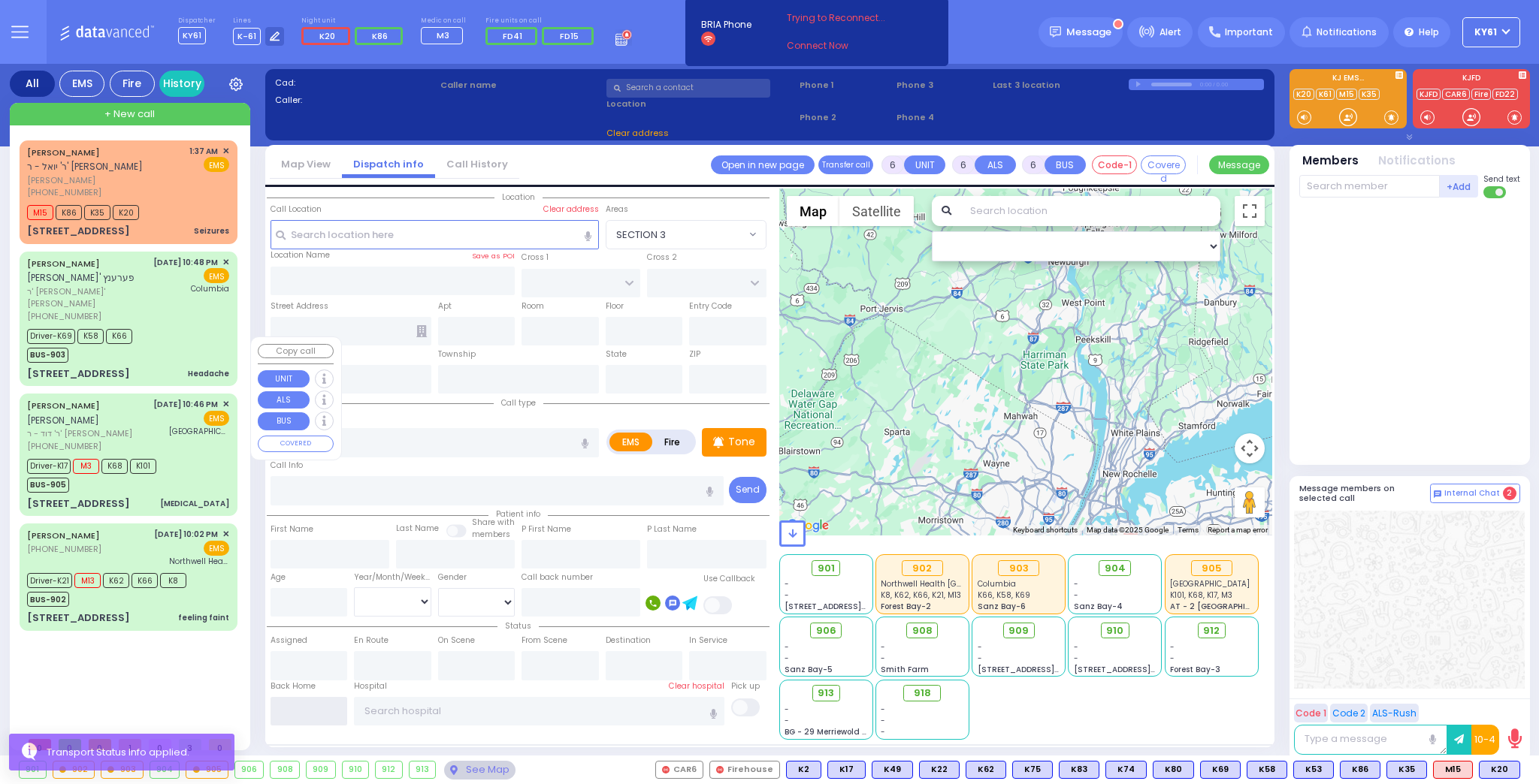
scroll to position [0, 0]
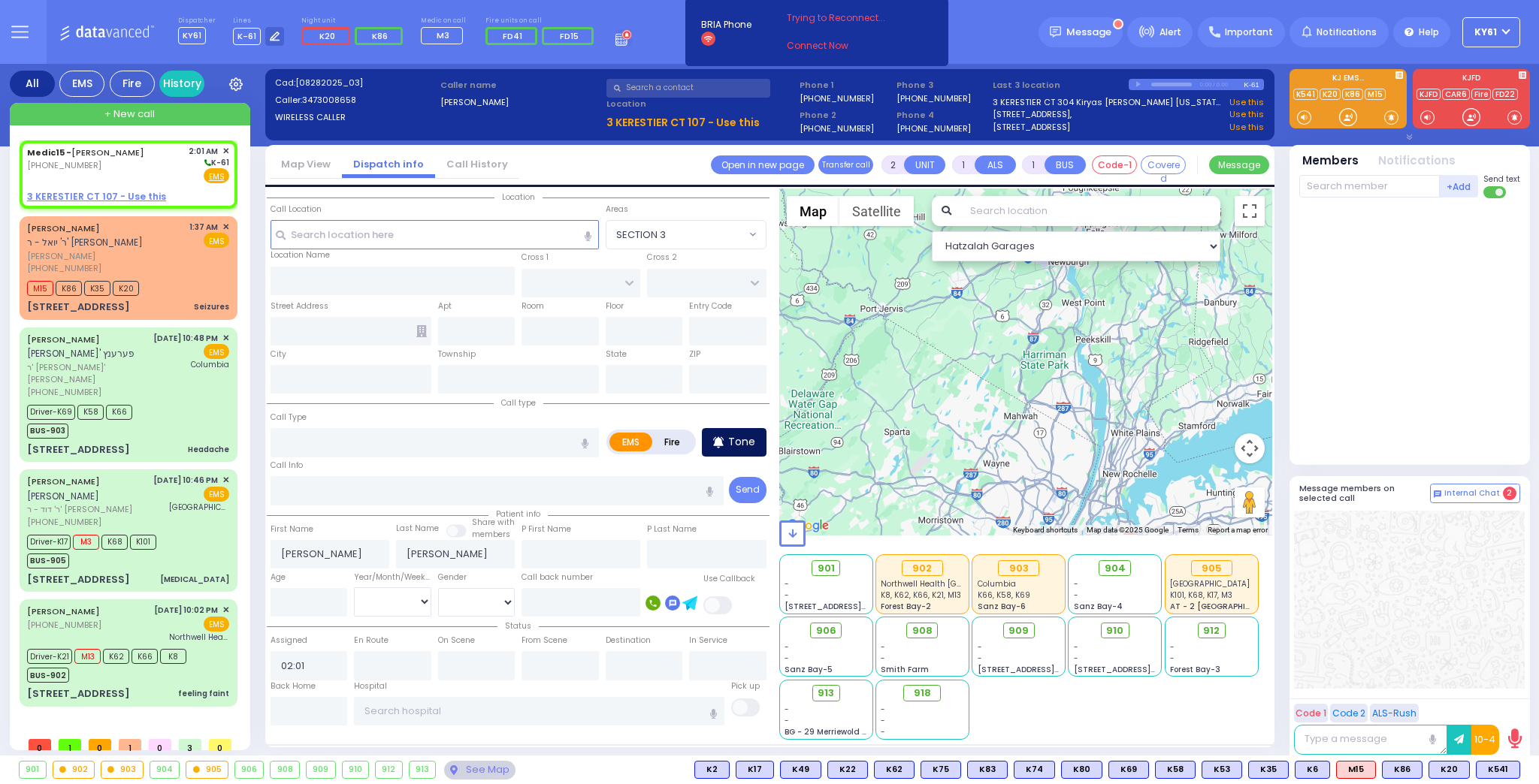
click at [739, 436] on p "Tone" at bounding box center [742, 442] width 27 height 16
click at [1387, 119] on span at bounding box center [1391, 117] width 14 height 15
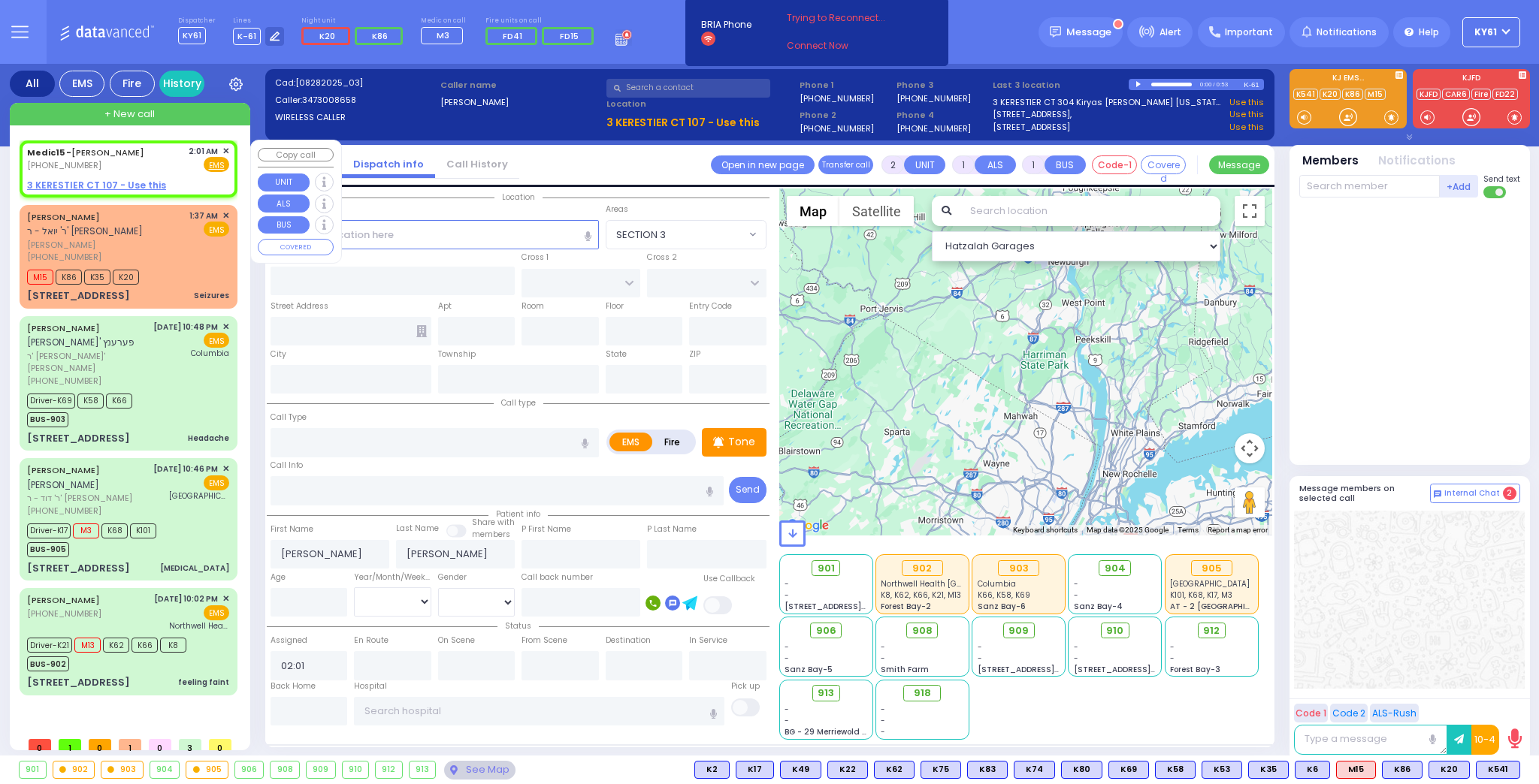
click at [227, 150] on span "✕" at bounding box center [226, 151] width 7 height 13
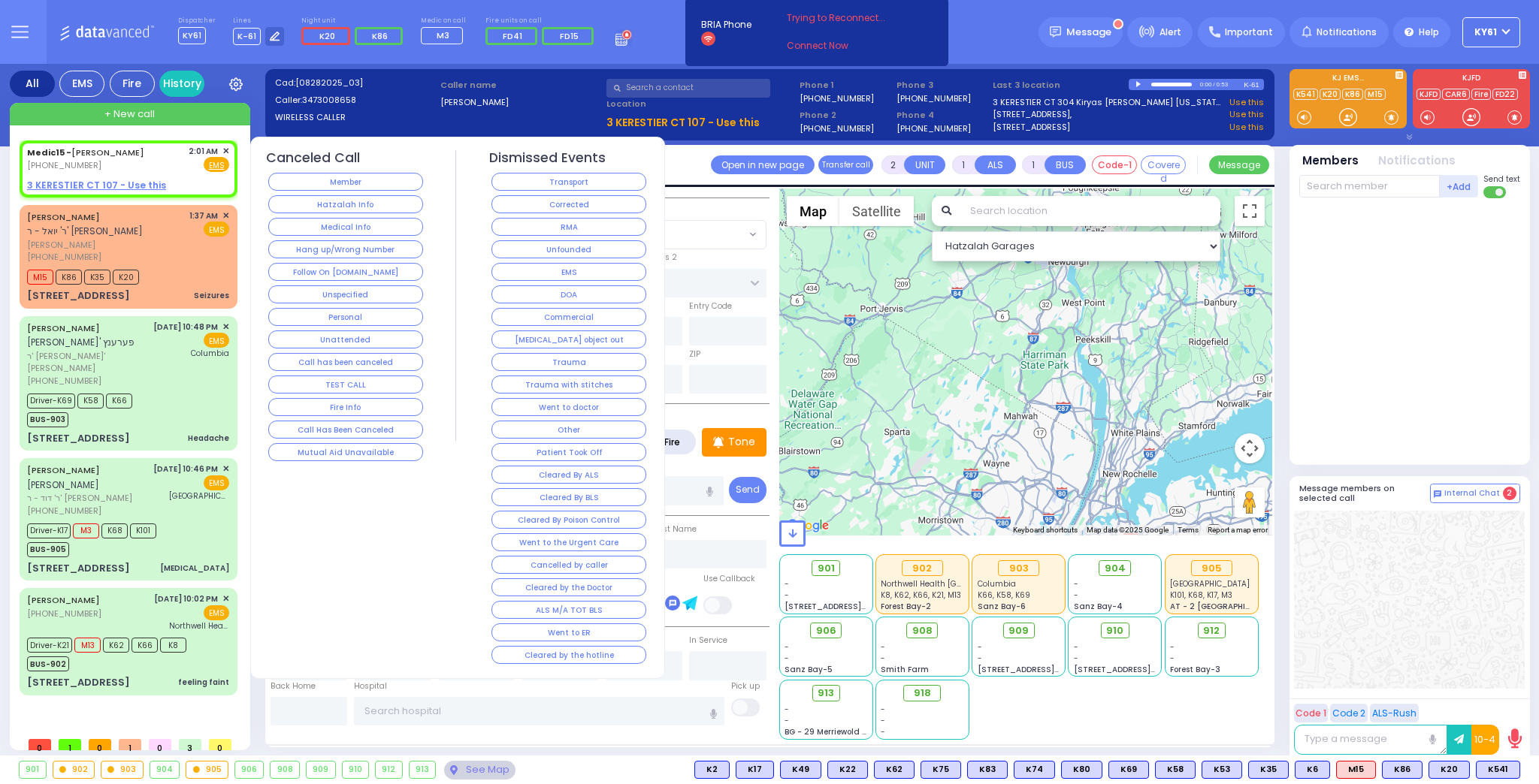
click at [312, 179] on button "Member" at bounding box center [346, 182] width 155 height 18
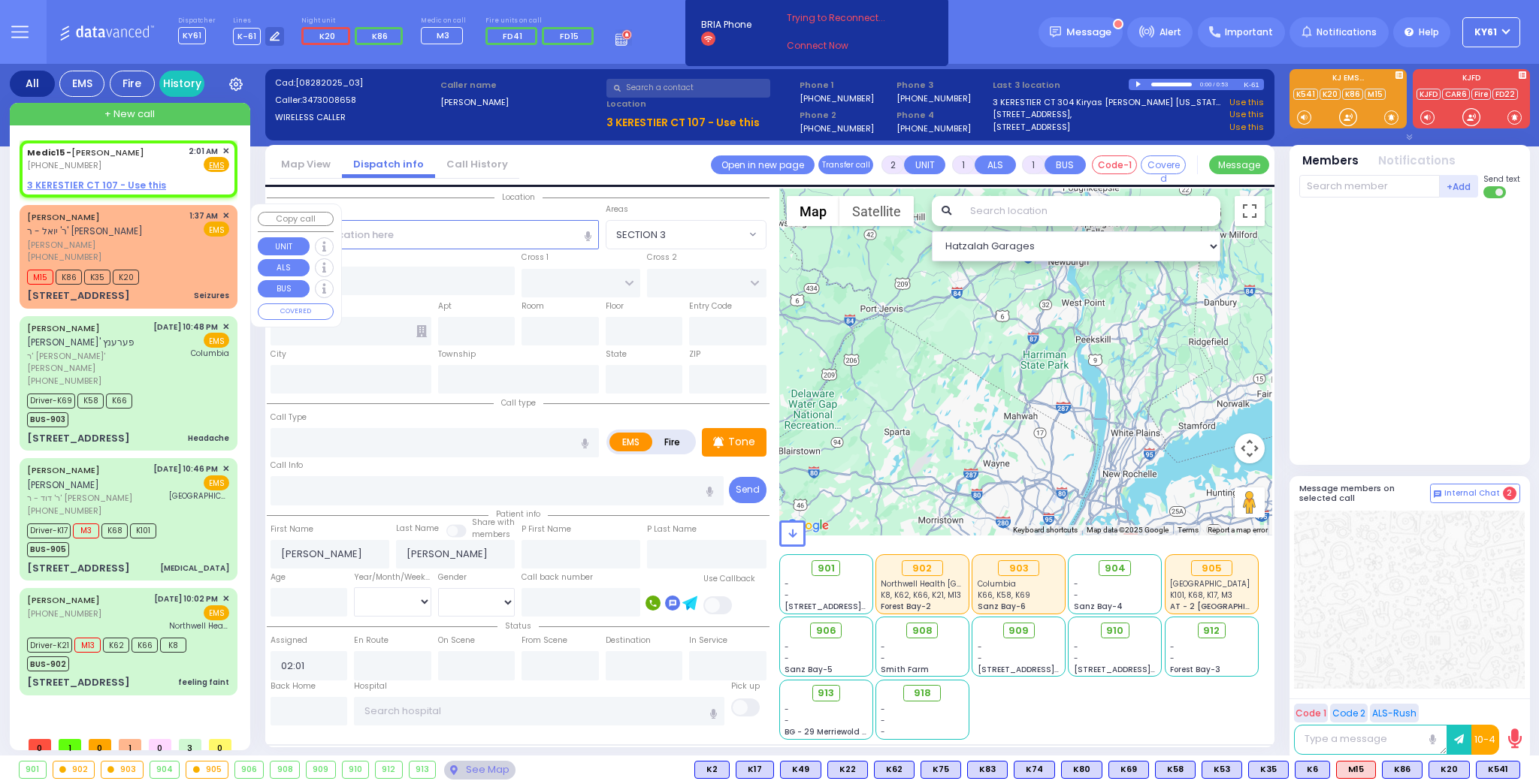
click at [174, 267] on div "M15 K86 K35 K20" at bounding box center [128, 275] width 202 height 19
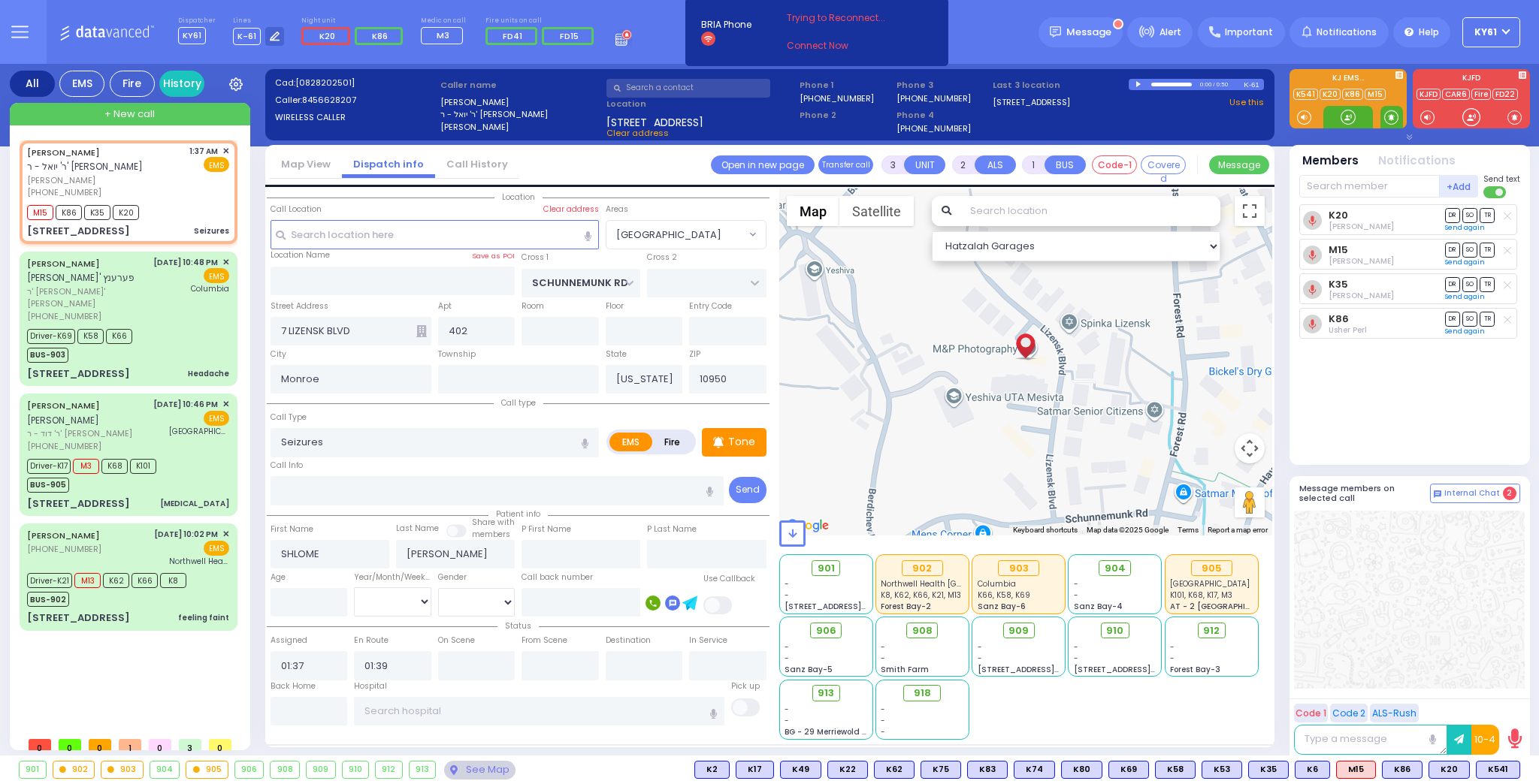
click at [1390, 121] on span at bounding box center [1391, 117] width 14 height 15
click at [1389, 119] on span at bounding box center [1391, 117] width 14 height 15
click at [1391, 121] on span at bounding box center [1391, 117] width 14 height 15
click at [1499, 766] on span "K75" at bounding box center [1499, 770] width 39 height 17
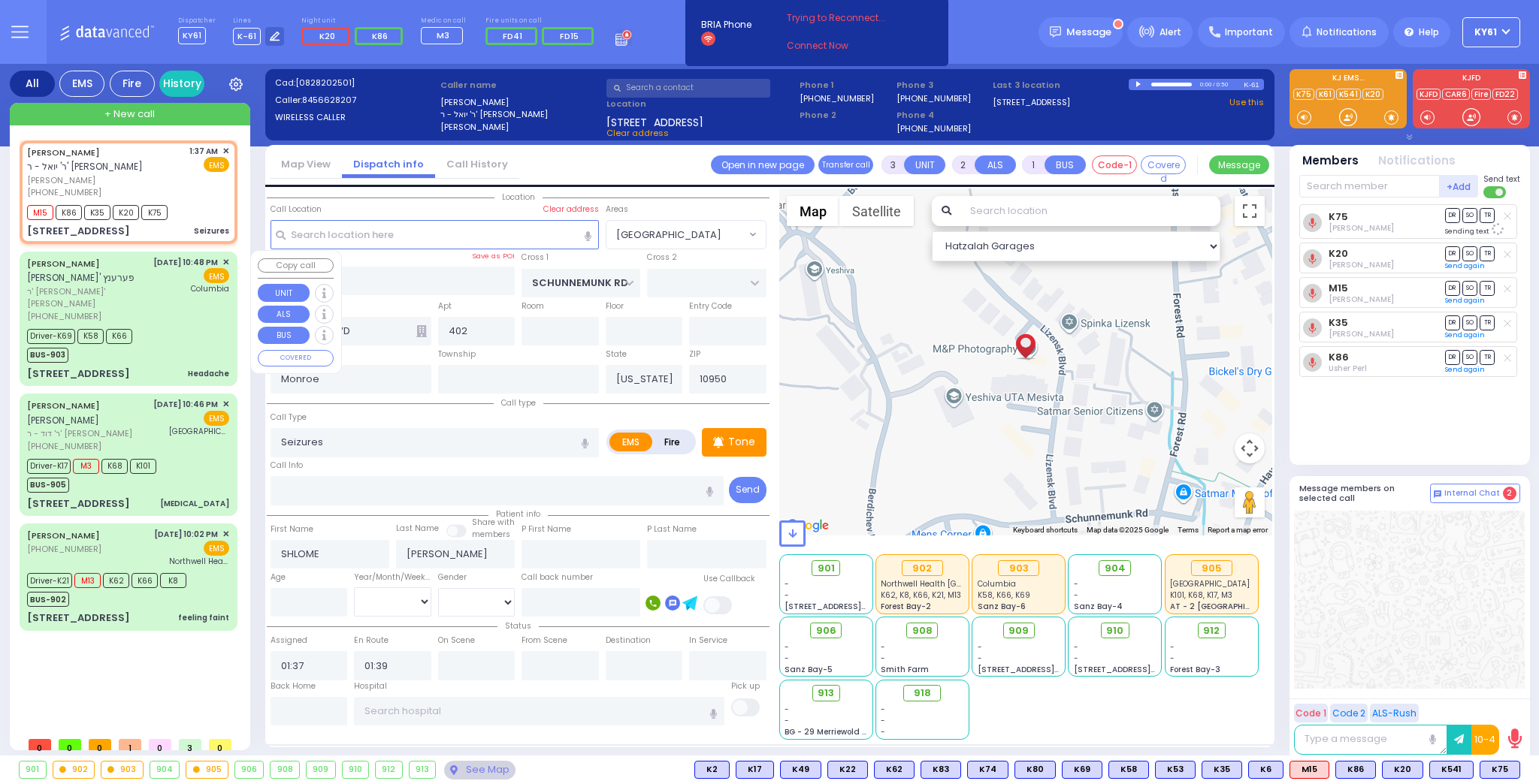
click at [204, 340] on div "Driver-K69 K58 K66 BUS-903" at bounding box center [128, 343] width 202 height 37
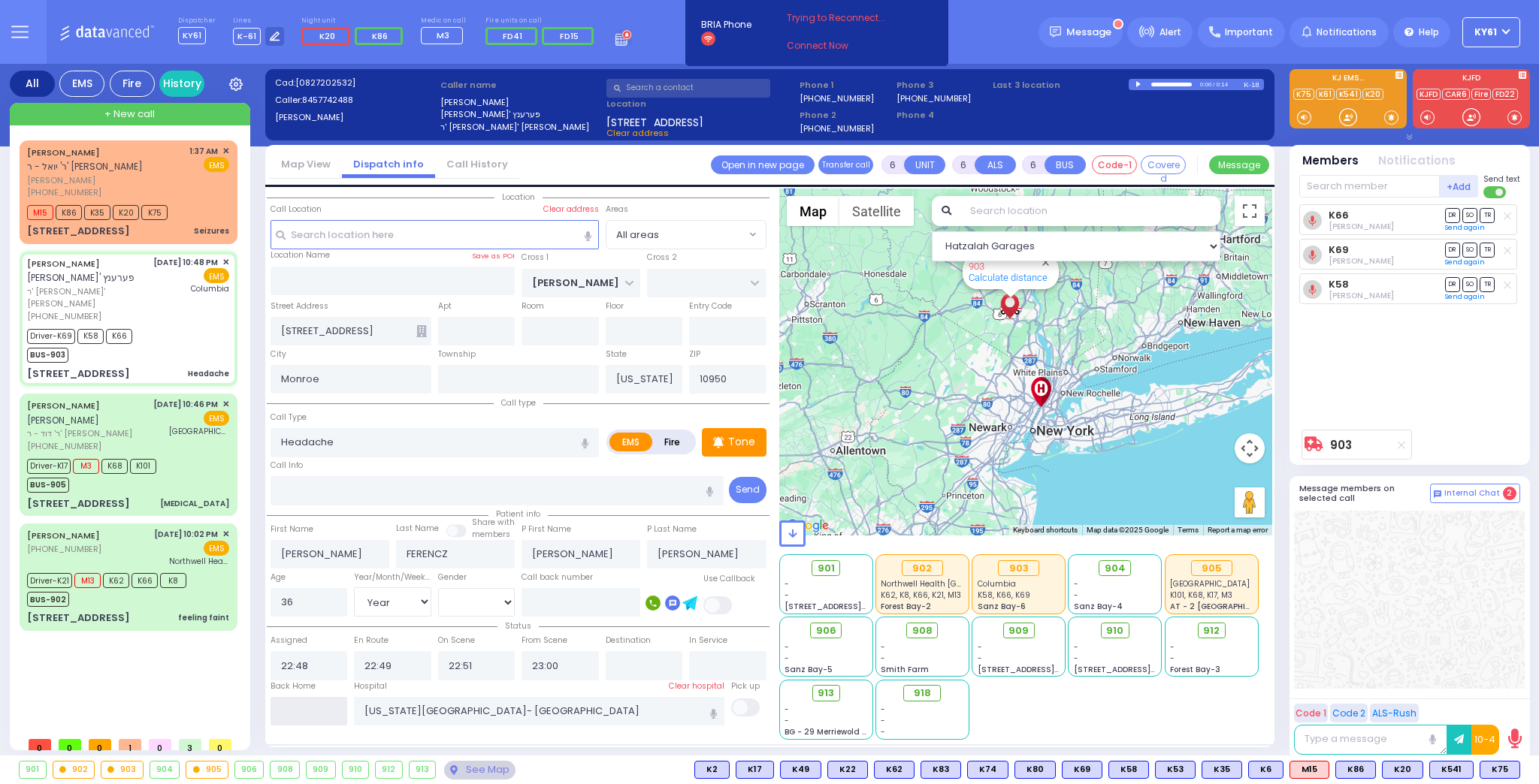
click at [319, 709] on input "text" at bounding box center [309, 712] width 78 height 29
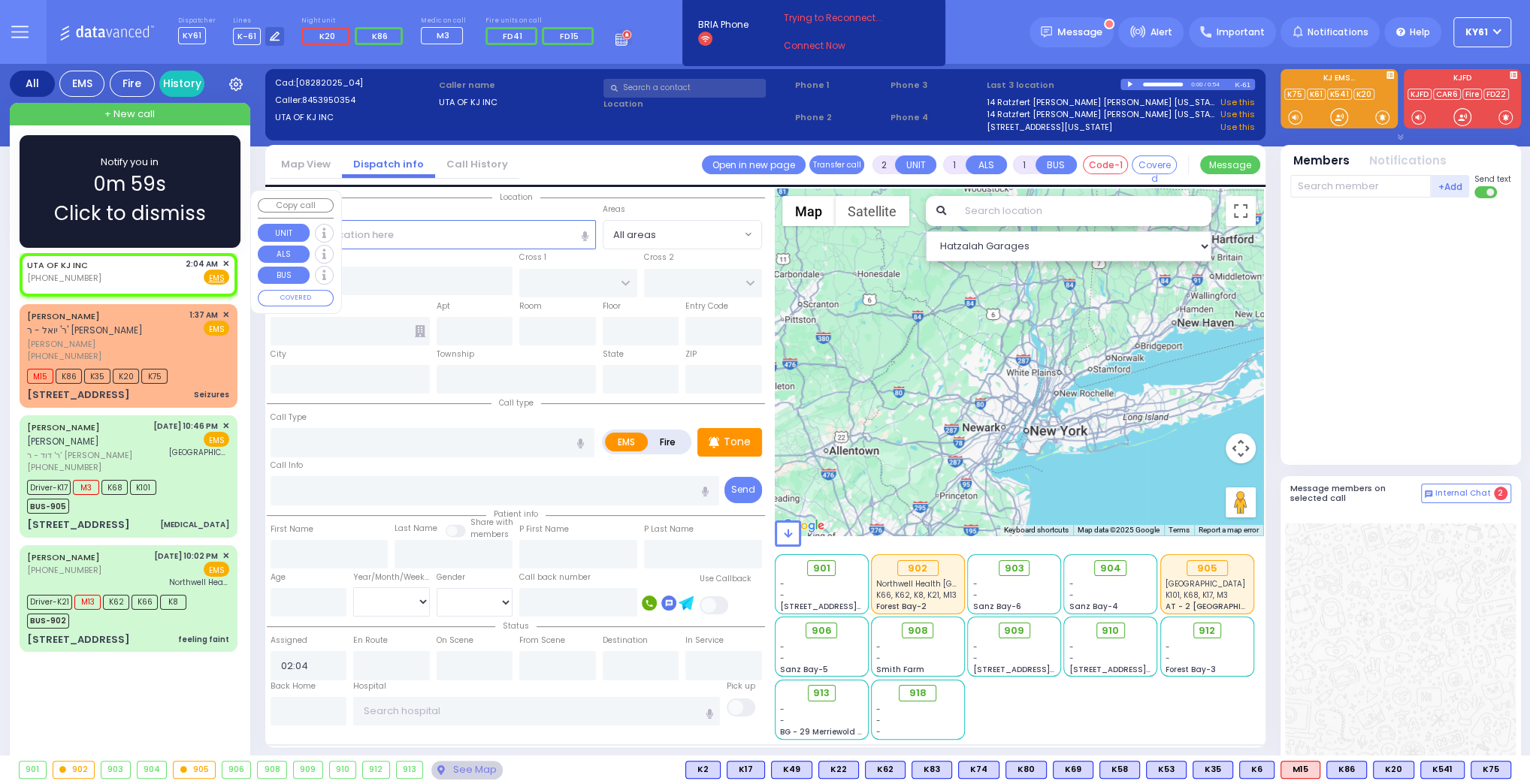
drag, startPoint x: 218, startPoint y: 170, endPoint x: 229, endPoint y: 169, distance: 11.0
click at [220, 170] on div "Notify you in 0m 59s Click to dismiss" at bounding box center [130, 191] width 221 height 112
click at [201, 175] on div "Notify you in 0m 57s Click to dismiss" at bounding box center [129, 191] width 177 height 74
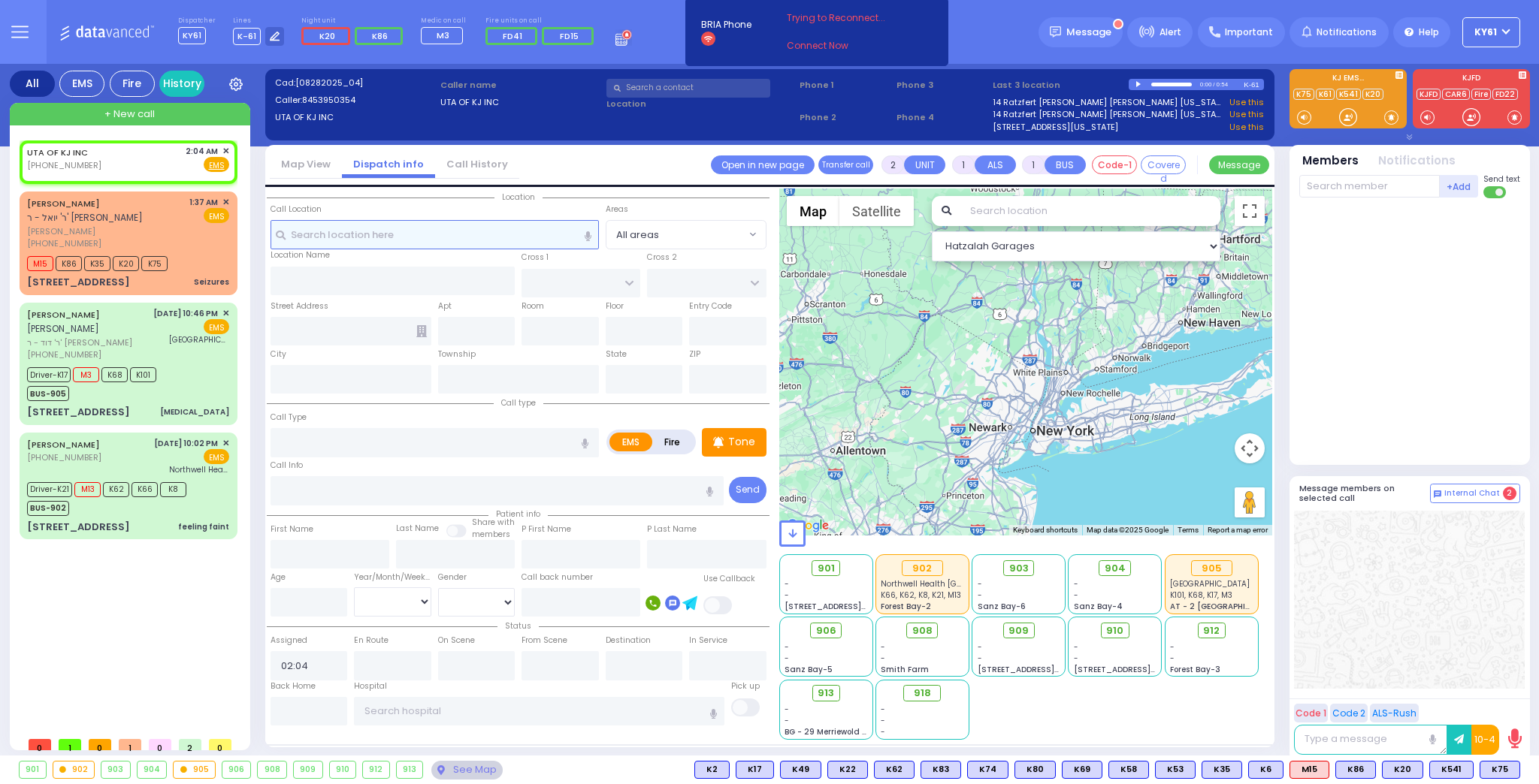
click at [335, 236] on input "text" at bounding box center [435, 235] width 328 height 29
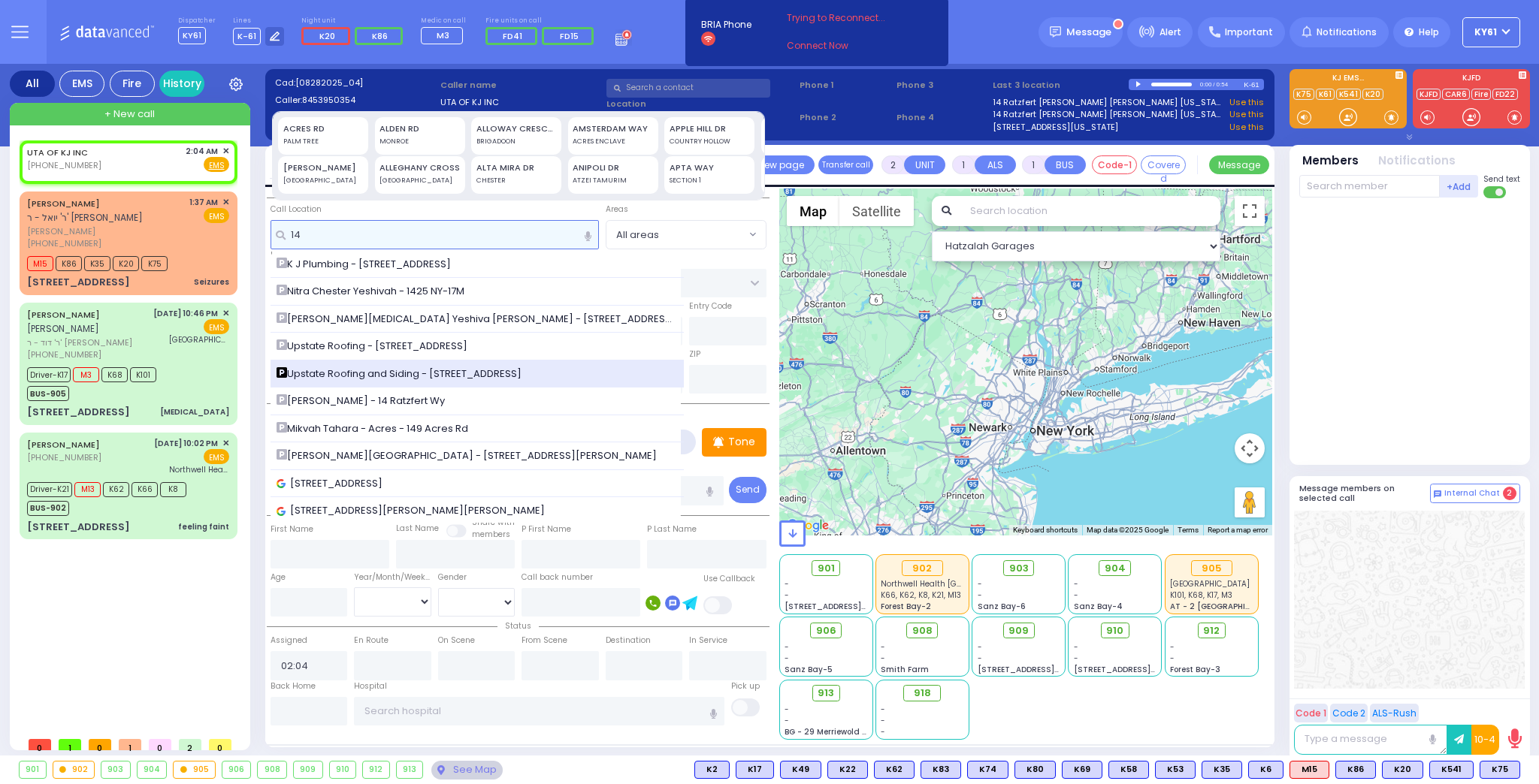
scroll to position [180, 0]
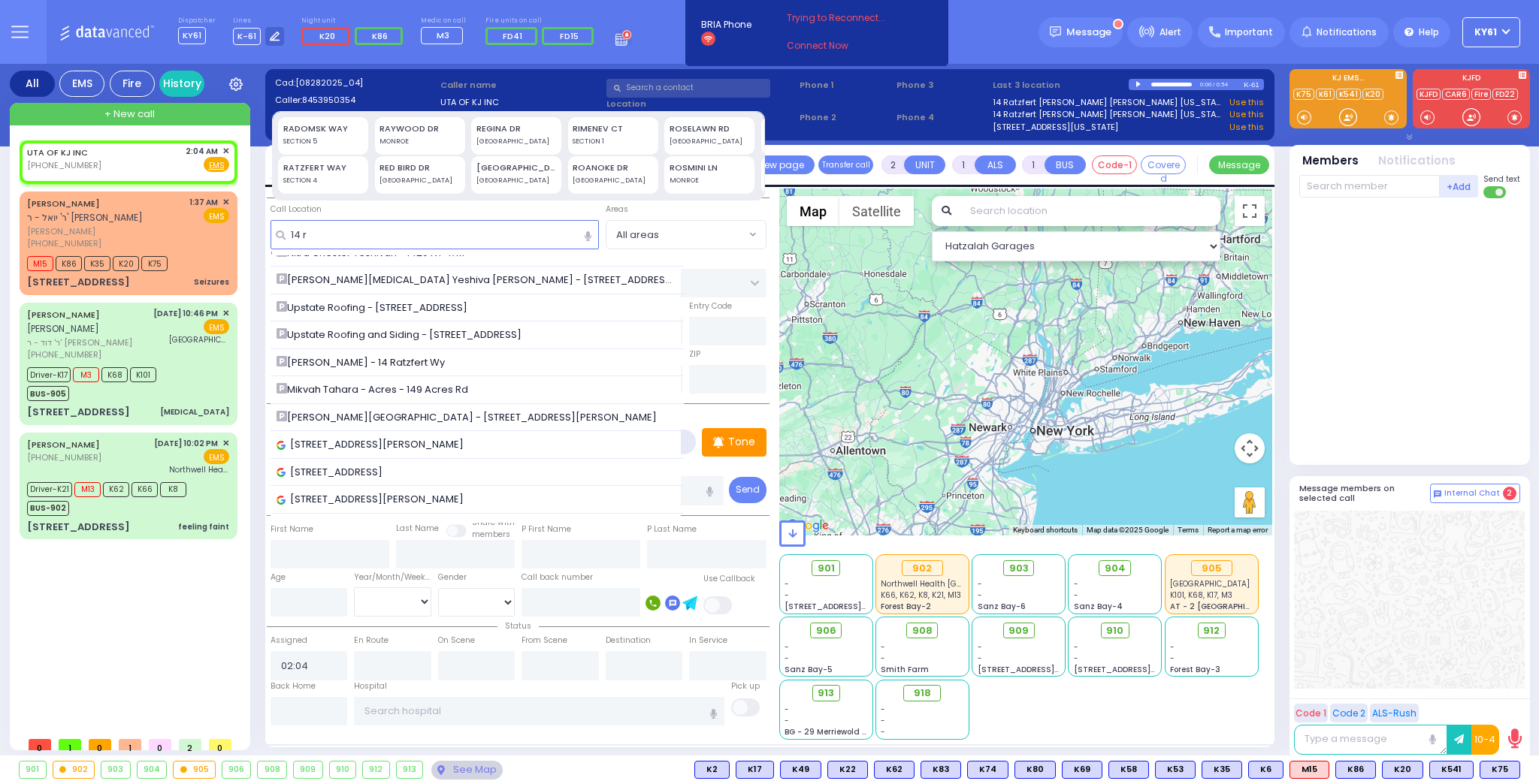
click at [328, 175] on div "SECTION 4" at bounding box center [324, 181] width 81 height 11
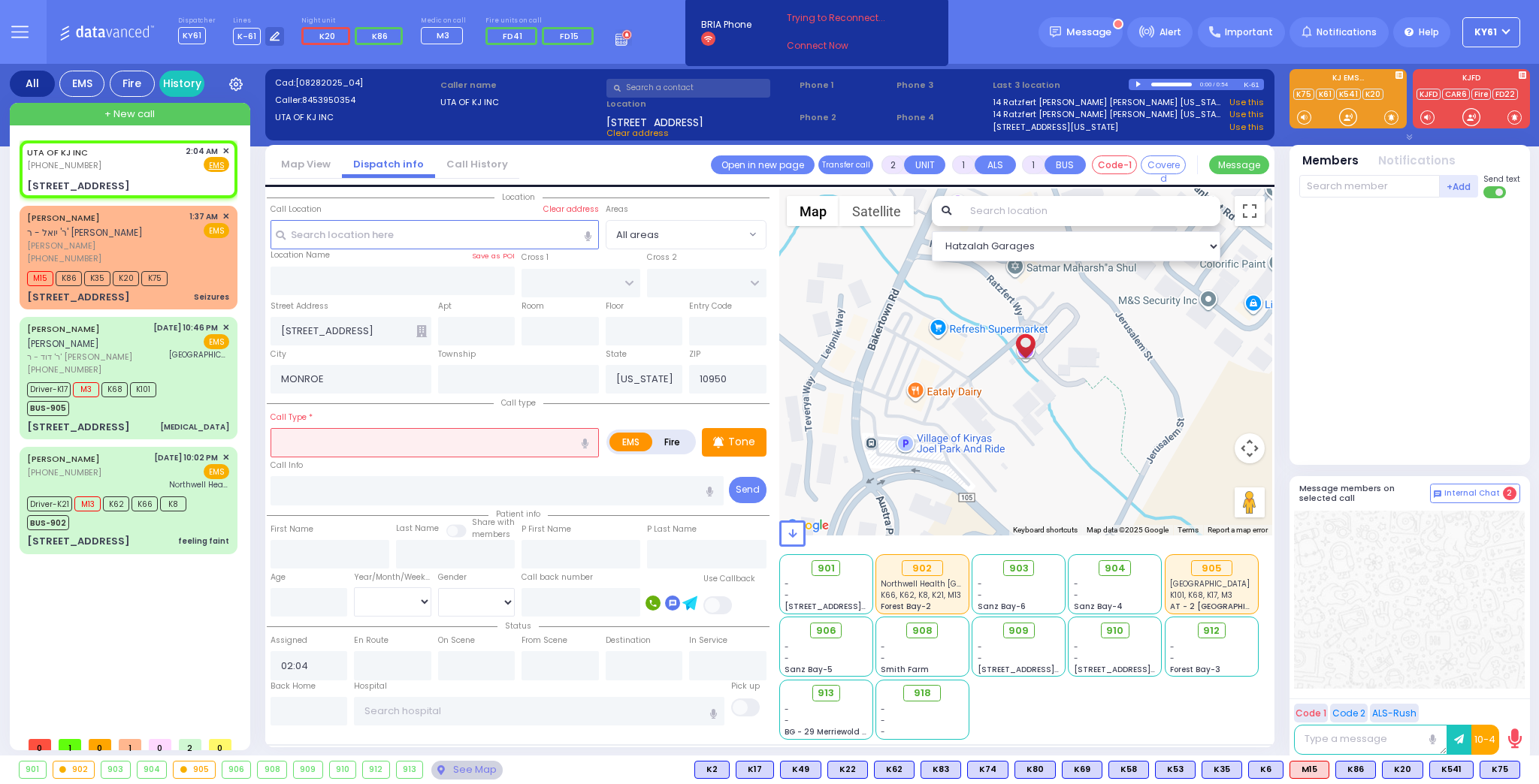
click at [676, 437] on label "Fire" at bounding box center [672, 442] width 42 height 19
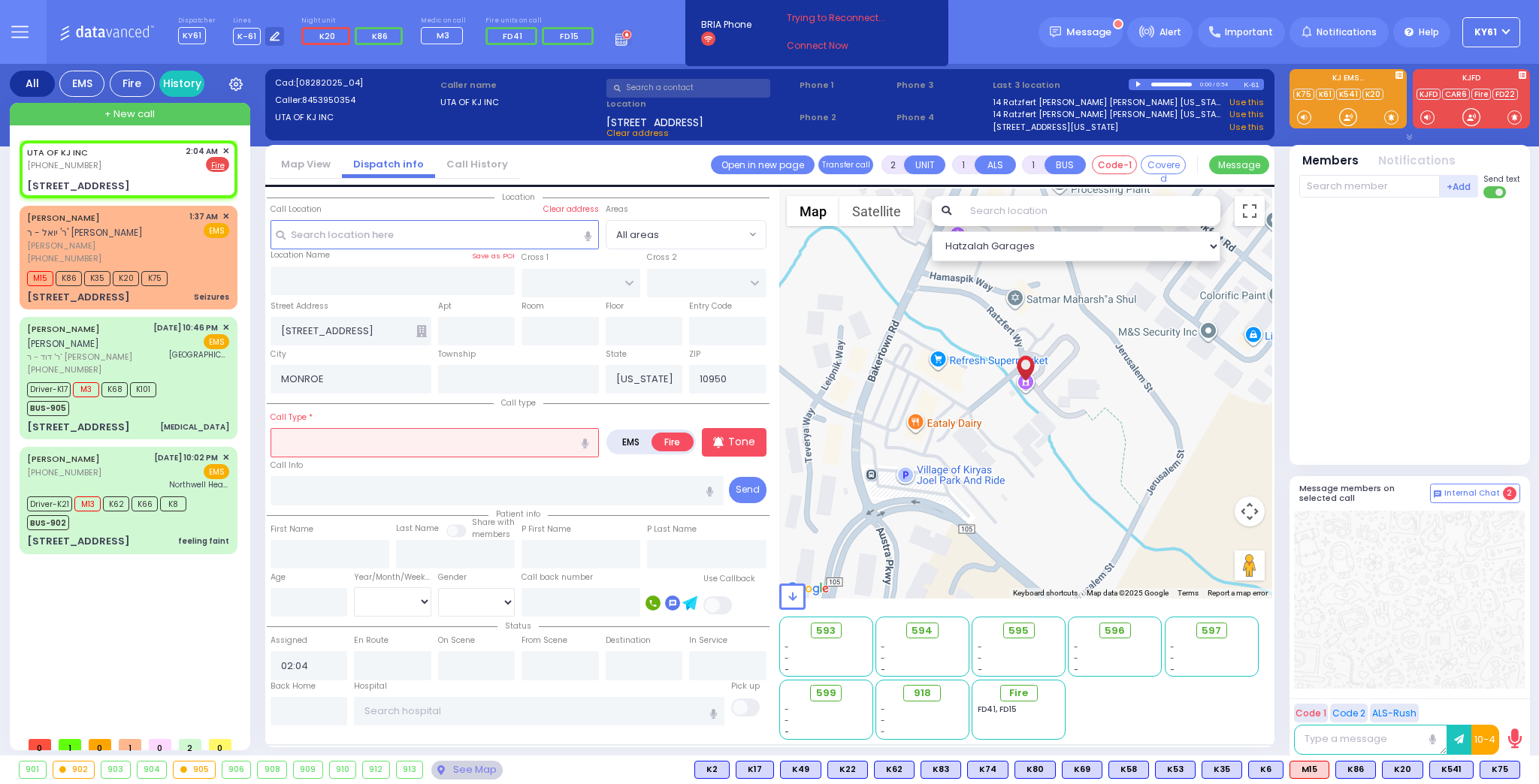
click at [392, 438] on input "text" at bounding box center [435, 443] width 328 height 29
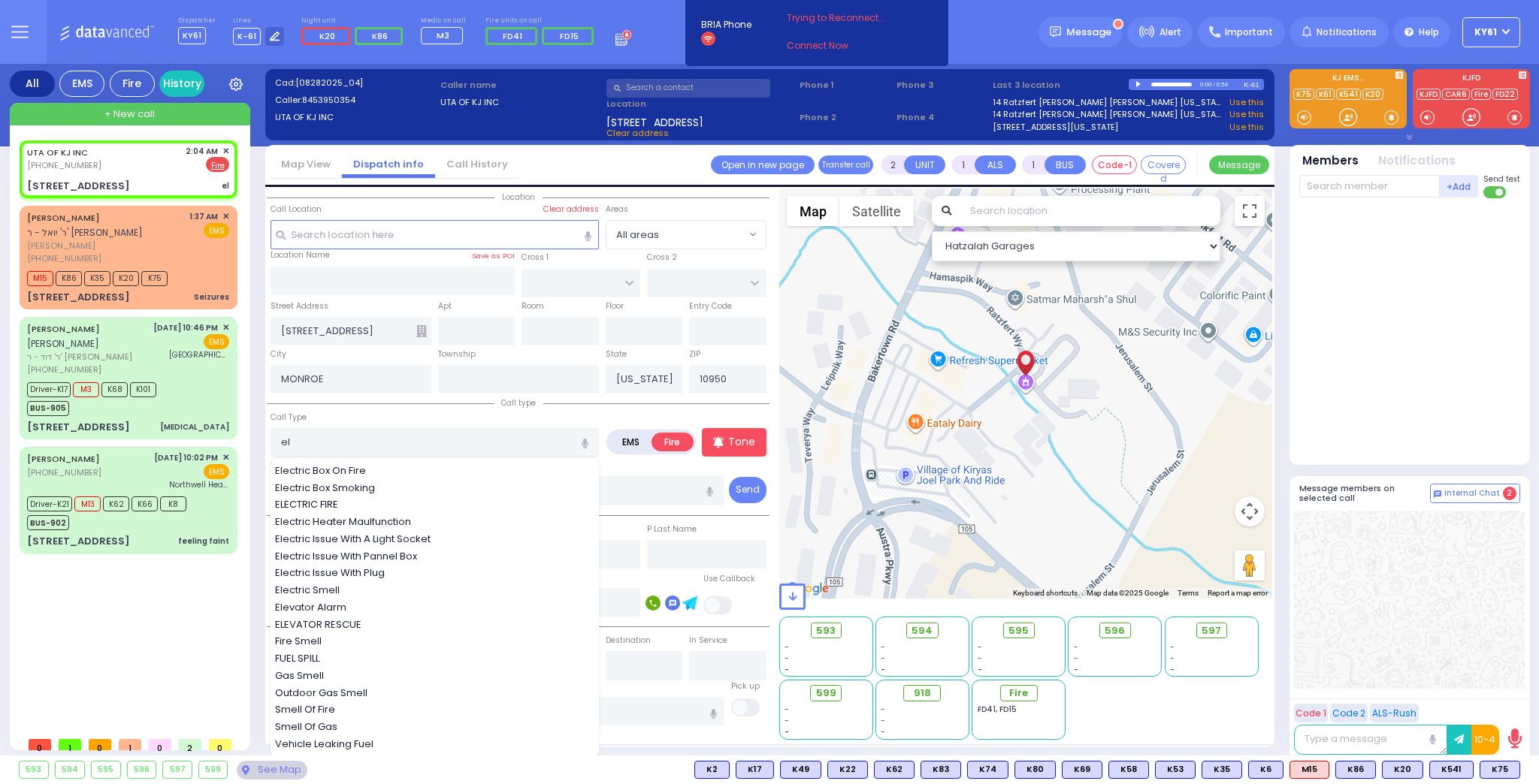
click at [343, 622] on span "ELEVATOR RESCUE" at bounding box center [321, 625] width 92 height 15
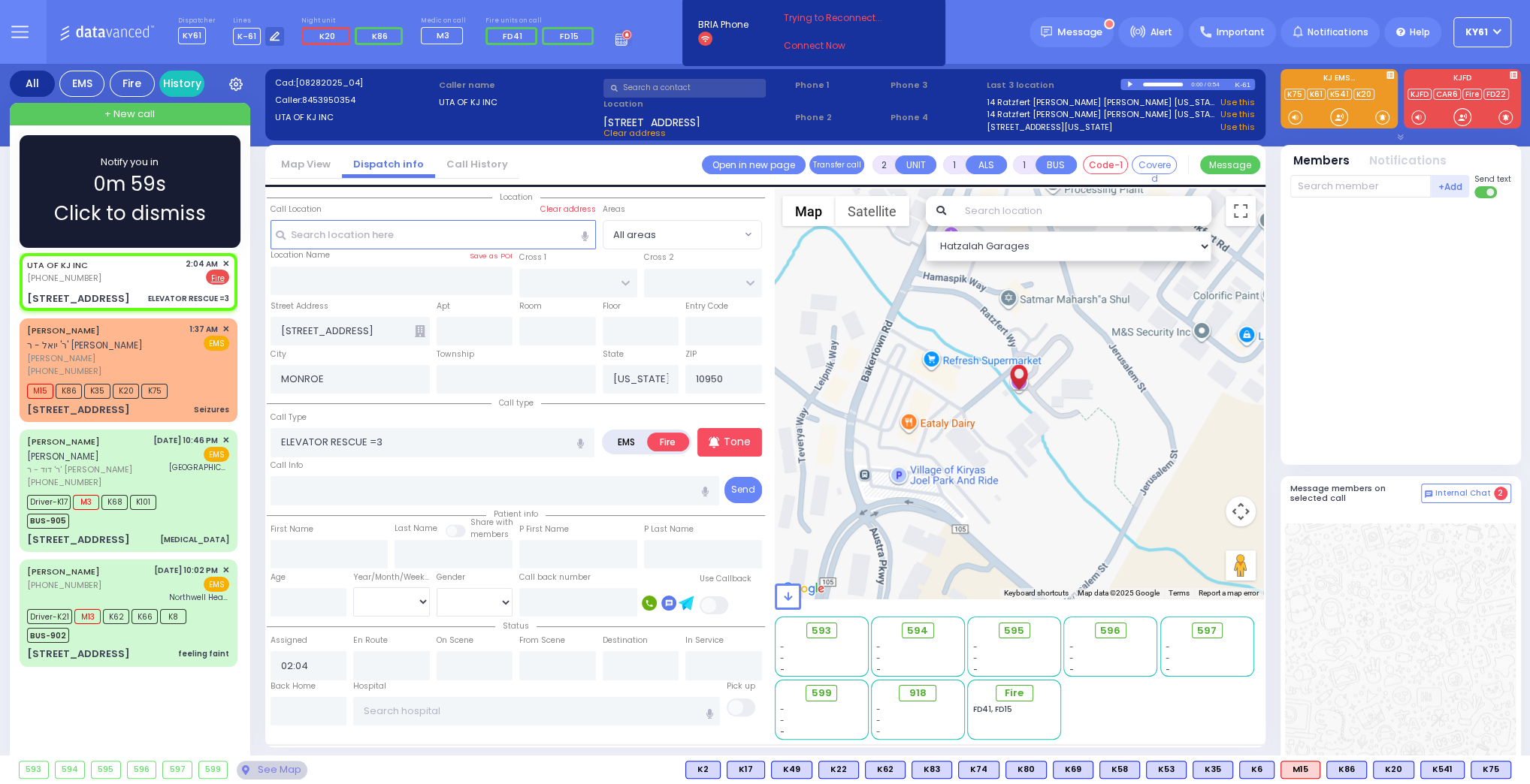
click at [183, 168] on div "Notify you in 0m 59s Click to dismiss" at bounding box center [129, 191] width 177 height 74
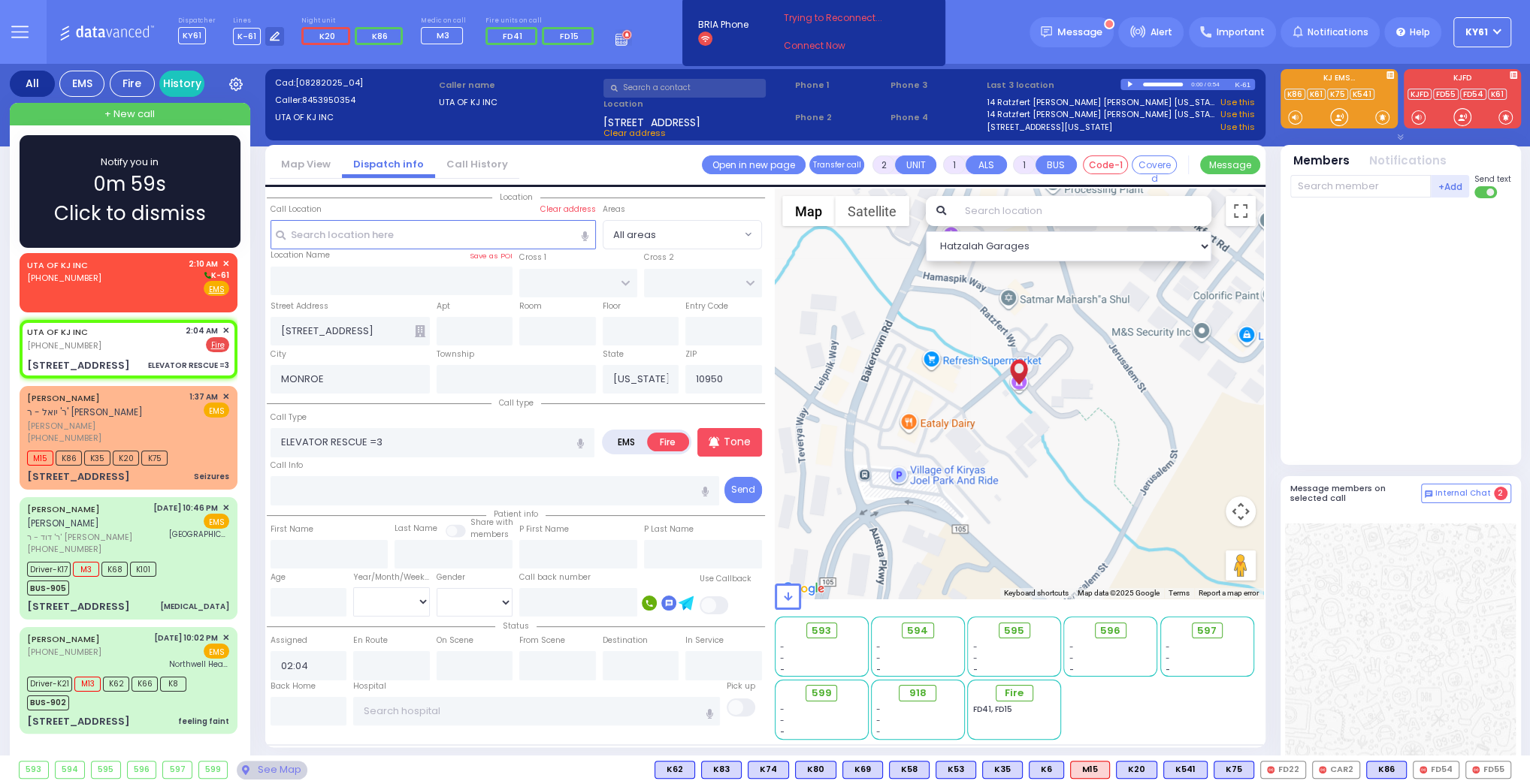
click at [168, 167] on div "Notify you in 0m 59s Click to dismiss" at bounding box center [129, 191] width 177 height 74
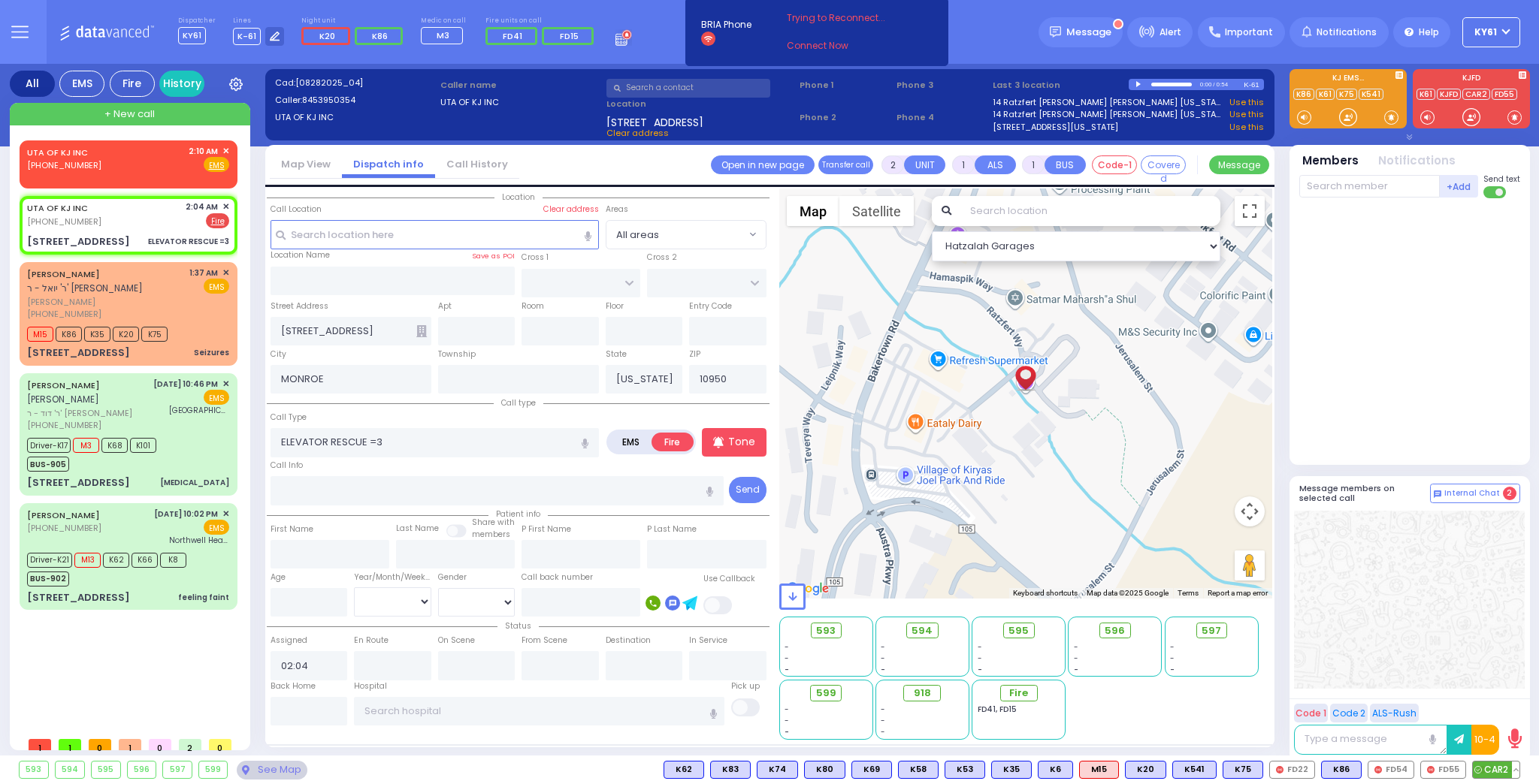
click at [1482, 765] on span "CAR2" at bounding box center [1496, 770] width 46 height 17
click at [1444, 770] on span "FD55" at bounding box center [1443, 770] width 44 height 17
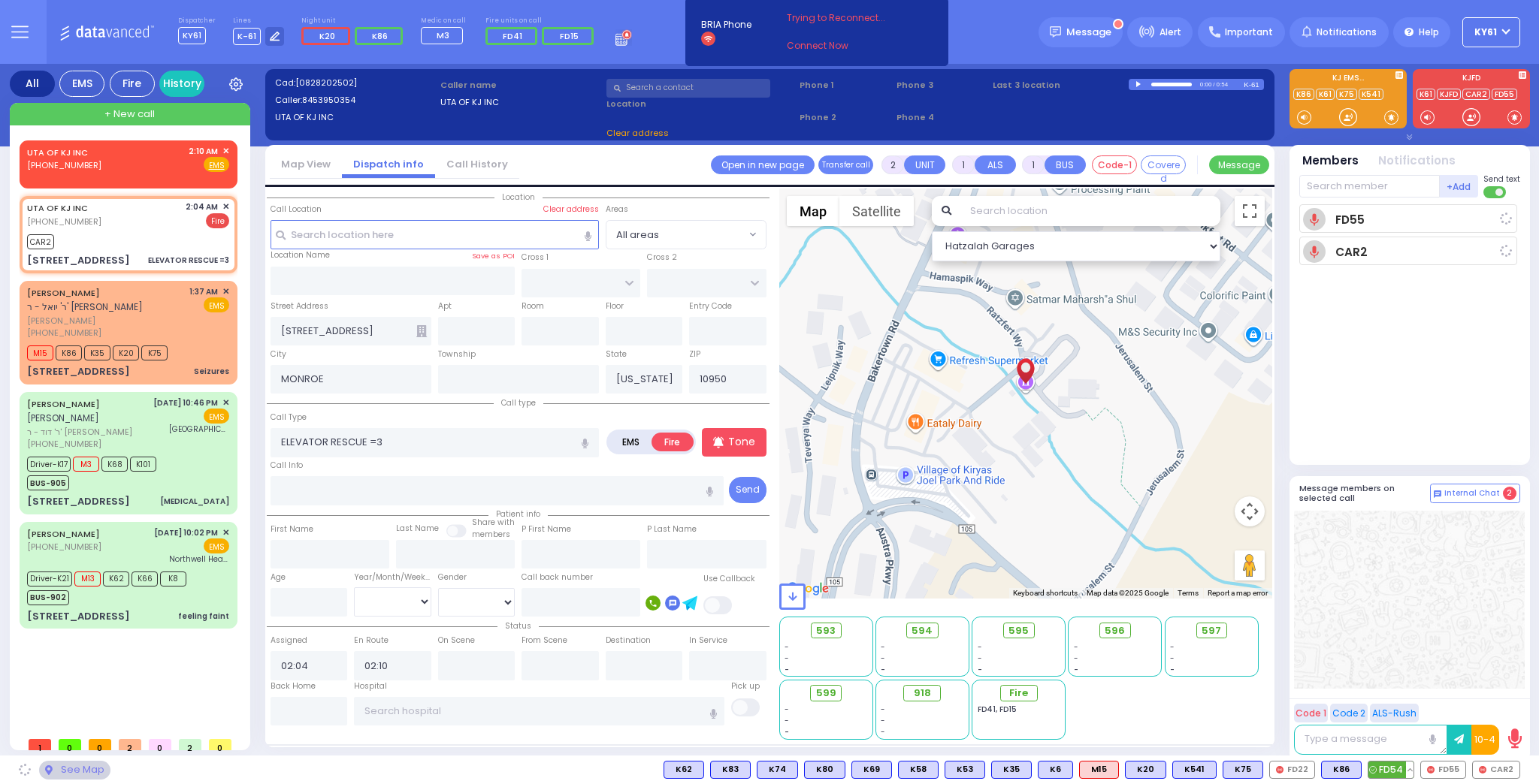
click at [1385, 767] on span "FD54" at bounding box center [1391, 770] width 45 height 17
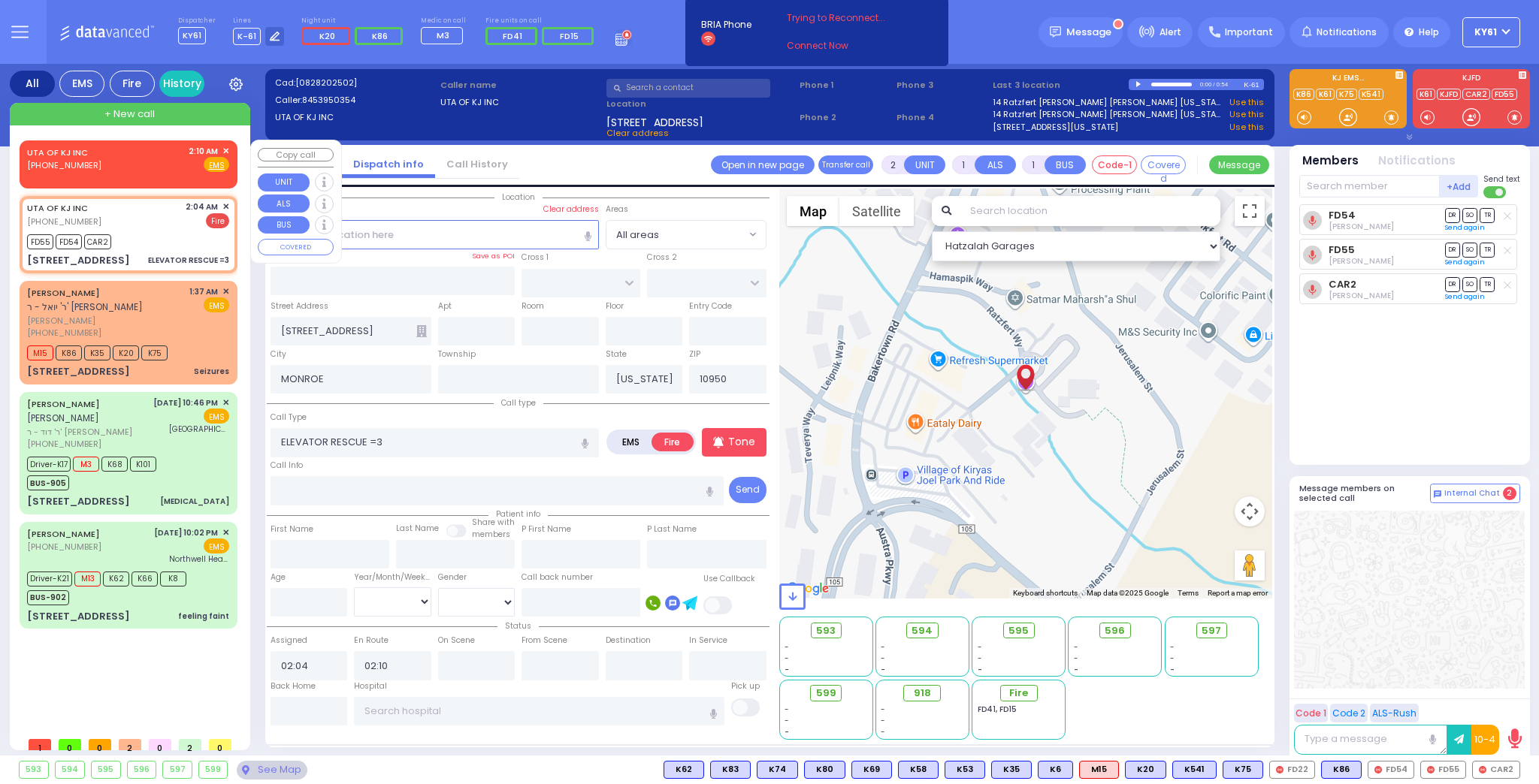
click at [229, 147] on span "✕" at bounding box center [226, 151] width 7 height 13
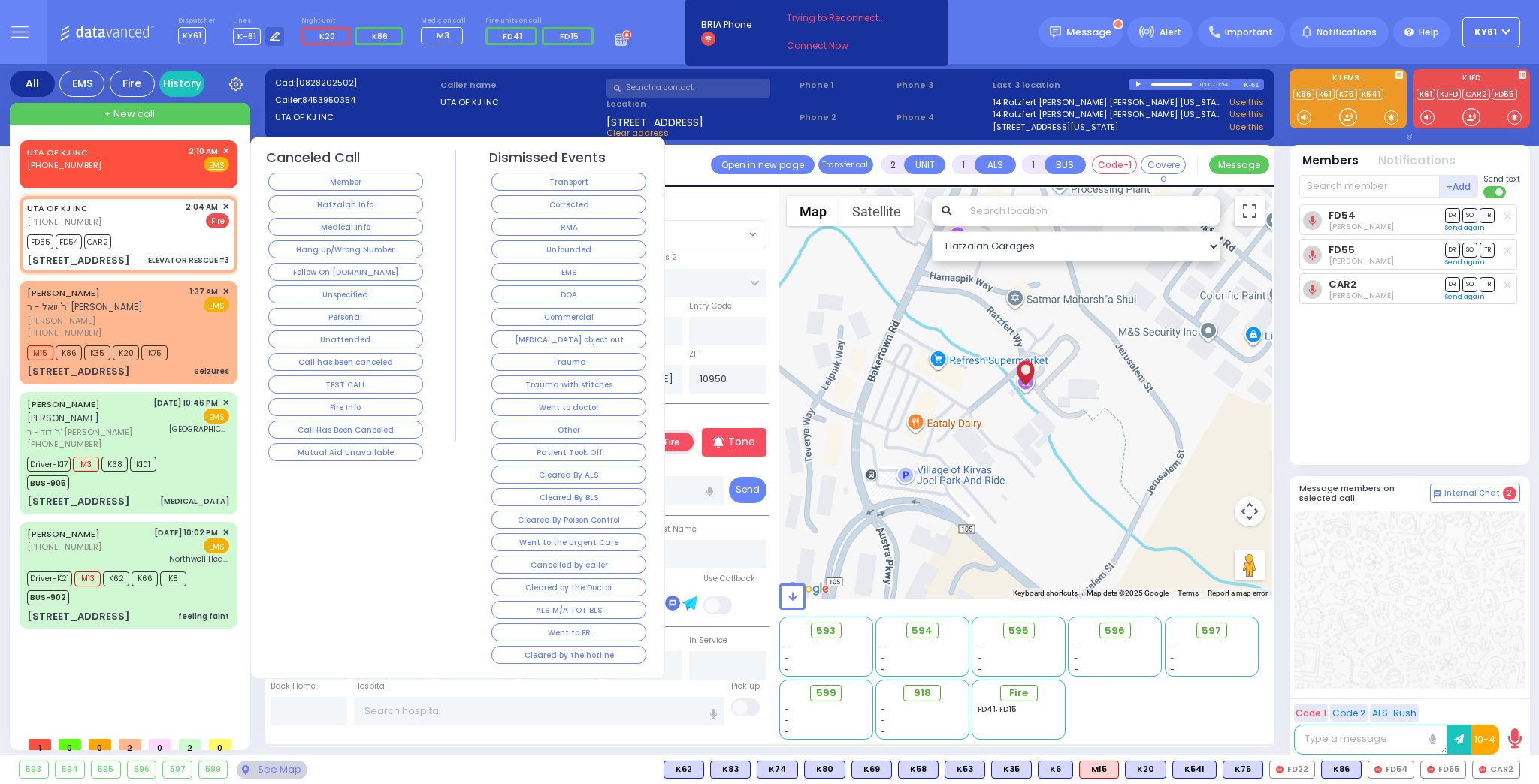
click at [372, 269] on button "Follow On [DOMAIN_NAME]" at bounding box center [346, 272] width 155 height 18
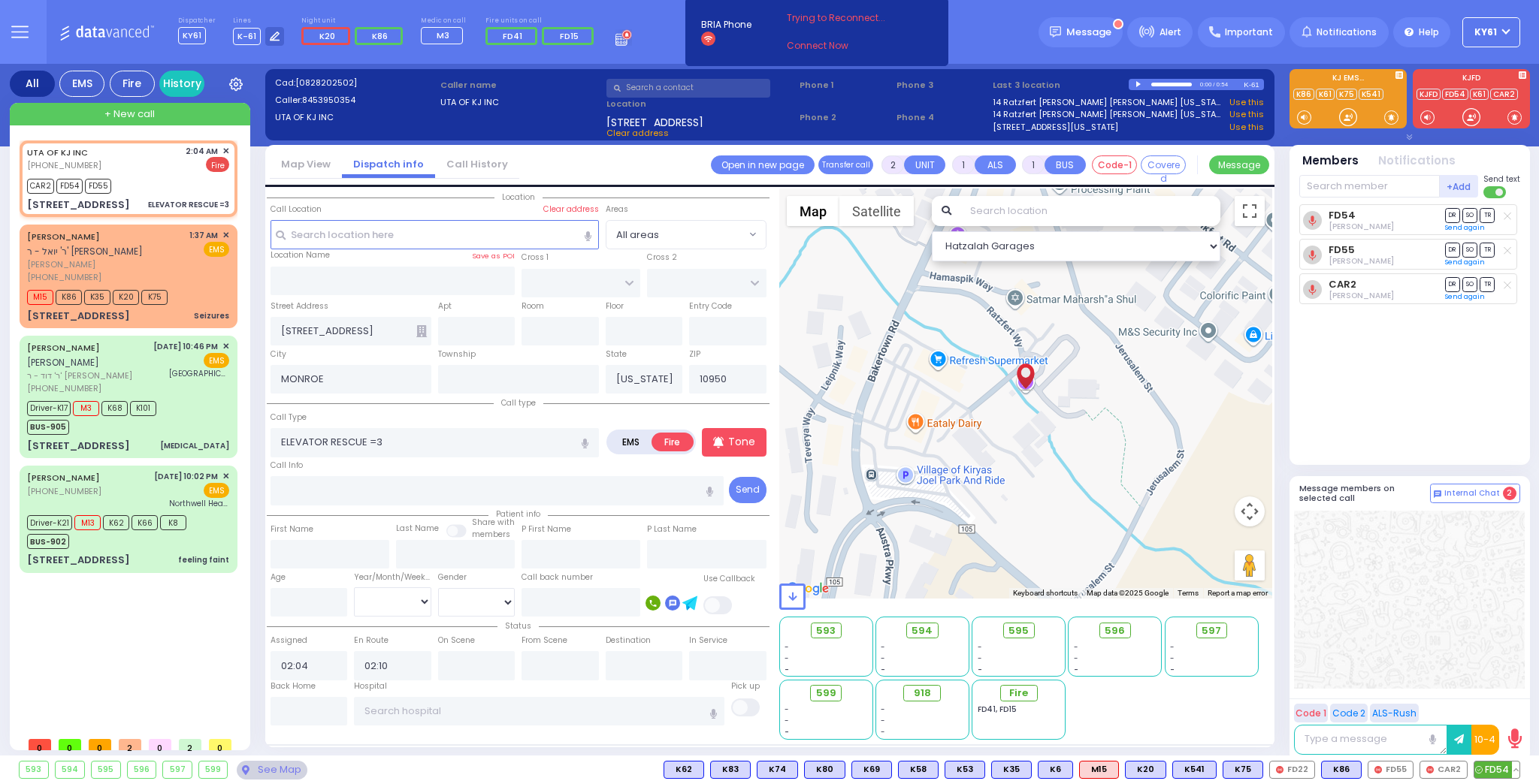
click at [1518, 770] on button at bounding box center [1515, 770] width 8 height 17
click at [1508, 703] on icon at bounding box center [1505, 703] width 16 height 16
click at [1502, 704] on icon at bounding box center [1505, 703] width 16 height 16
click at [1461, 770] on button at bounding box center [1461, 770] width 8 height 17
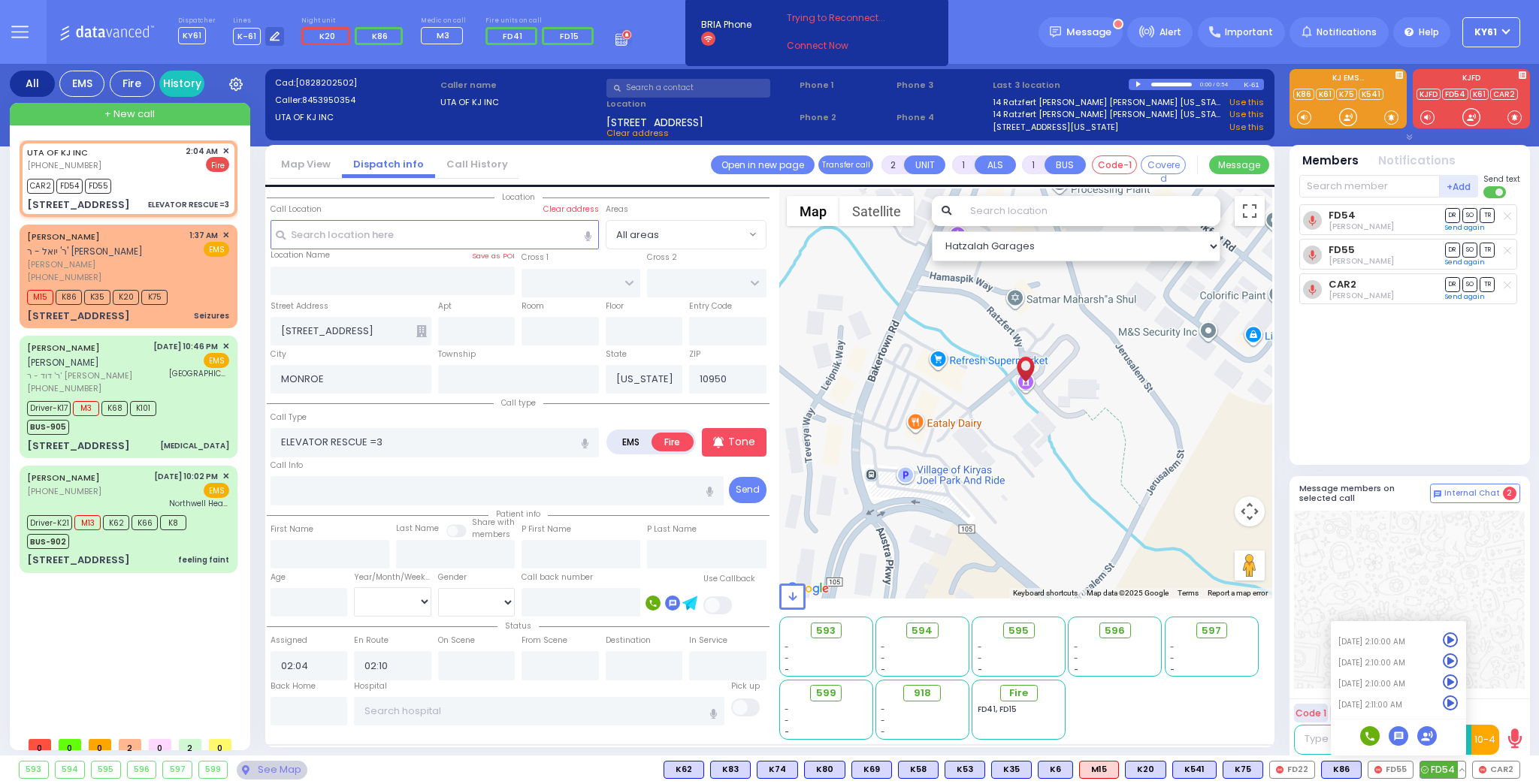
click at [1450, 683] on icon at bounding box center [1451, 682] width 16 height 16
click at [1453, 704] on icon at bounding box center [1451, 703] width 16 height 16
drag, startPoint x: 1468, startPoint y: 531, endPoint x: 1479, endPoint y: 542, distance: 15.6
click at [1476, 541] on div at bounding box center [1410, 599] width 231 height 178
select select
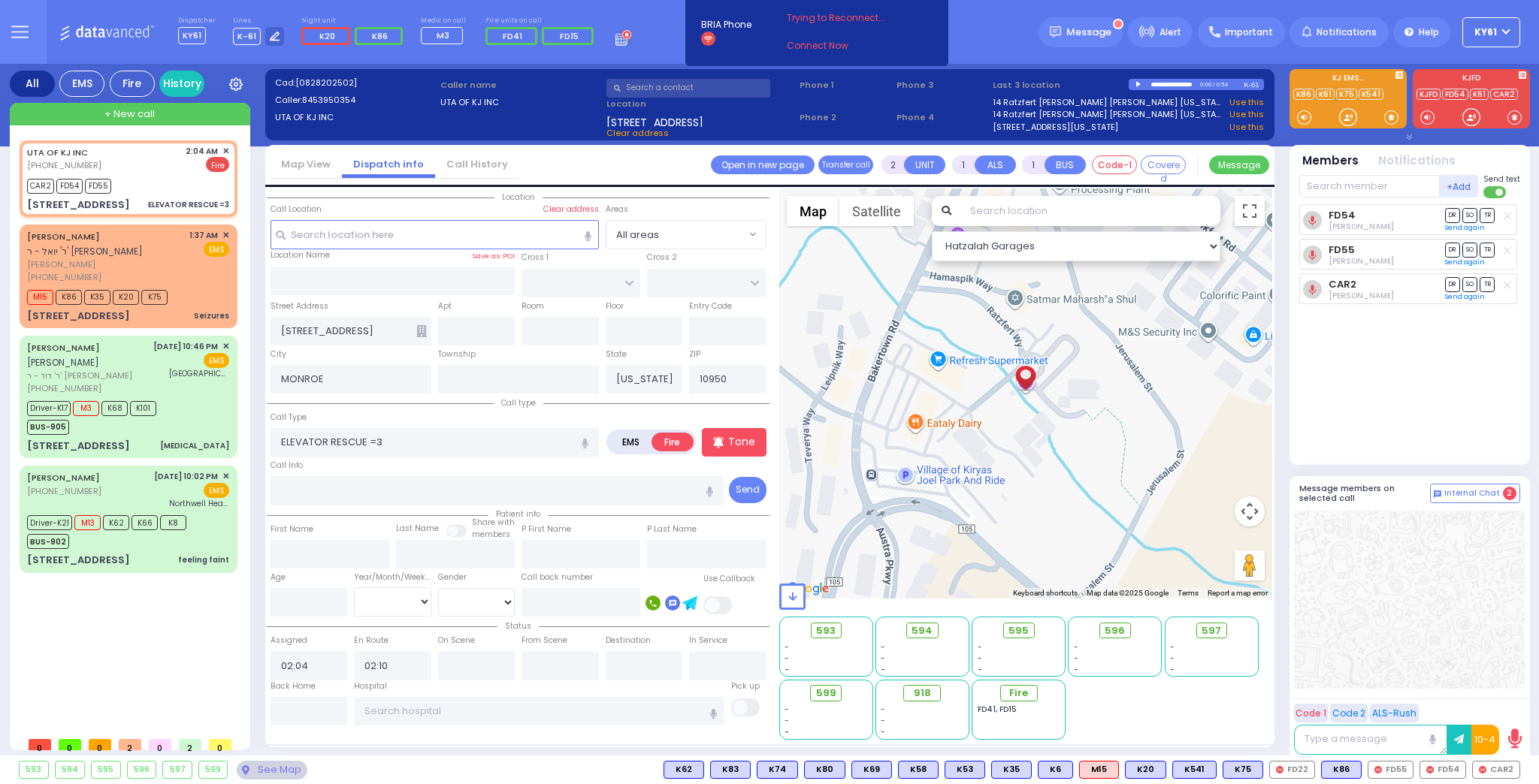
select select
